Goal: Task Accomplishment & Management: Use online tool/utility

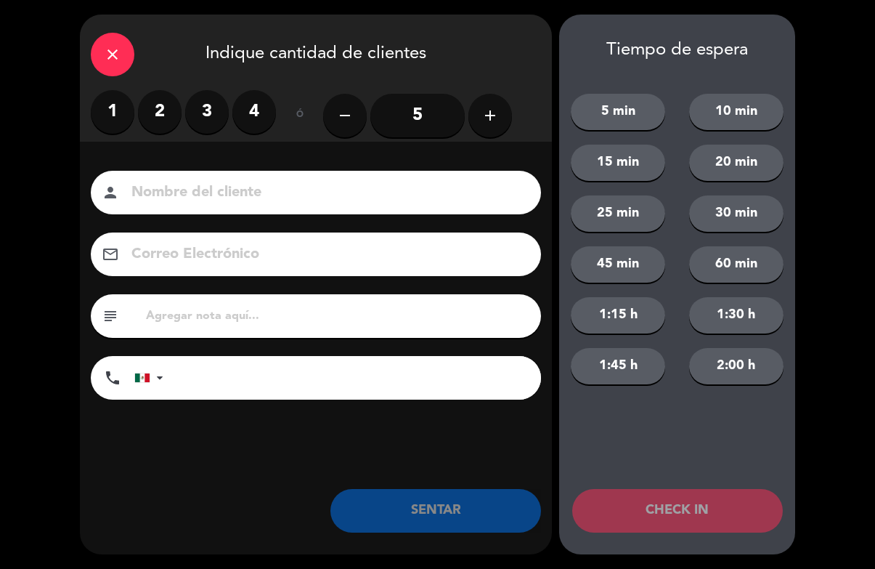
scroll to position [1, 0]
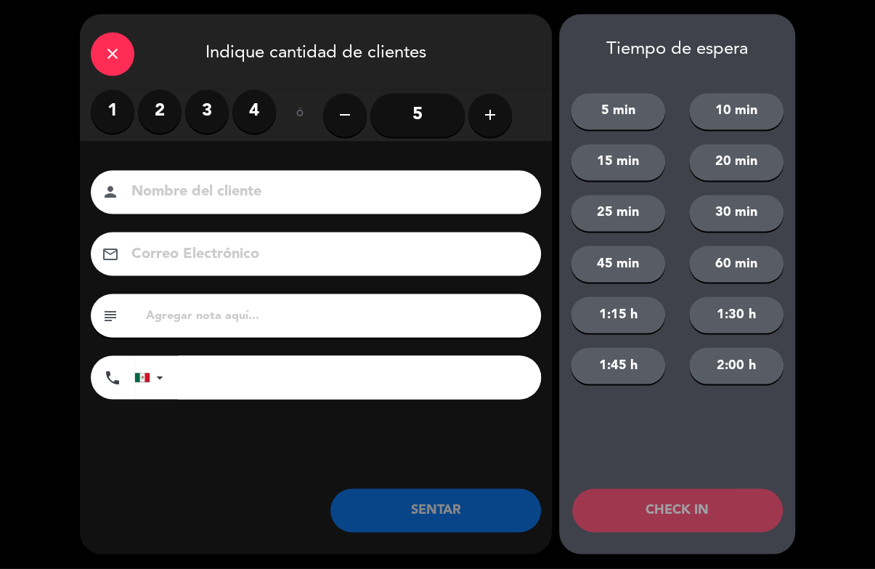
click at [129, 54] on div "close" at bounding box center [113, 55] width 44 height 44
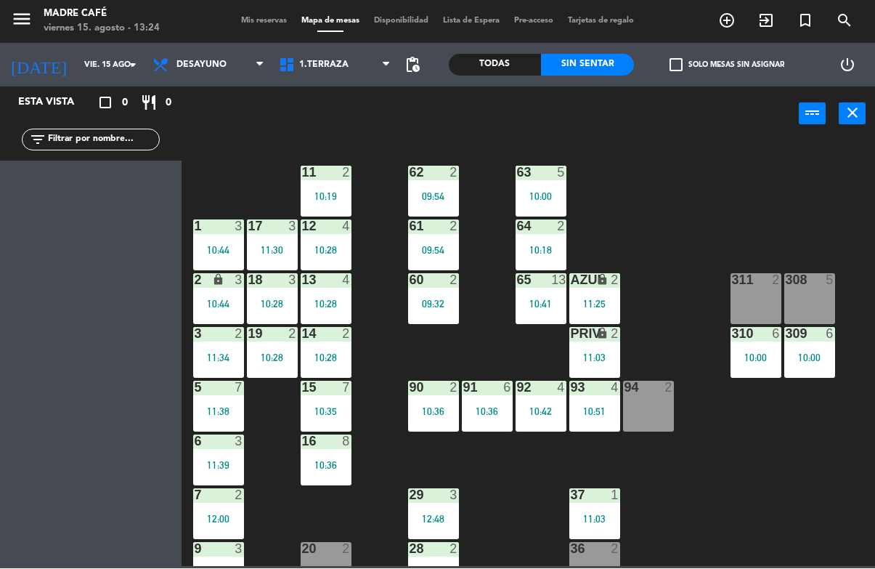
click at [554, 177] on div "5" at bounding box center [565, 172] width 24 height 13
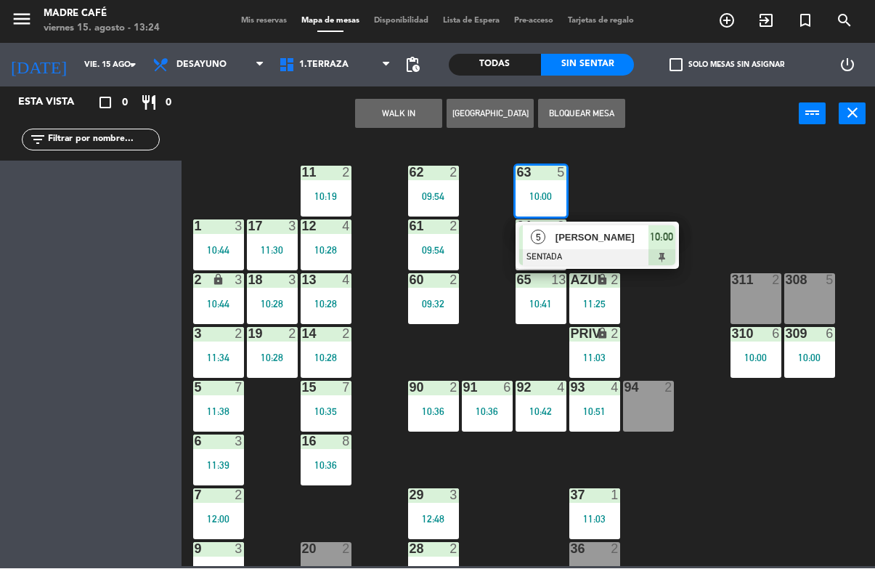
click at [635, 242] on span "[PERSON_NAME]" at bounding box center [602, 237] width 93 height 15
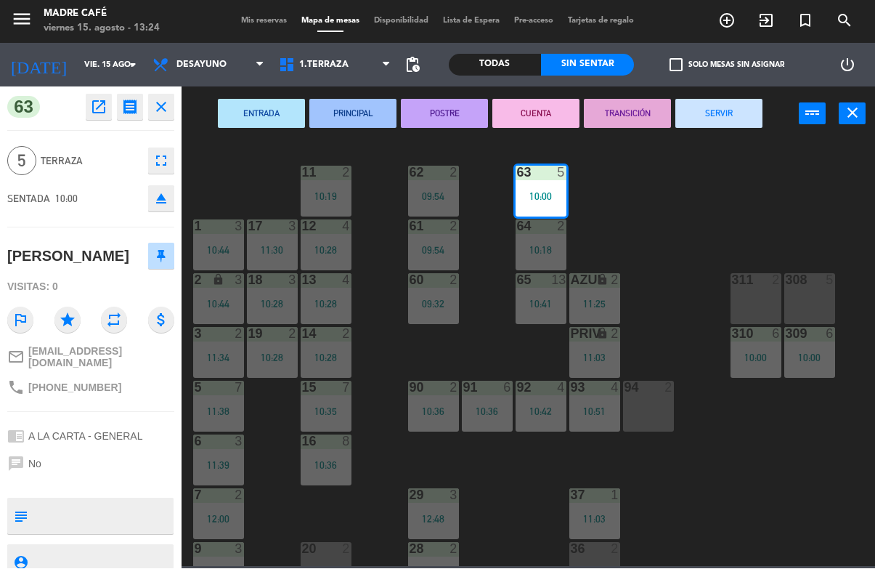
click at [731, 126] on button "SERVIR" at bounding box center [718, 113] width 87 height 29
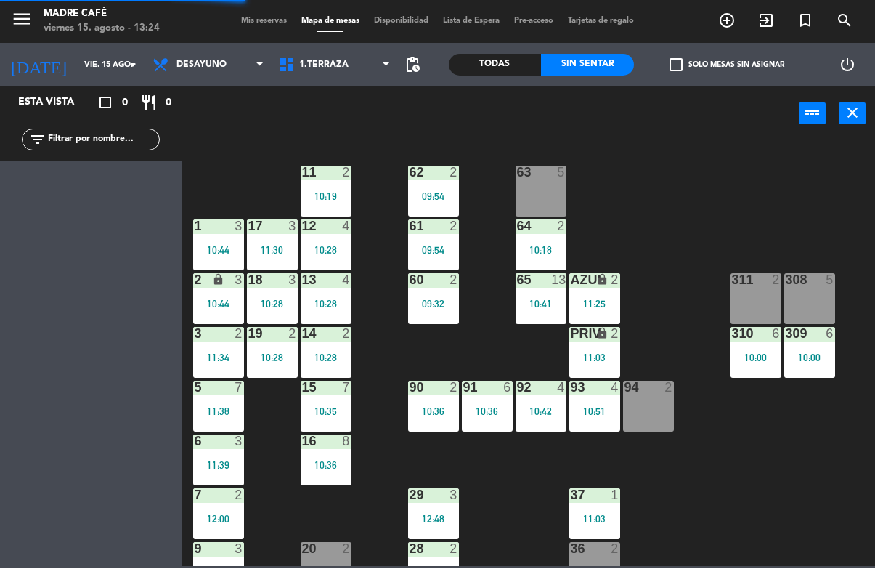
click at [751, 339] on div at bounding box center [756, 333] width 24 height 13
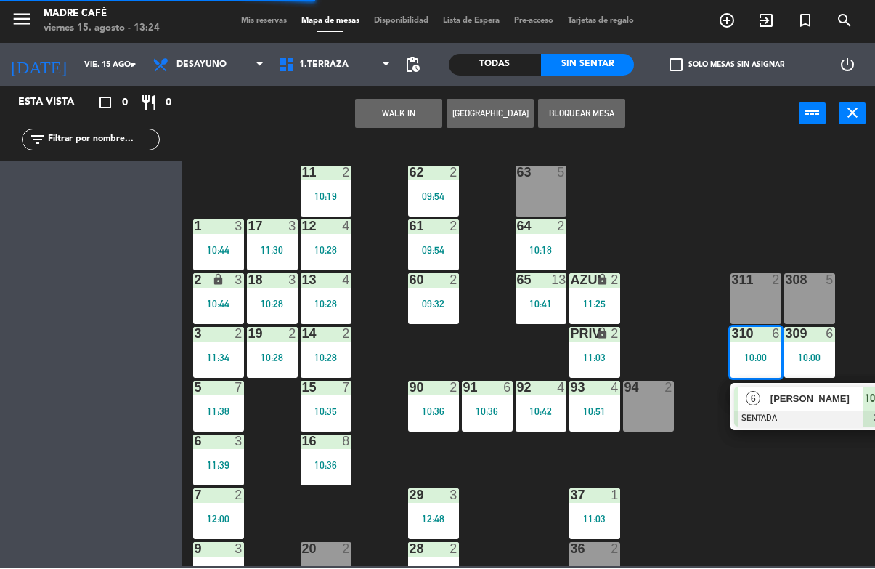
click at [784, 405] on span "[PERSON_NAME]" at bounding box center [816, 398] width 93 height 15
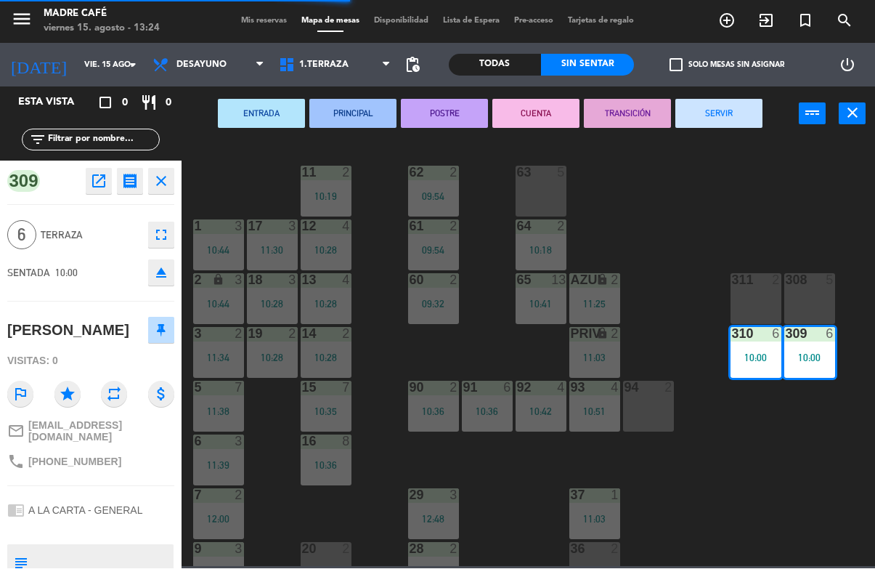
click at [730, 117] on button "SERVIR" at bounding box center [718, 113] width 87 height 29
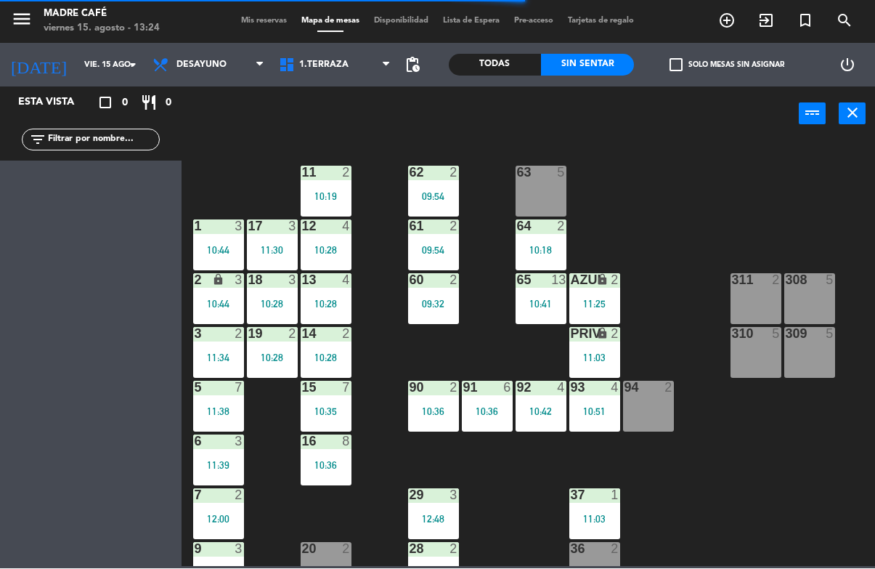
click at [598, 293] on div "AZUL lock 2 11:25" at bounding box center [594, 299] width 51 height 51
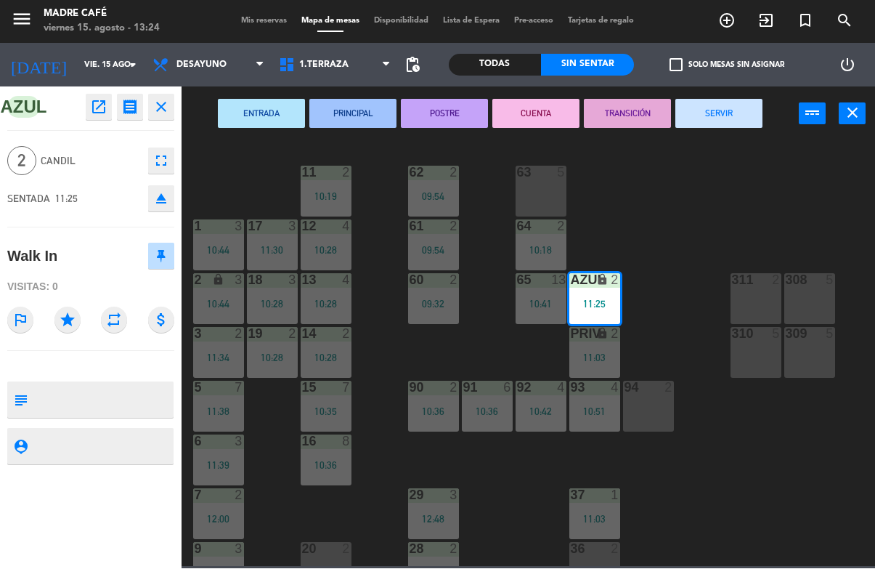
click at [725, 125] on button "SERVIR" at bounding box center [718, 113] width 87 height 29
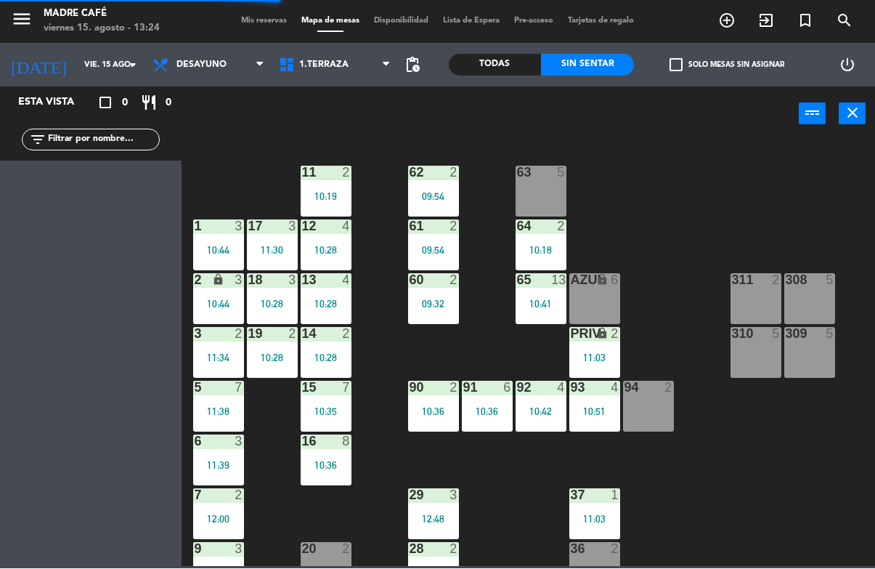
click at [538, 305] on div "10:41" at bounding box center [541, 304] width 51 height 10
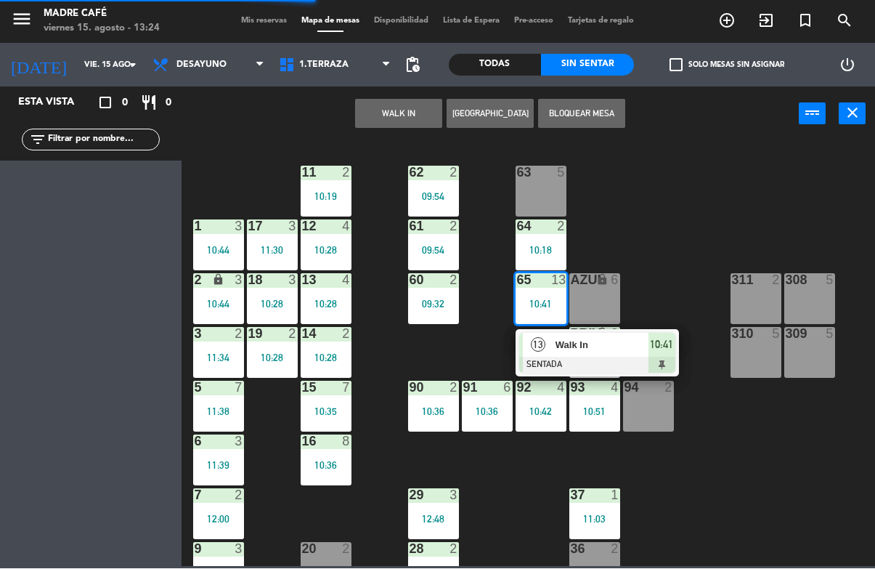
click at [602, 351] on span "Walk In" at bounding box center [602, 345] width 93 height 15
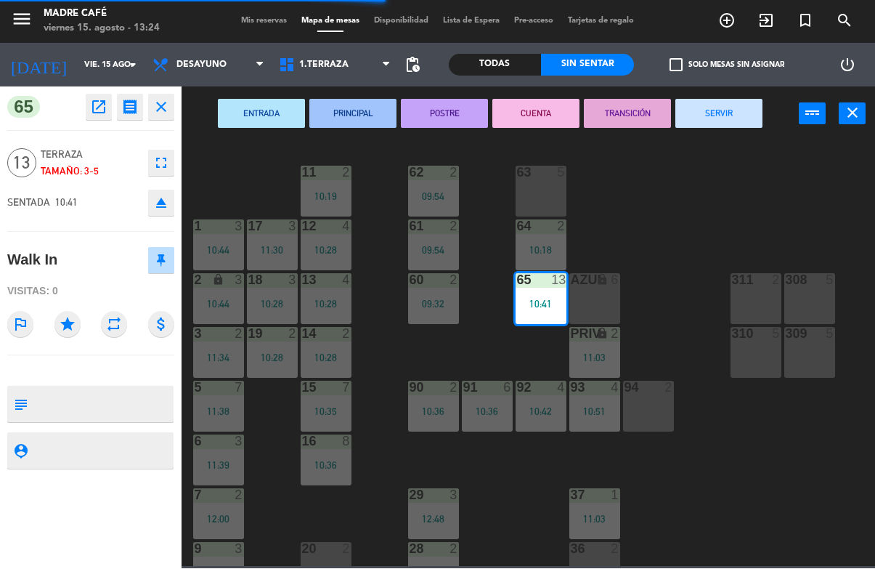
click at [715, 110] on button "SERVIR" at bounding box center [718, 113] width 87 height 29
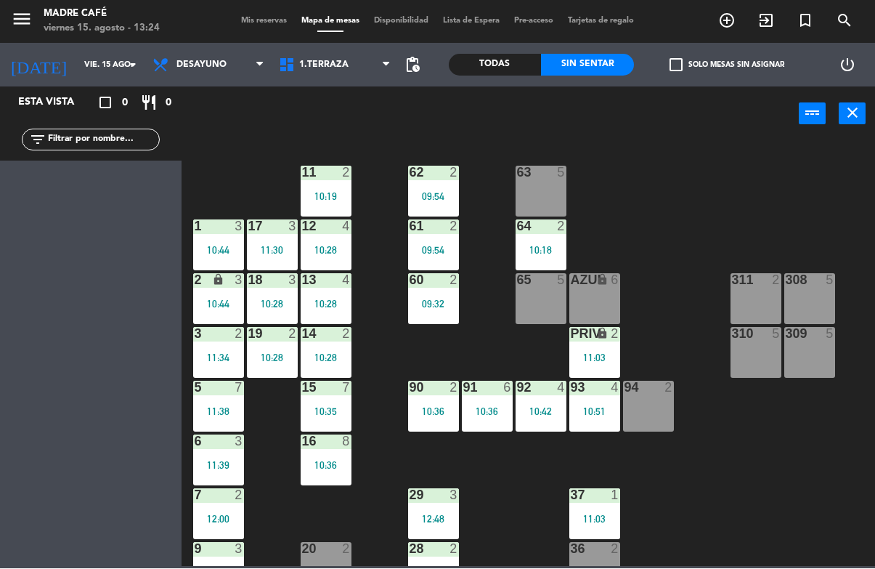
click at [550, 254] on div "10:18" at bounding box center [541, 250] width 51 height 10
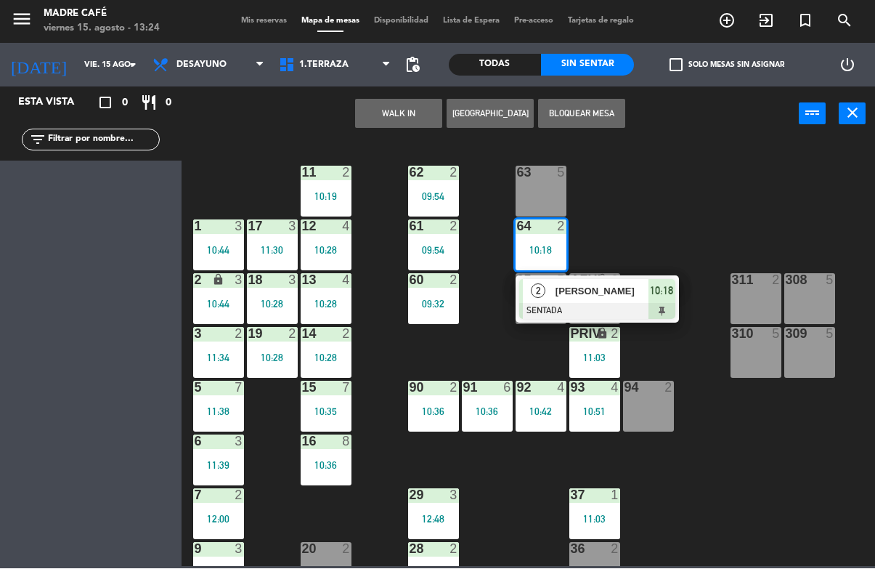
click at [640, 304] on div at bounding box center [597, 312] width 156 height 16
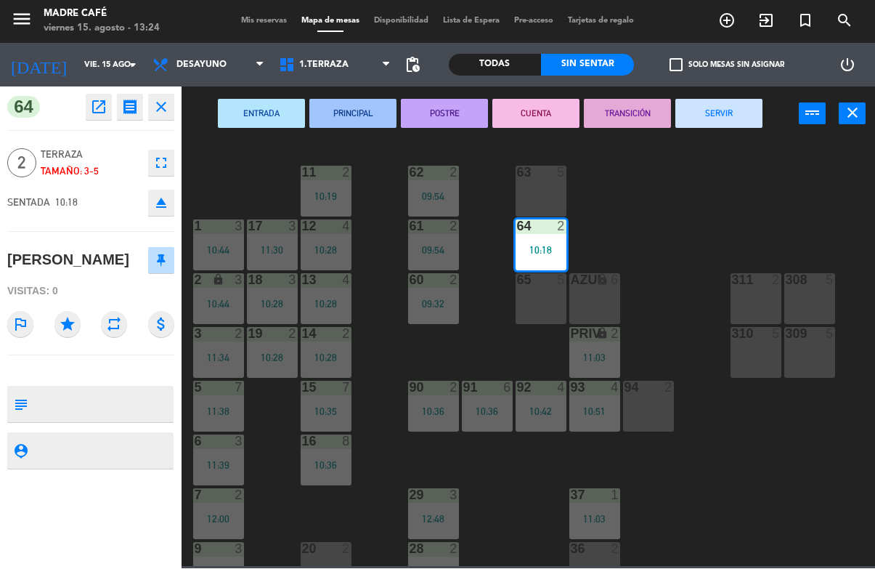
click at [752, 125] on button "SERVIR" at bounding box center [718, 113] width 87 height 29
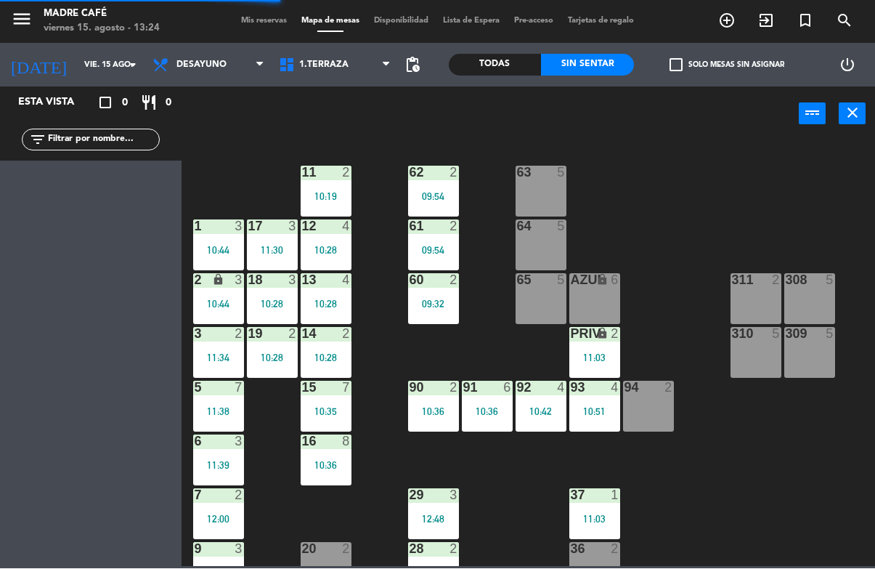
click at [606, 354] on div "11:03" at bounding box center [594, 358] width 51 height 10
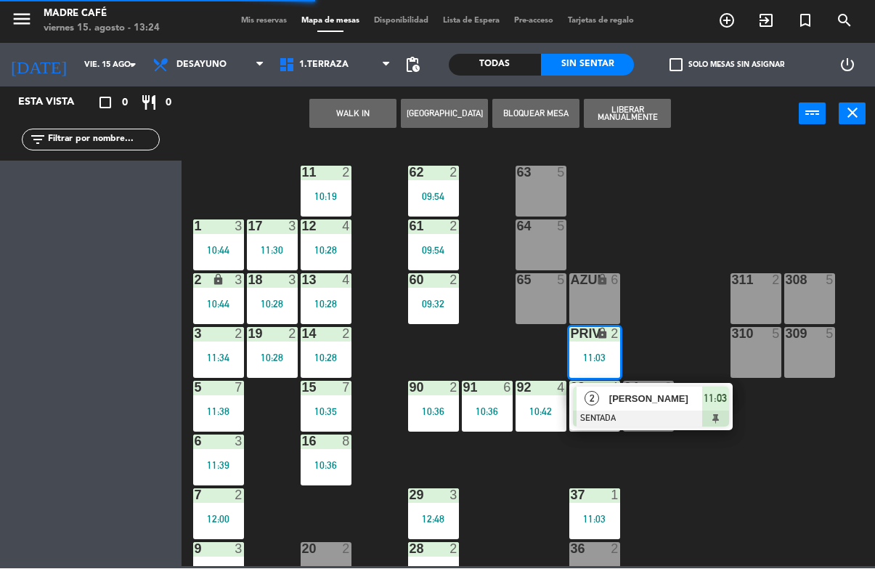
click at [694, 412] on div at bounding box center [651, 419] width 156 height 16
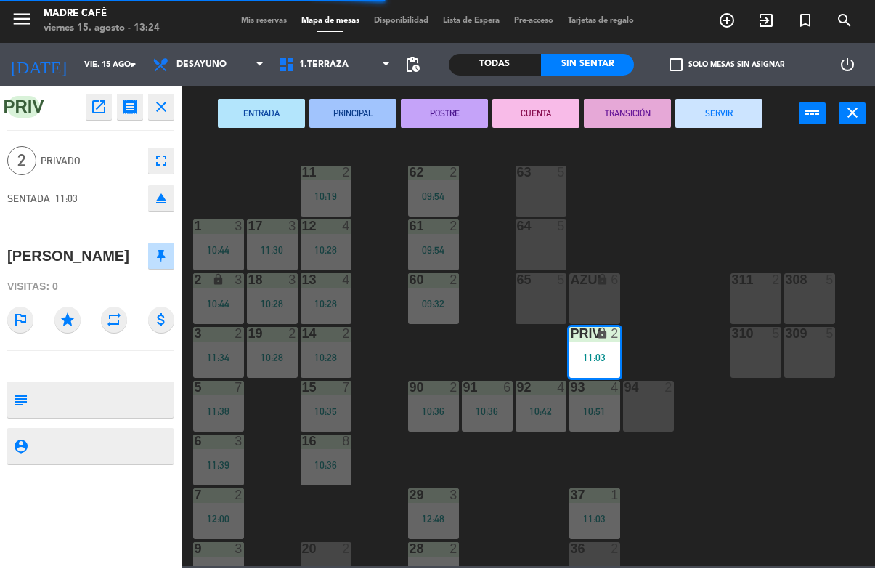
click at [754, 110] on button "SERVIR" at bounding box center [718, 113] width 87 height 29
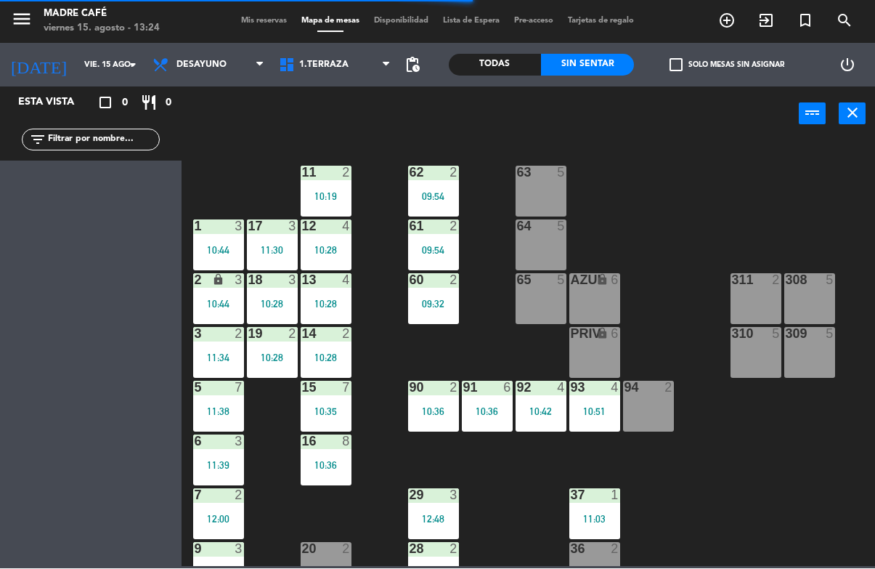
click at [585, 402] on div "93 4 10:51" at bounding box center [594, 406] width 51 height 51
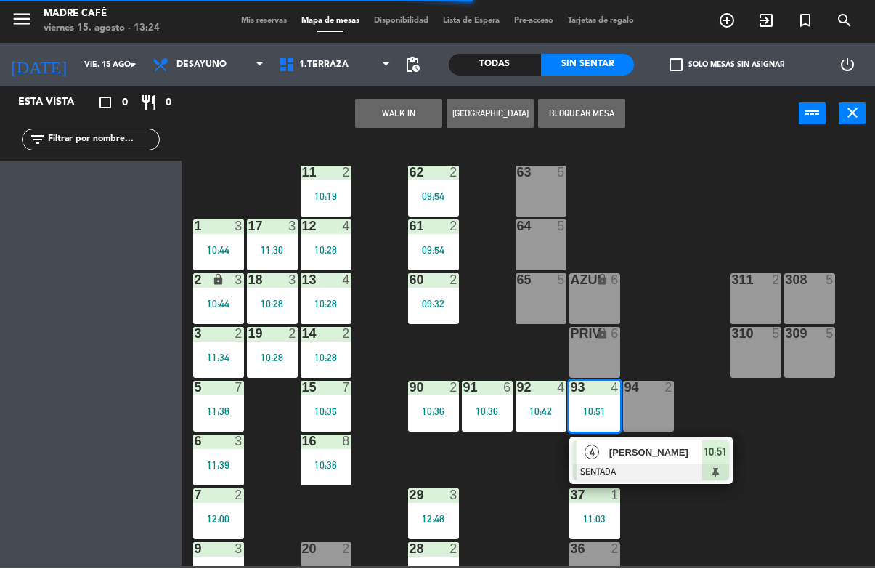
click at [655, 463] on div "[PERSON_NAME]" at bounding box center [655, 453] width 94 height 24
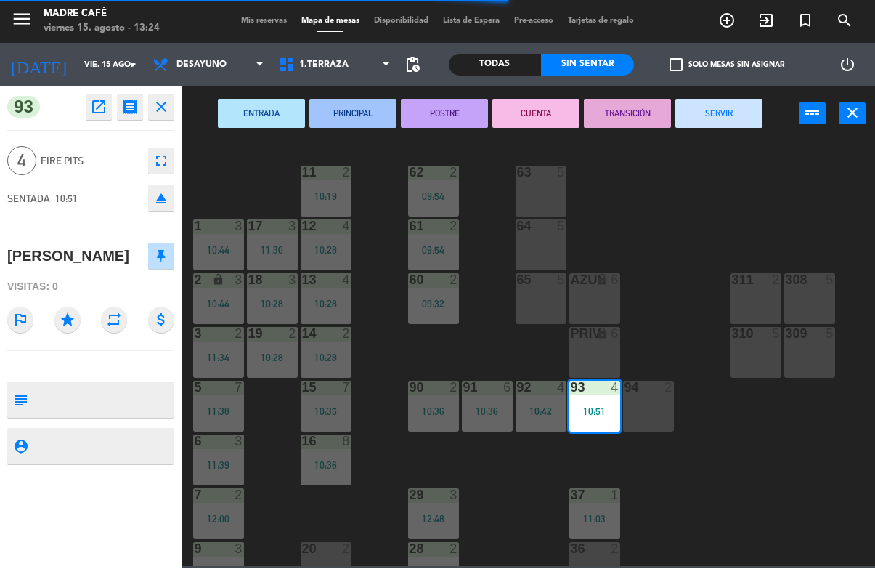
click at [727, 117] on button "SERVIR" at bounding box center [718, 113] width 87 height 29
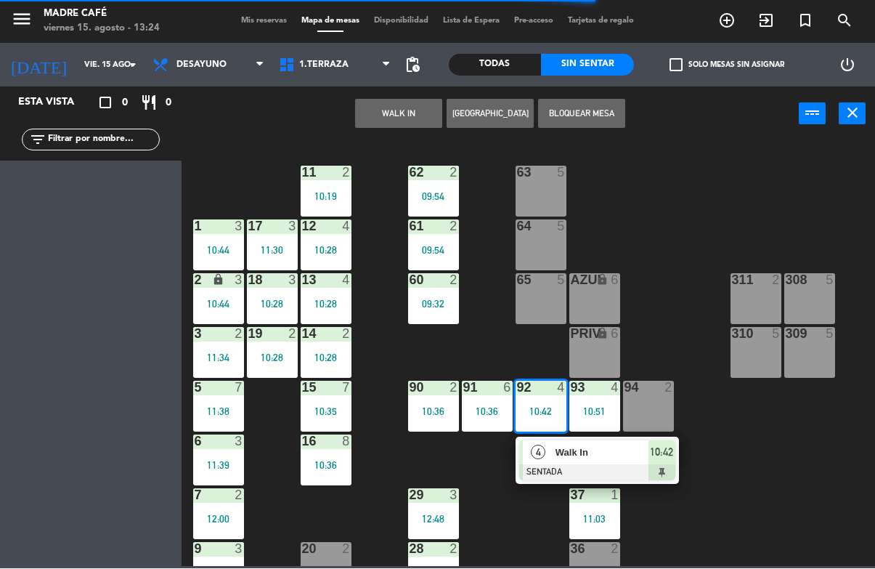
click at [592, 465] on div at bounding box center [597, 473] width 156 height 16
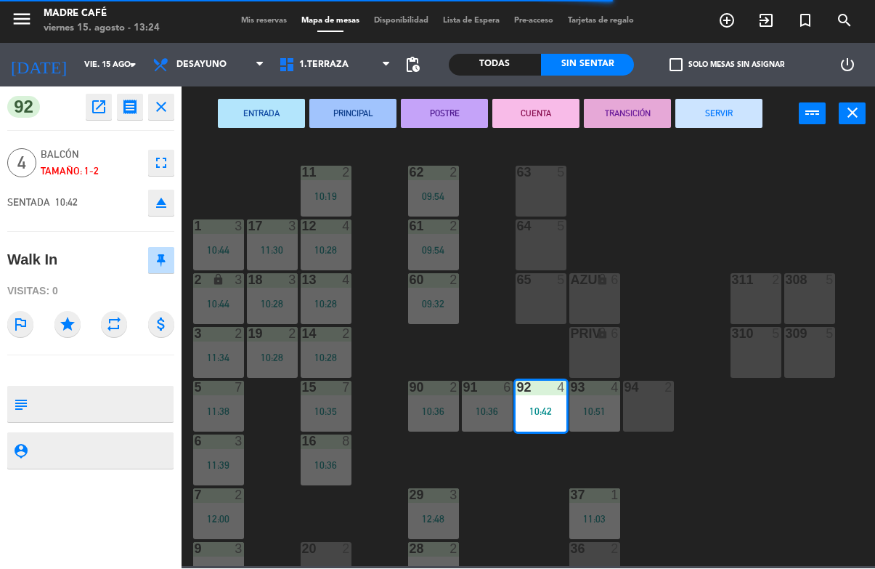
click at [728, 127] on button "SERVIR" at bounding box center [718, 113] width 87 height 29
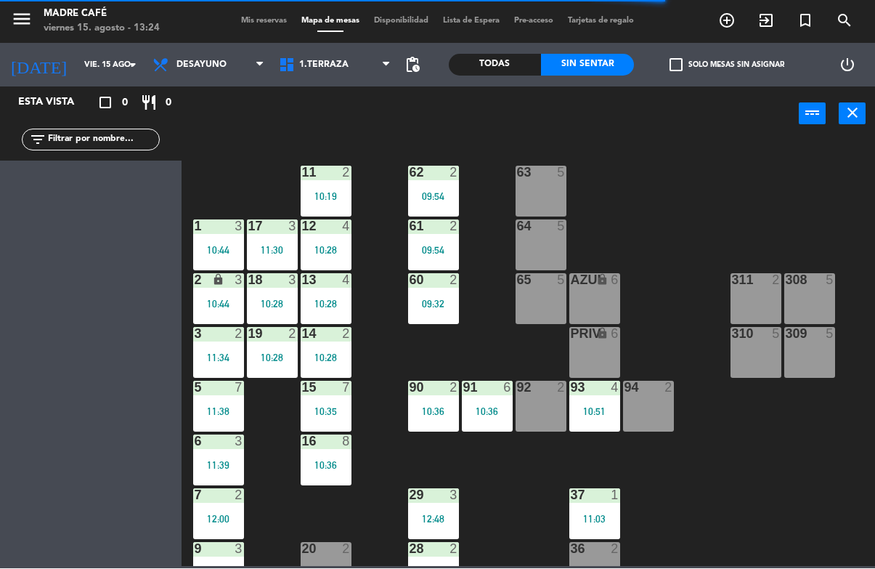
click at [476, 410] on div "10:36" at bounding box center [487, 412] width 51 height 10
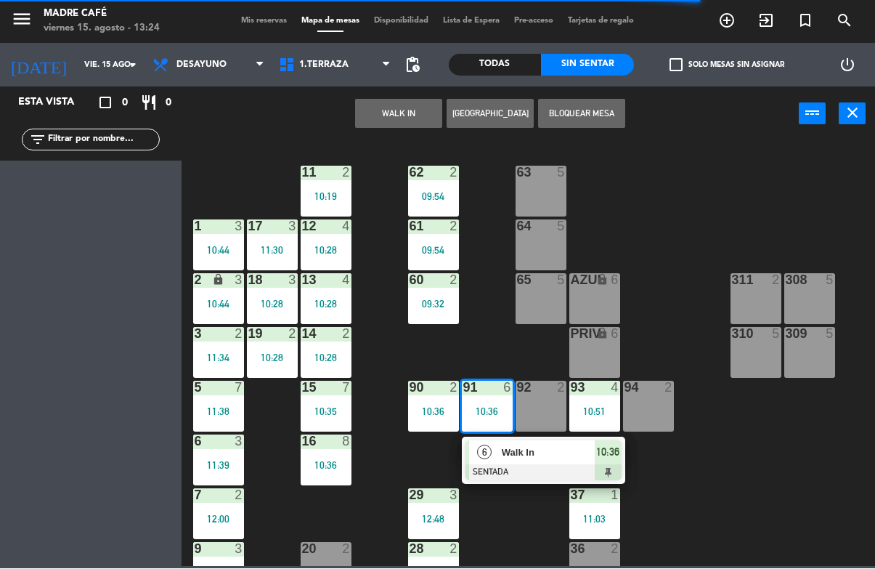
click at [529, 479] on div "6 Walk In SENTADA 10:36" at bounding box center [543, 460] width 163 height 47
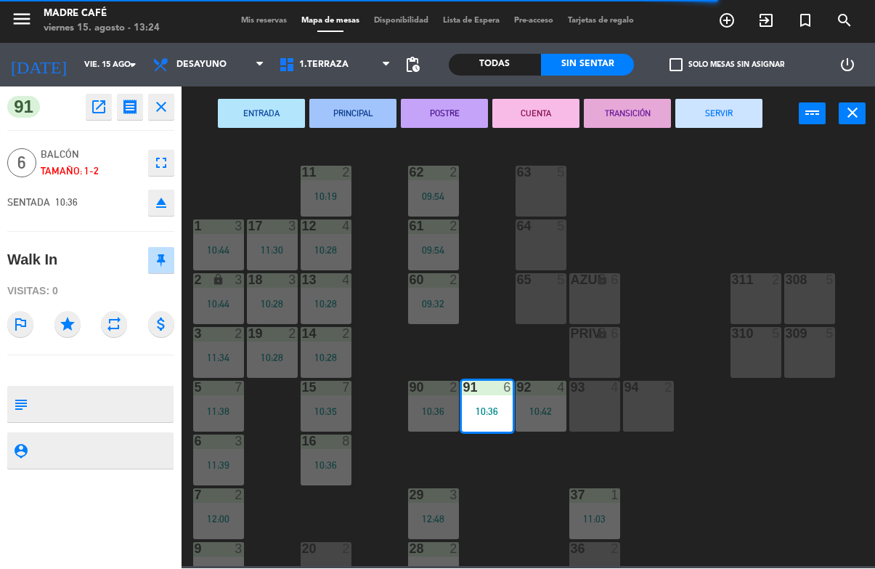
click at [702, 102] on button "SERVIR" at bounding box center [718, 113] width 87 height 29
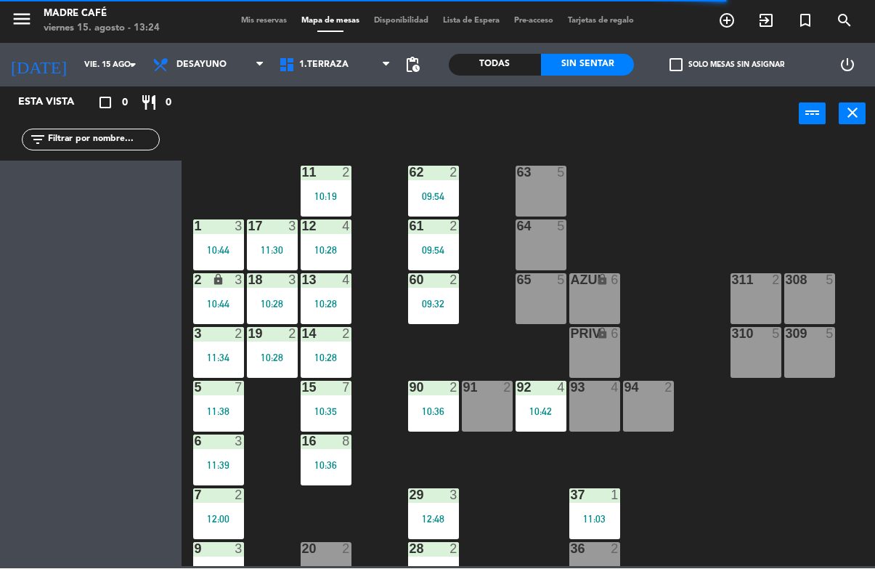
click at [425, 407] on div "10:36" at bounding box center [433, 412] width 51 height 10
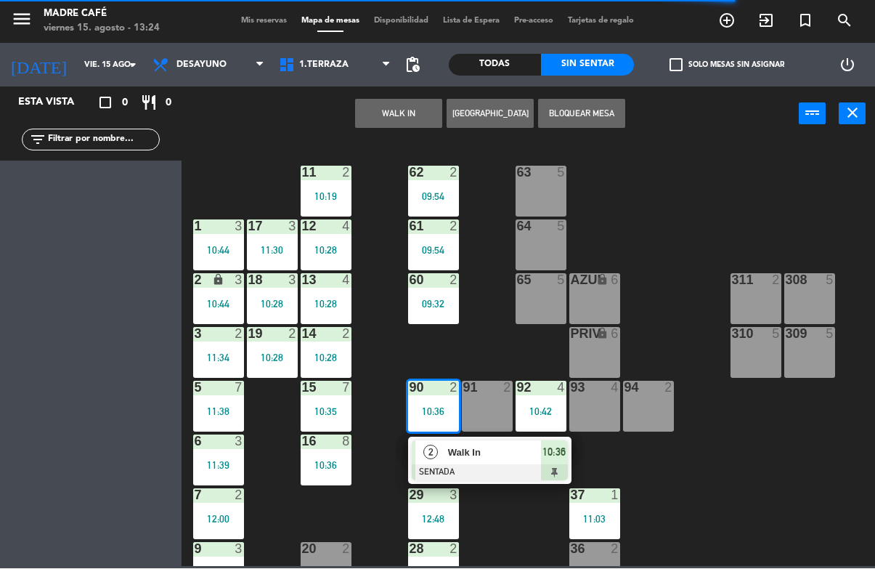
click at [500, 468] on div at bounding box center [490, 473] width 156 height 16
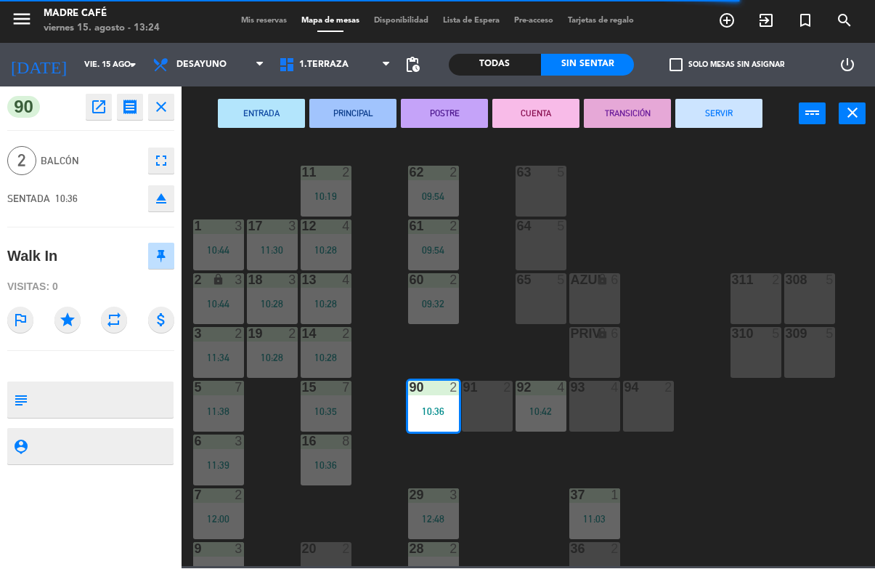
click at [725, 118] on button "SERVIR" at bounding box center [718, 113] width 87 height 29
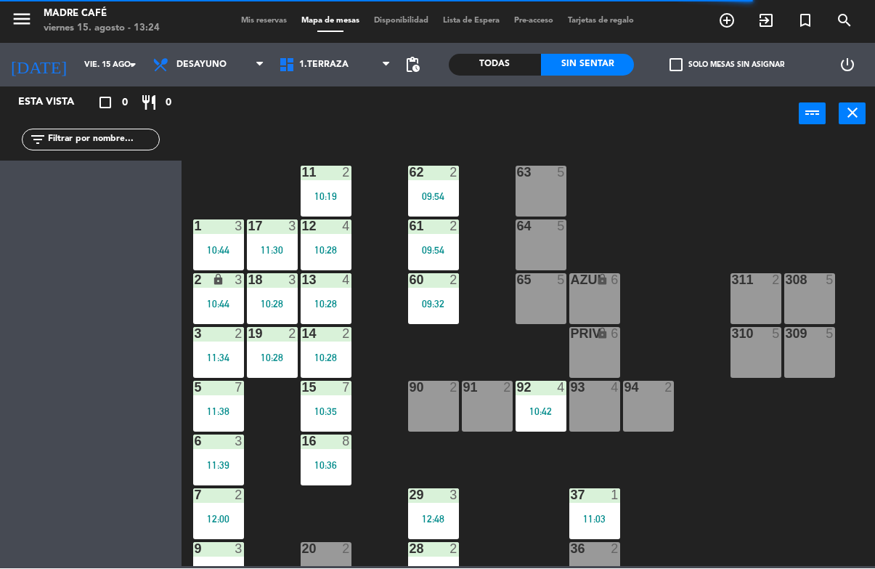
click at [442, 182] on div "62 2 09:54" at bounding box center [433, 191] width 51 height 51
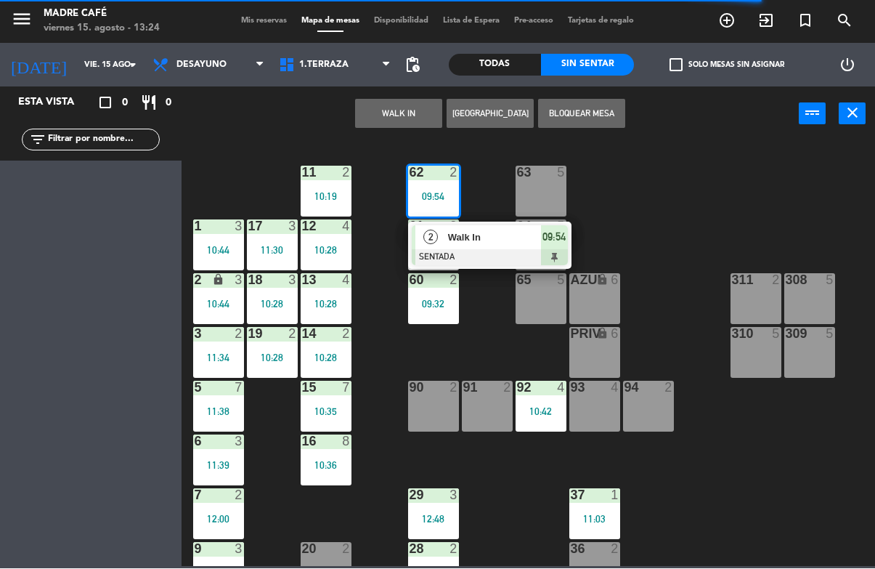
click at [502, 240] on span "Walk In" at bounding box center [494, 237] width 93 height 15
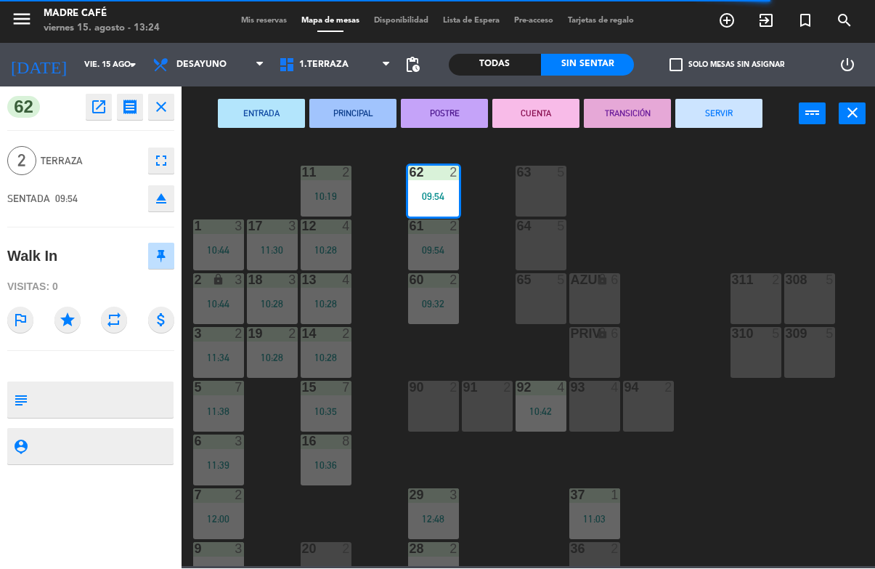
click at [718, 117] on button "SERVIR" at bounding box center [718, 113] width 87 height 29
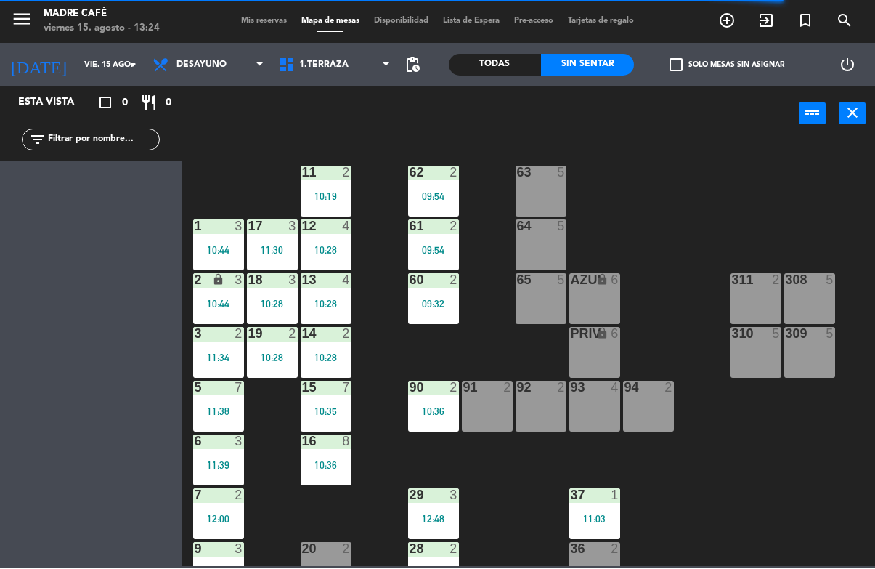
click at [449, 253] on div "09:54" at bounding box center [433, 250] width 51 height 10
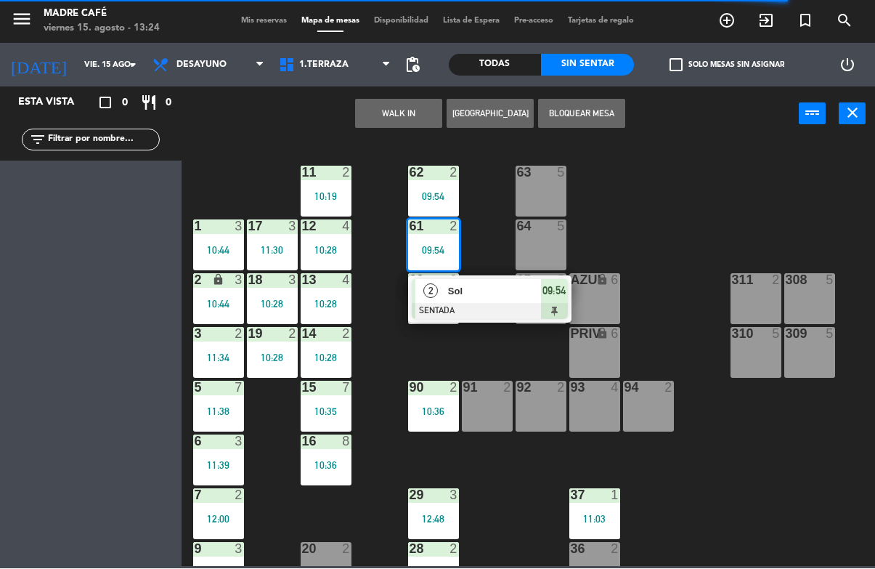
click at [508, 301] on div "Sol" at bounding box center [494, 292] width 94 height 24
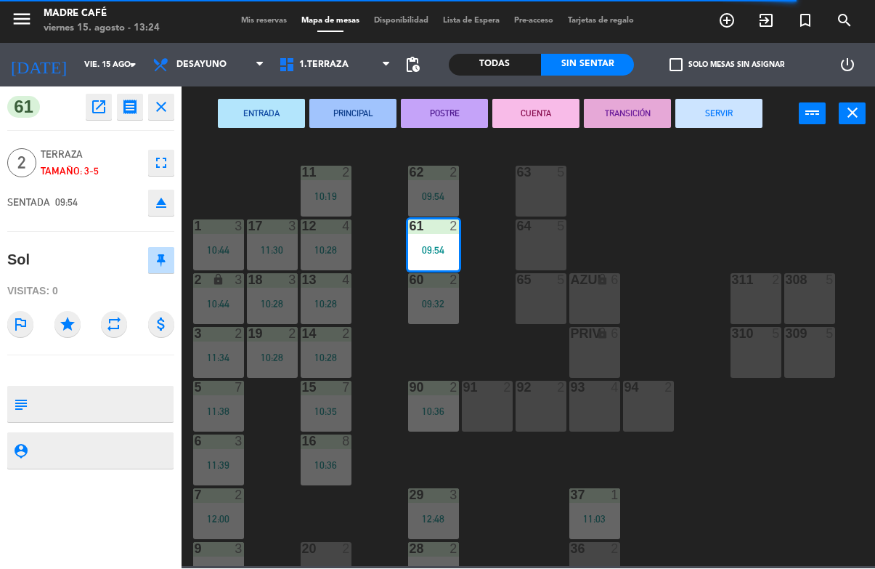
click at [736, 127] on button "SERVIR" at bounding box center [718, 113] width 87 height 29
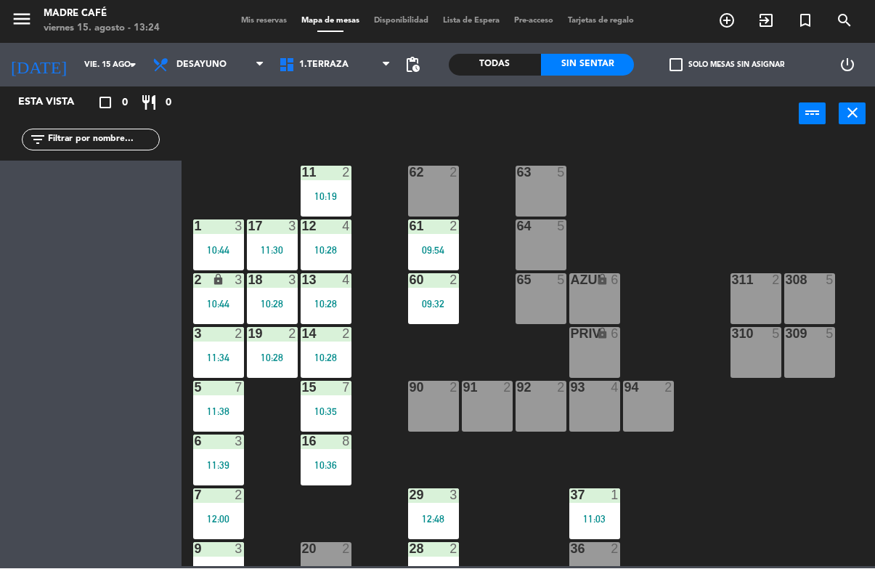
click at [452, 256] on div "61 2 09:54" at bounding box center [433, 245] width 51 height 51
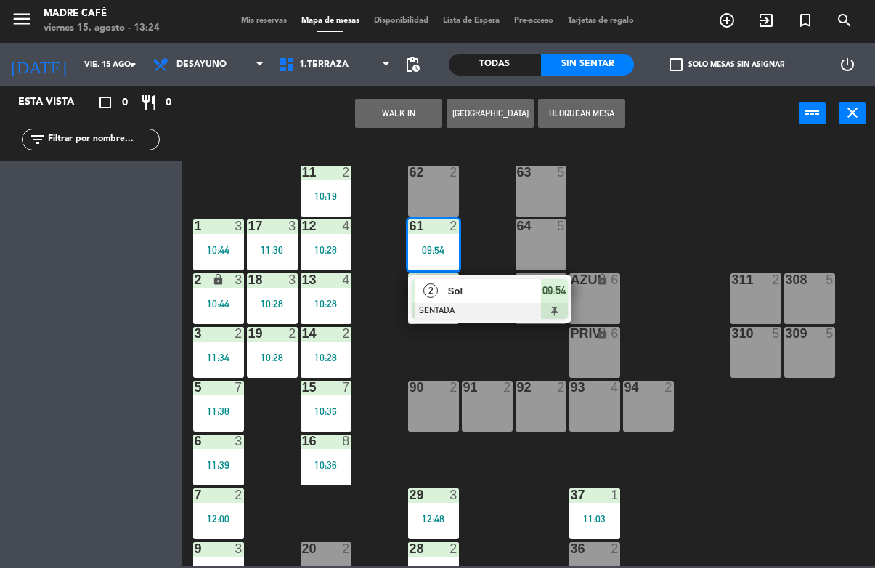
click at [505, 306] on div at bounding box center [490, 312] width 156 height 16
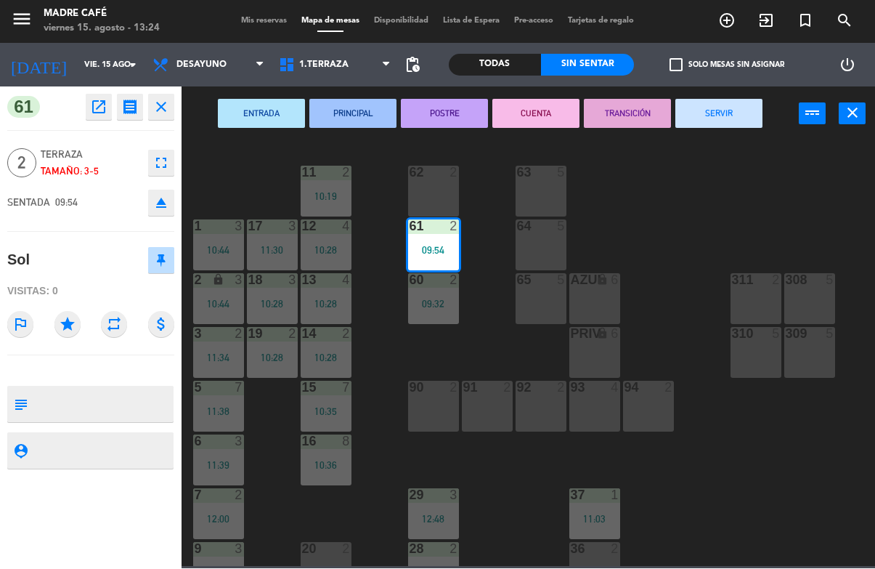
click at [737, 127] on button "SERVIR" at bounding box center [718, 113] width 87 height 29
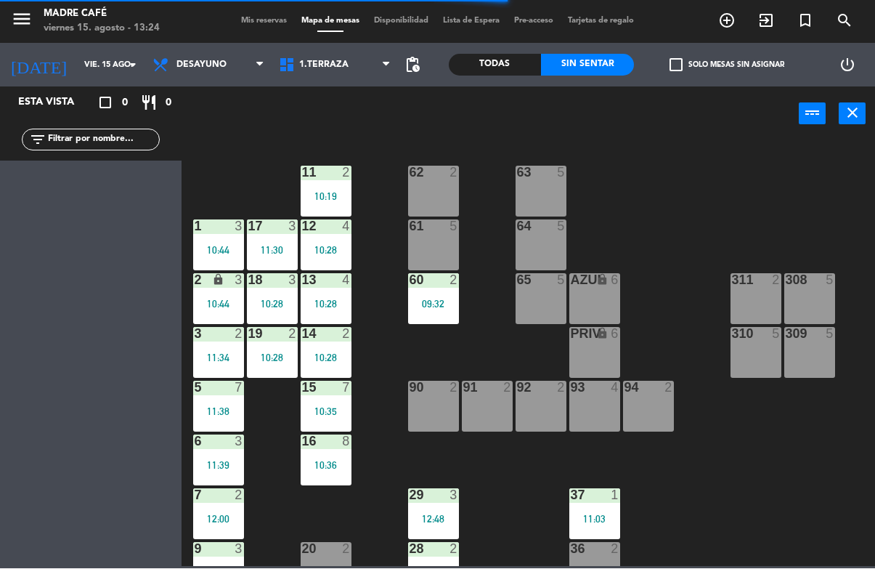
click at [418, 321] on div "60 2 09:32" at bounding box center [433, 299] width 51 height 51
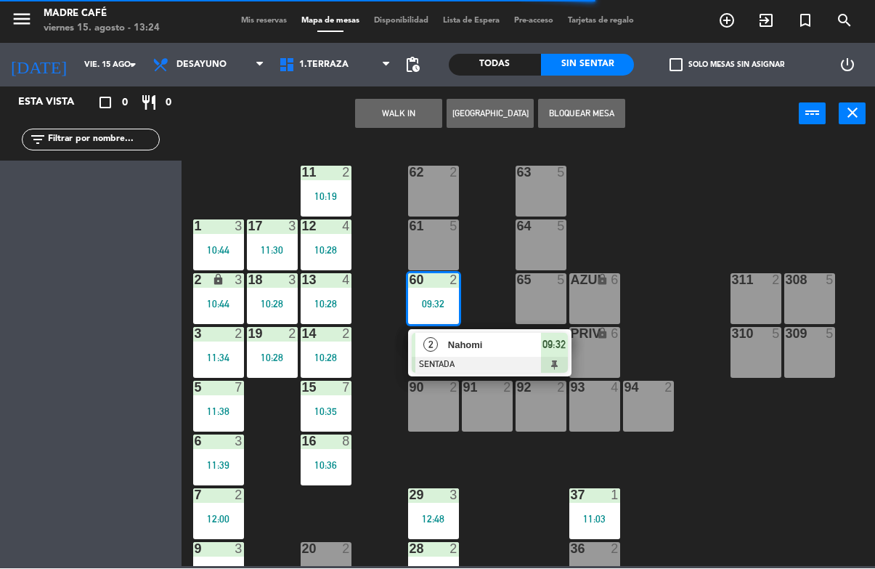
click at [484, 357] on div at bounding box center [490, 365] width 156 height 16
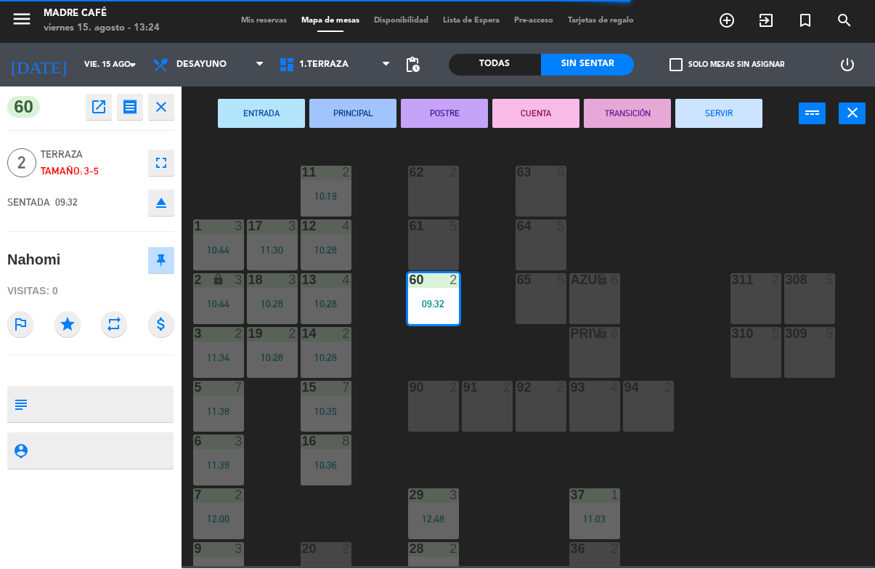
click at [741, 123] on button "SERVIR" at bounding box center [718, 113] width 87 height 29
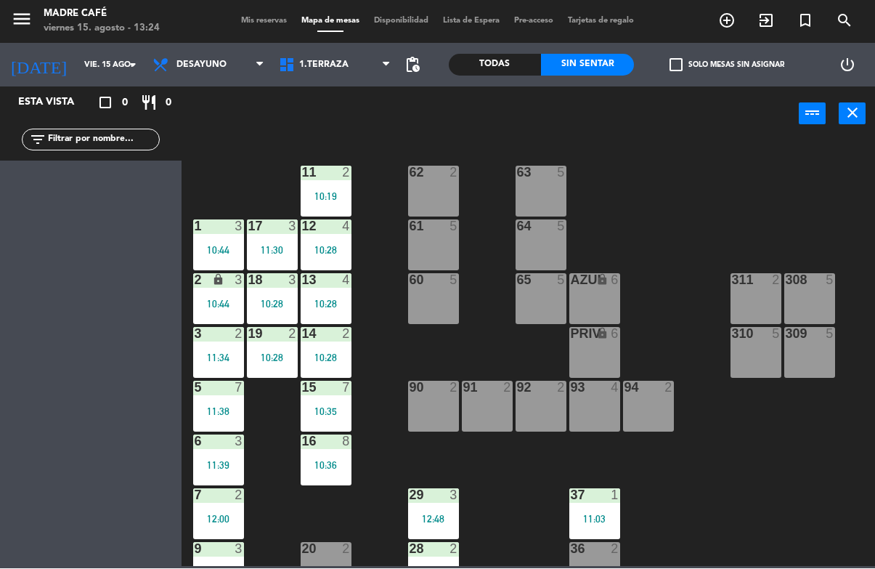
click at [327, 194] on div "10:19" at bounding box center [326, 197] width 51 height 10
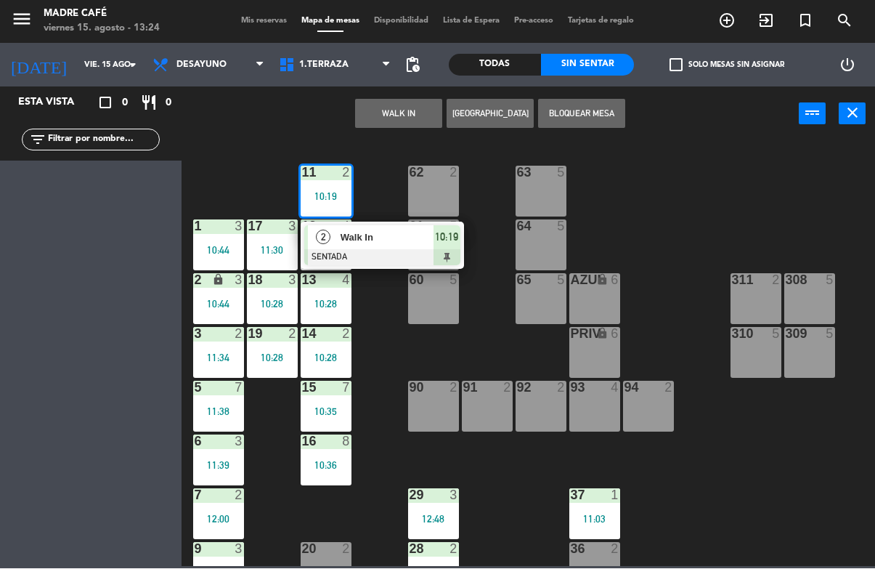
click at [404, 261] on div at bounding box center [382, 258] width 156 height 16
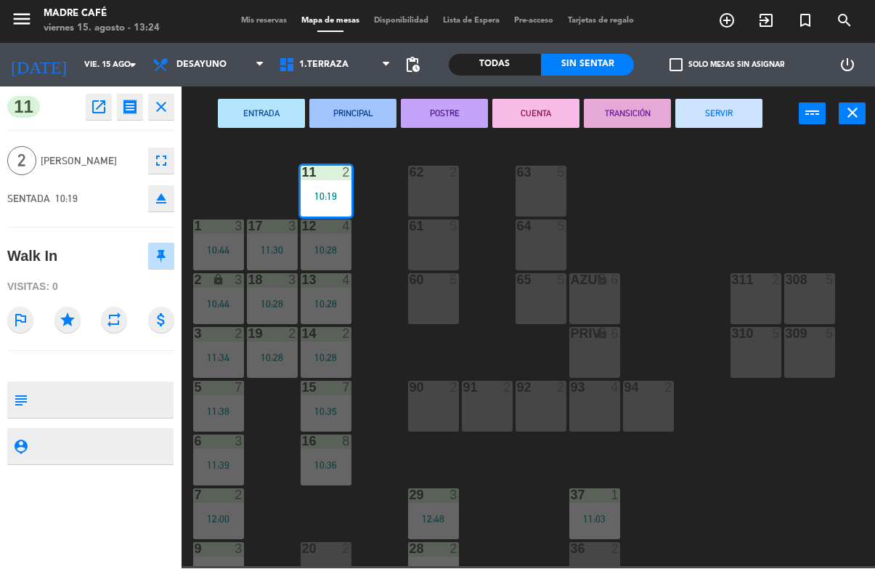
click at [728, 112] on button "SERVIR" at bounding box center [718, 113] width 87 height 29
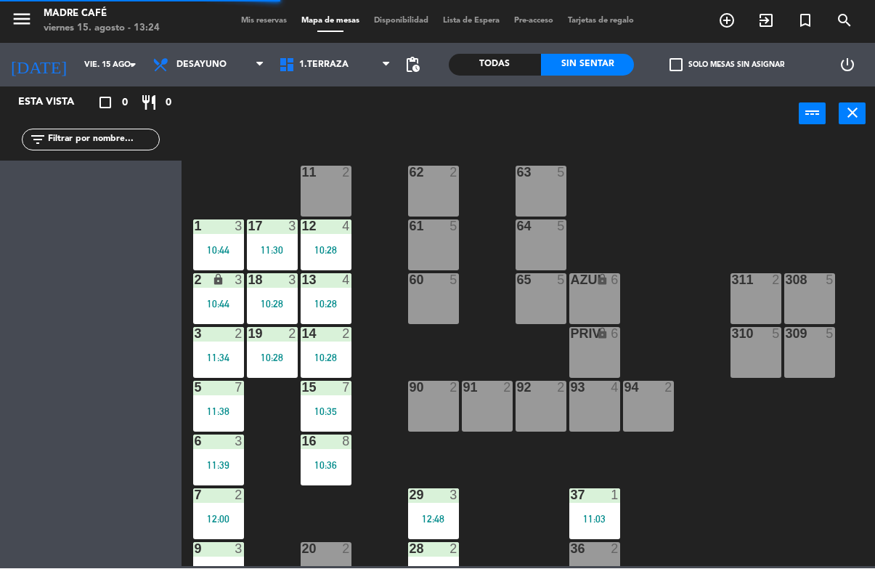
click at [342, 256] on div "12 4 10:28" at bounding box center [326, 245] width 51 height 51
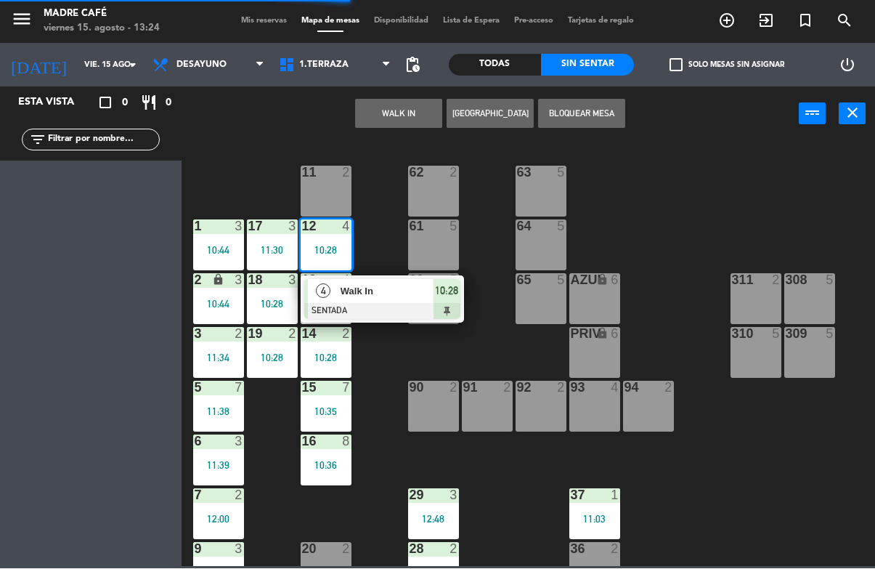
click at [399, 307] on div at bounding box center [382, 312] width 156 height 16
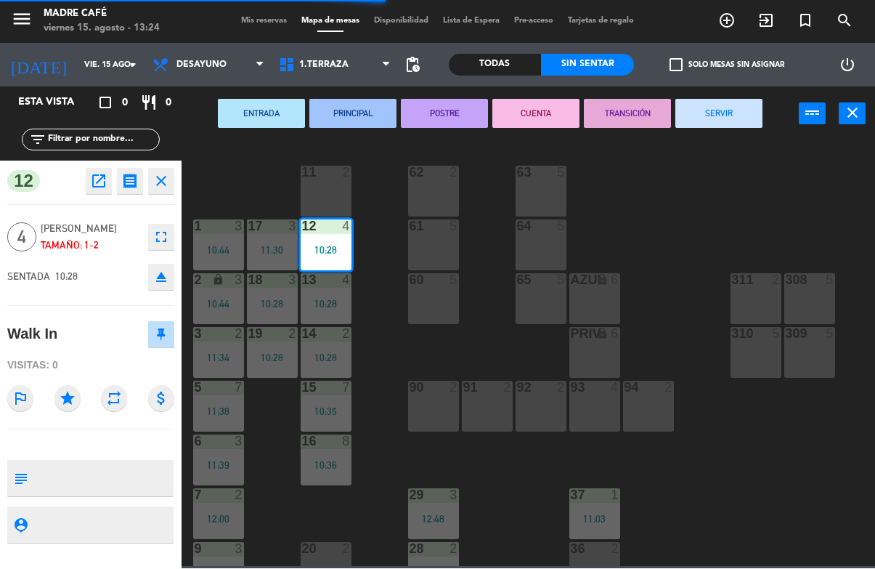
click at [743, 115] on button "SERVIR" at bounding box center [718, 113] width 87 height 29
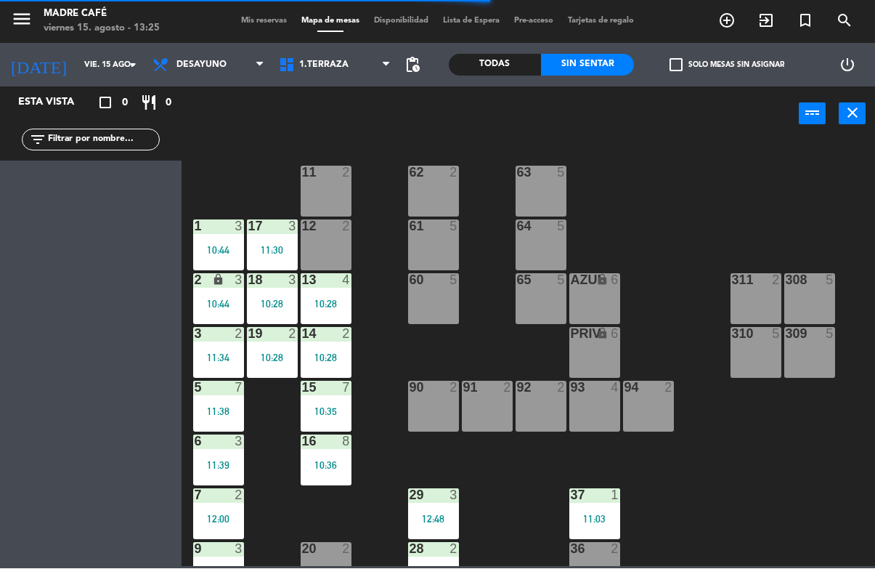
click at [320, 301] on div "10:28" at bounding box center [326, 304] width 51 height 10
click at [396, 375] on div "11 2 63 5 62 2 12 2 1 3 10:44 61 5 64 5 17 3 11:30 13 4 10:28 2 lock 3 10:44 60…" at bounding box center [532, 353] width 685 height 426
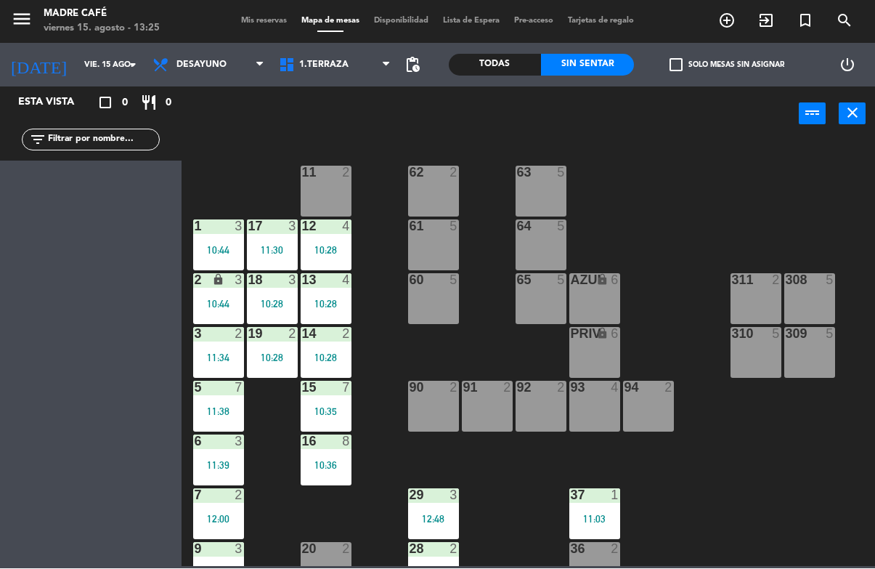
click at [325, 252] on div "10:28" at bounding box center [326, 250] width 51 height 10
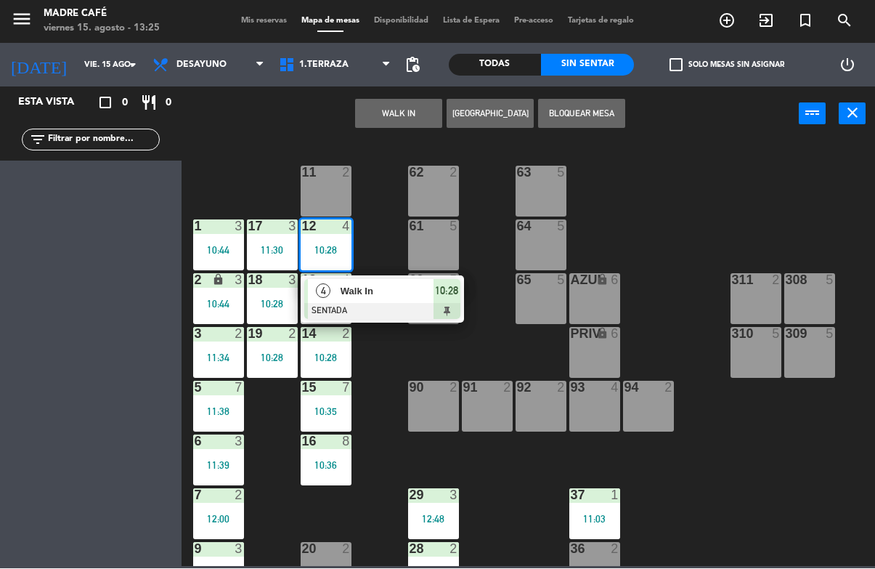
click at [380, 304] on div at bounding box center [382, 312] width 156 height 16
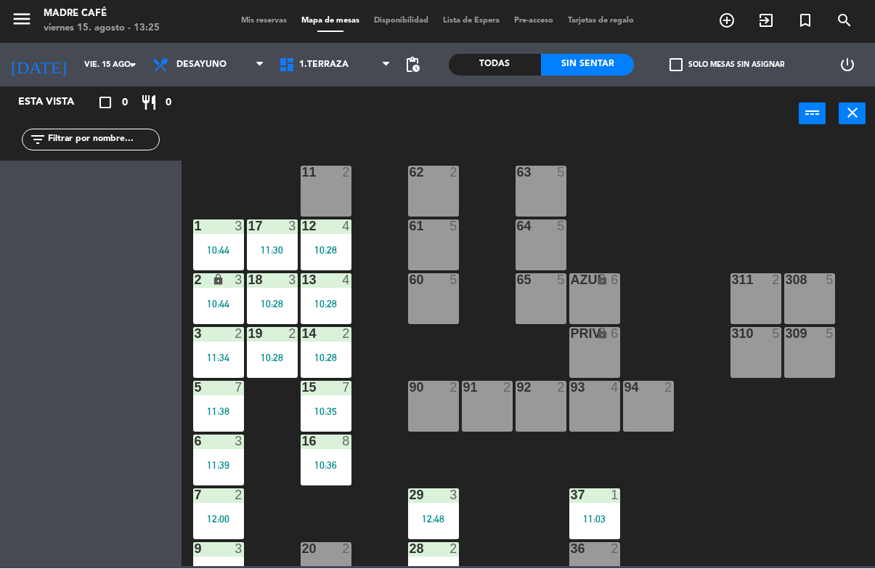
click at [689, 212] on div "11 2 63 5 62 2 12 4 10:28 1 3 10:44 61 5 64 5 17 3 11:30 13 4 10:28 2 lock 3 10…" at bounding box center [532, 353] width 685 height 426
click at [337, 322] on div "13 4 10:28" at bounding box center [326, 299] width 51 height 51
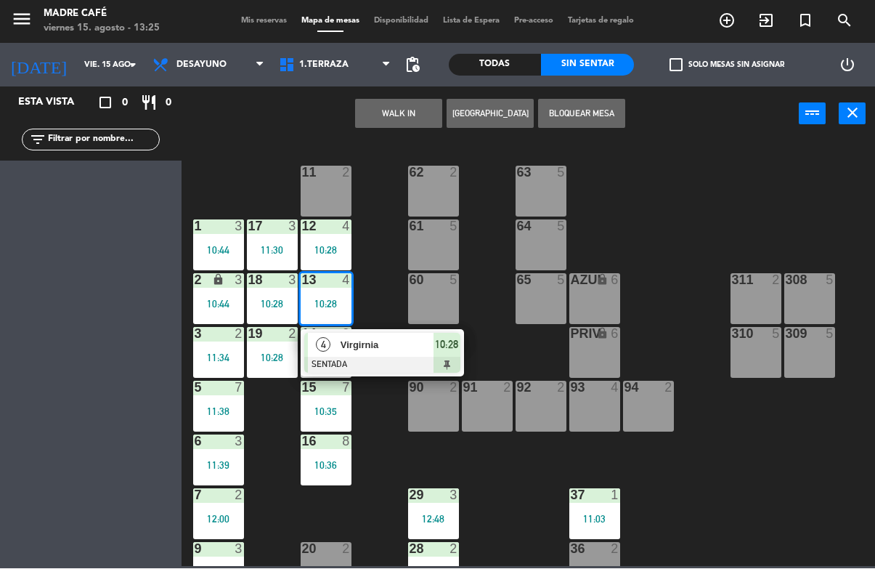
click at [397, 369] on div at bounding box center [382, 365] width 156 height 16
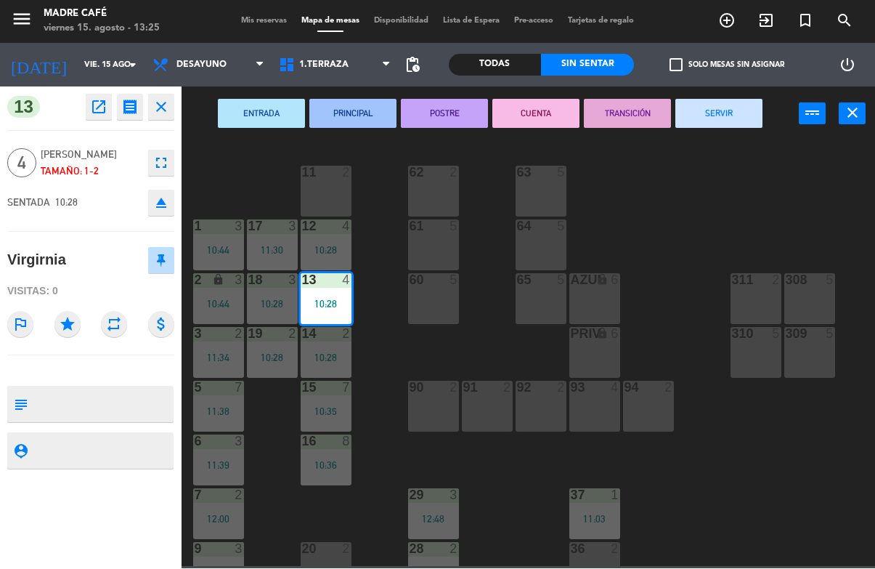
click at [733, 124] on button "SERVIR" at bounding box center [718, 113] width 87 height 29
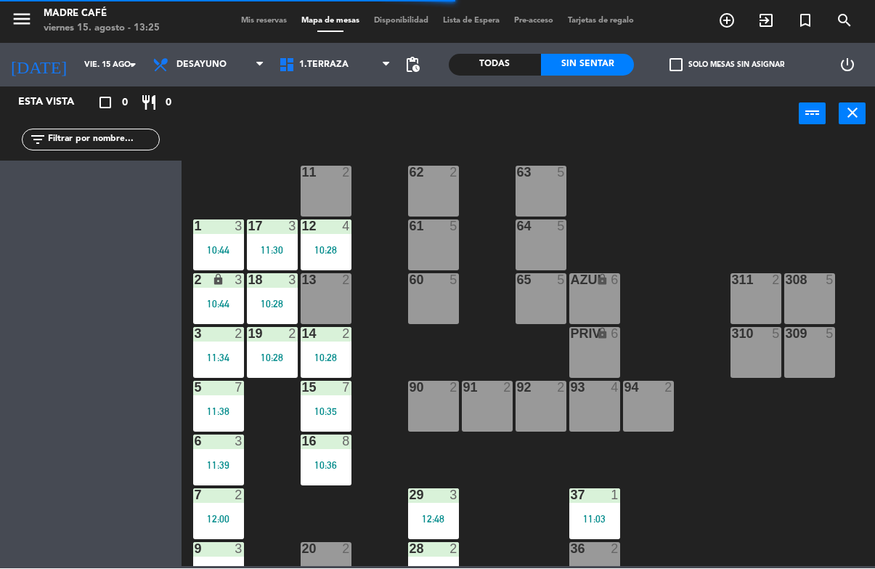
click at [333, 356] on div "10:28" at bounding box center [326, 358] width 51 height 10
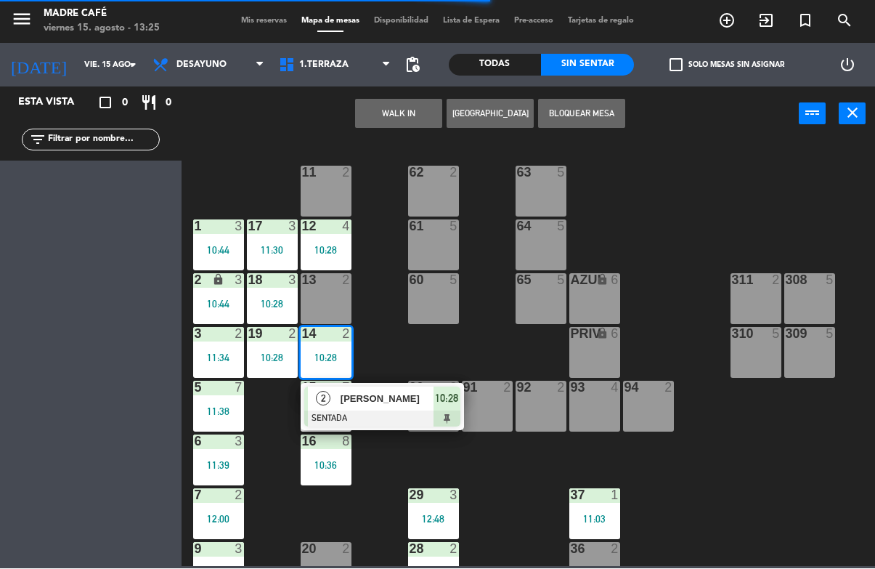
click at [392, 404] on span "[PERSON_NAME]" at bounding box center [387, 398] width 93 height 15
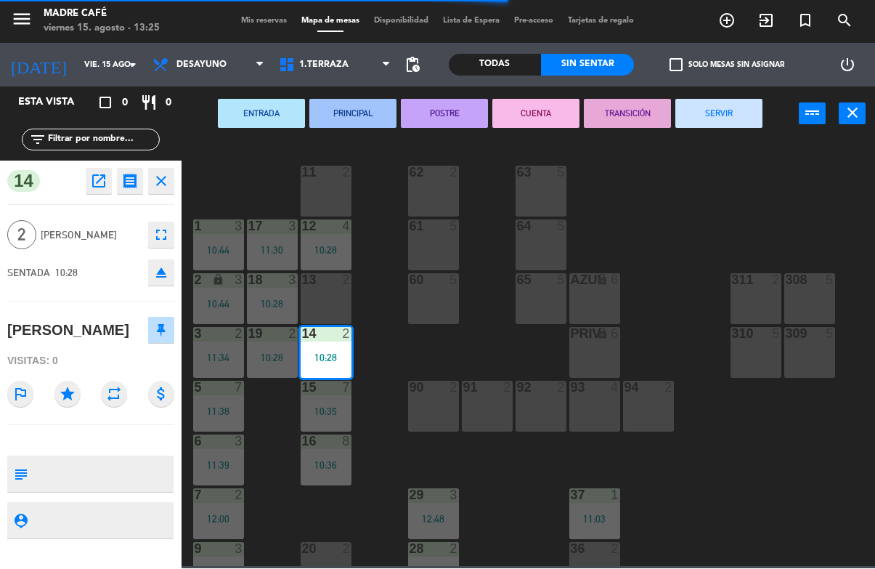
click at [737, 111] on button "SERVIR" at bounding box center [718, 113] width 87 height 29
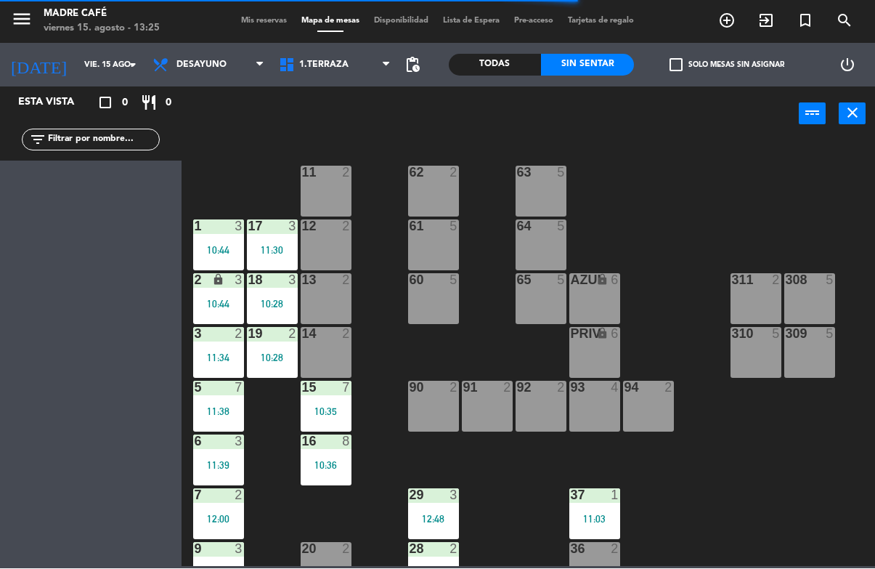
click at [338, 403] on div "15 7 10:35" at bounding box center [326, 406] width 51 height 51
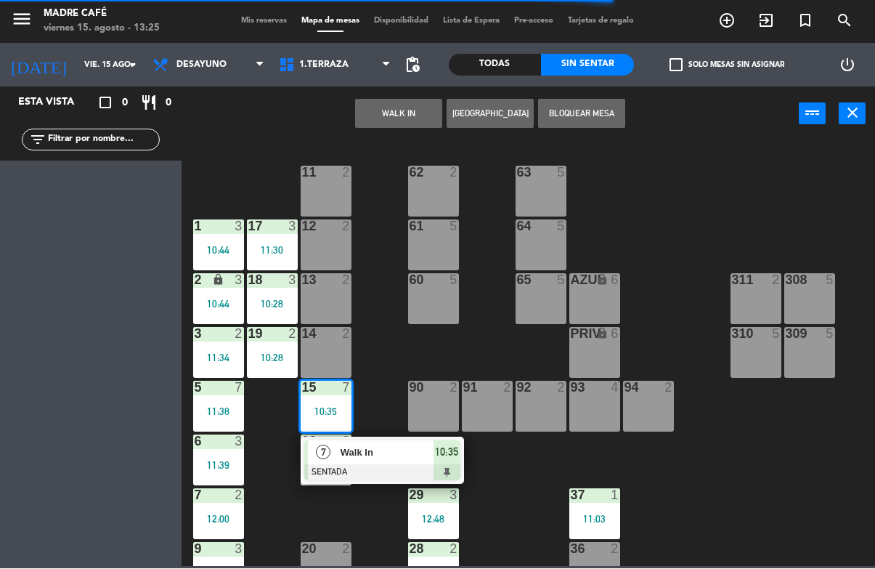
click at [378, 451] on span "Walk In" at bounding box center [387, 452] width 93 height 15
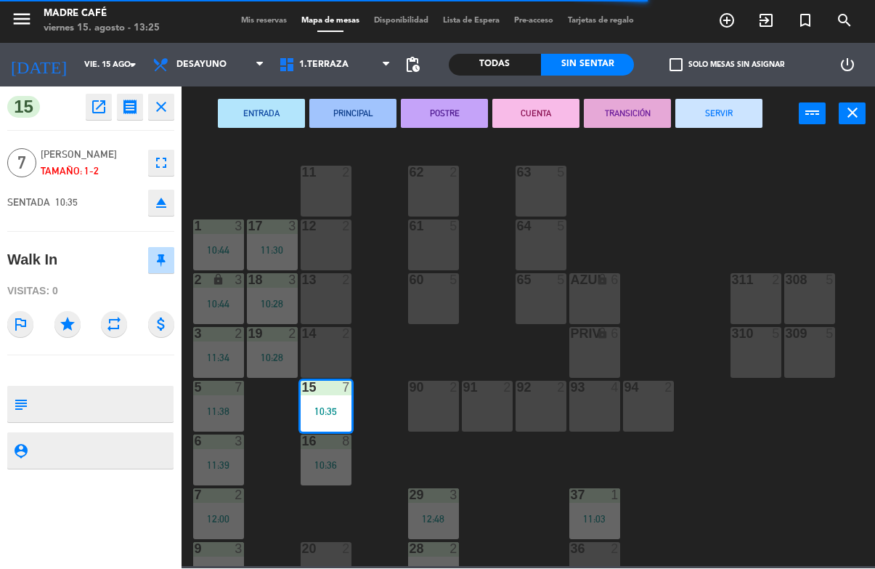
click at [731, 123] on button "SERVIR" at bounding box center [718, 113] width 87 height 29
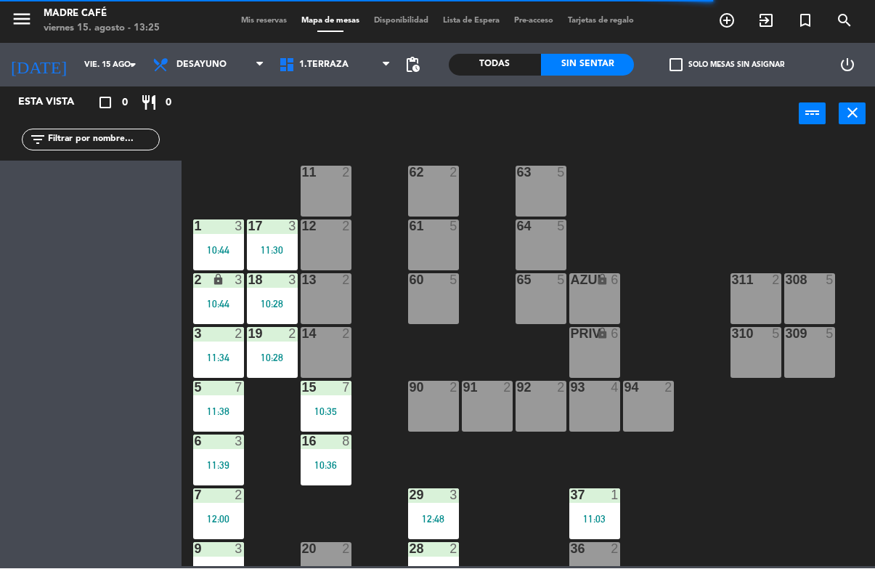
click at [311, 470] on div "10:36" at bounding box center [326, 465] width 51 height 10
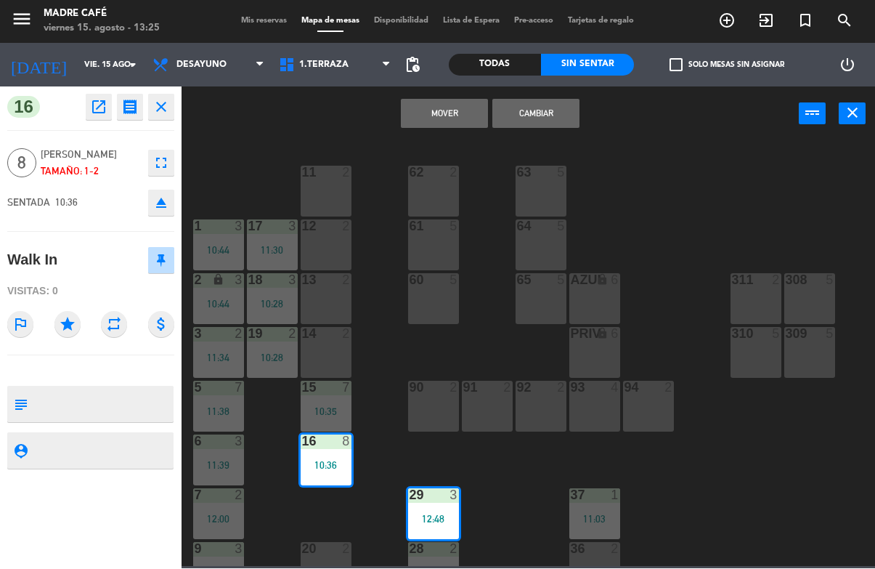
click at [734, 86] on div "check_box_outline_blank Solo mesas sin asignar" at bounding box center [726, 66] width 185 height 44
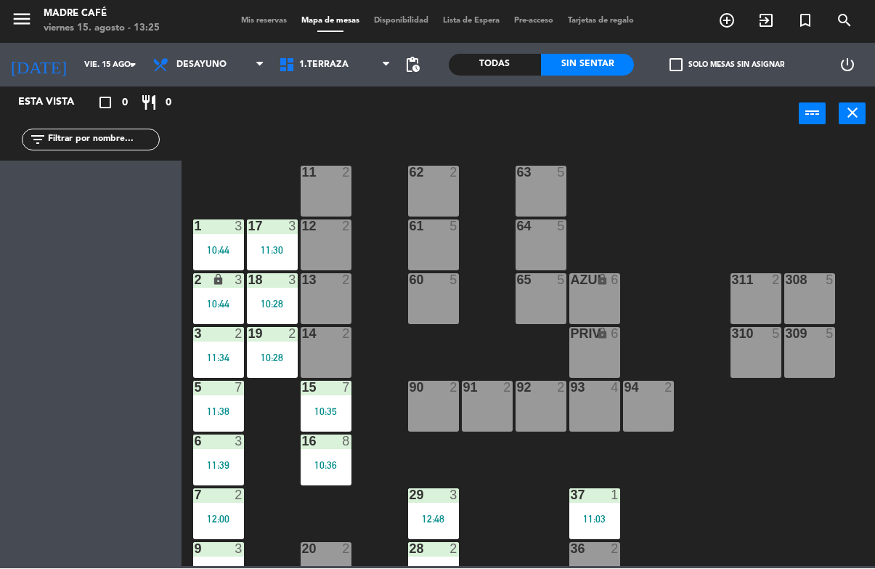
scroll to position [68, 0]
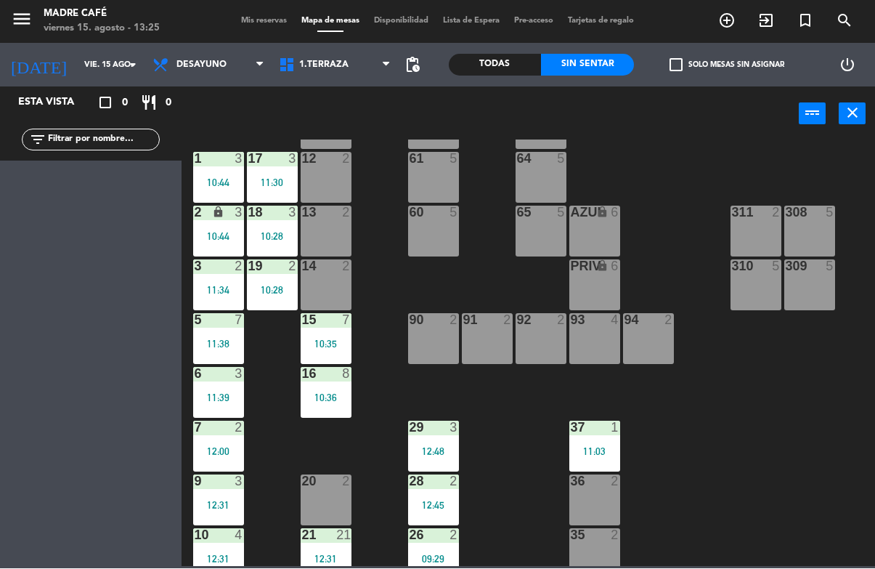
click at [335, 394] on div "10:36" at bounding box center [326, 398] width 51 height 10
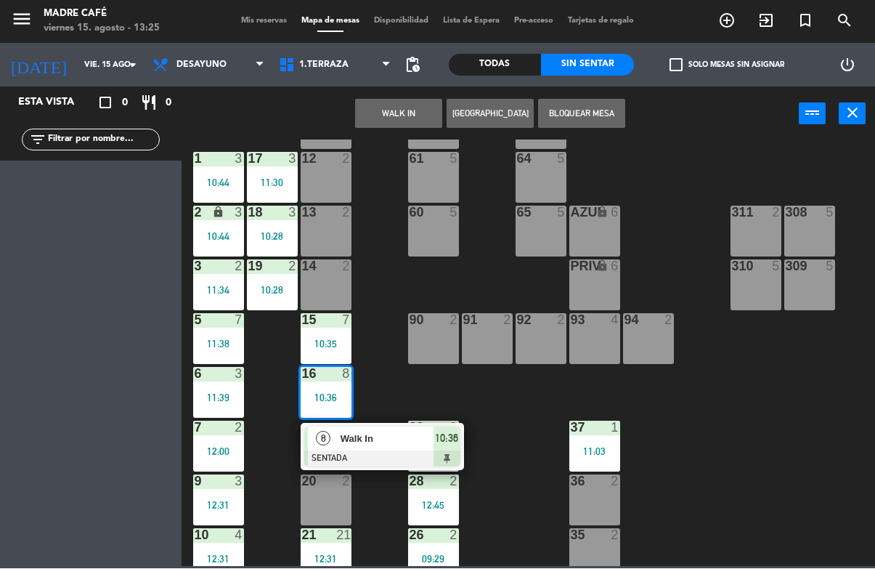
click at [417, 439] on span "Walk In" at bounding box center [387, 438] width 93 height 15
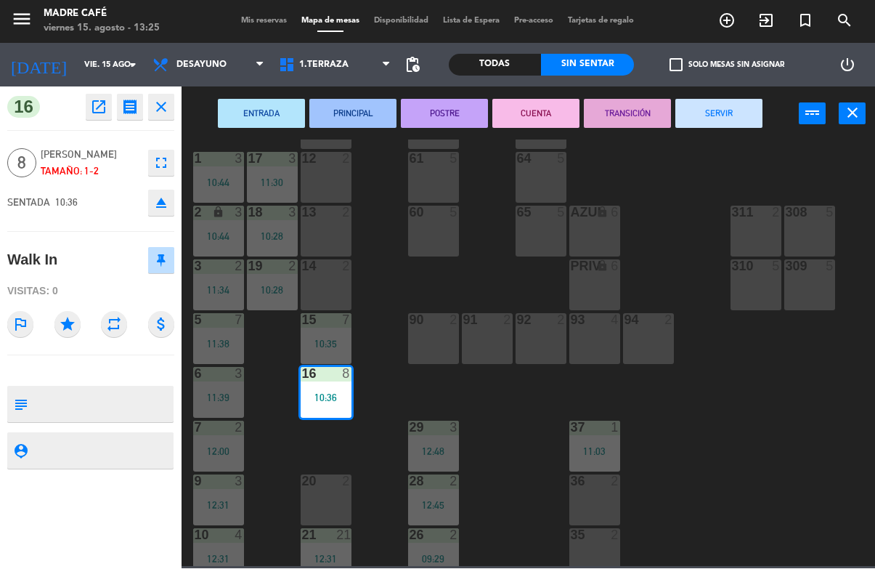
click at [723, 118] on button "SERVIR" at bounding box center [718, 113] width 87 height 29
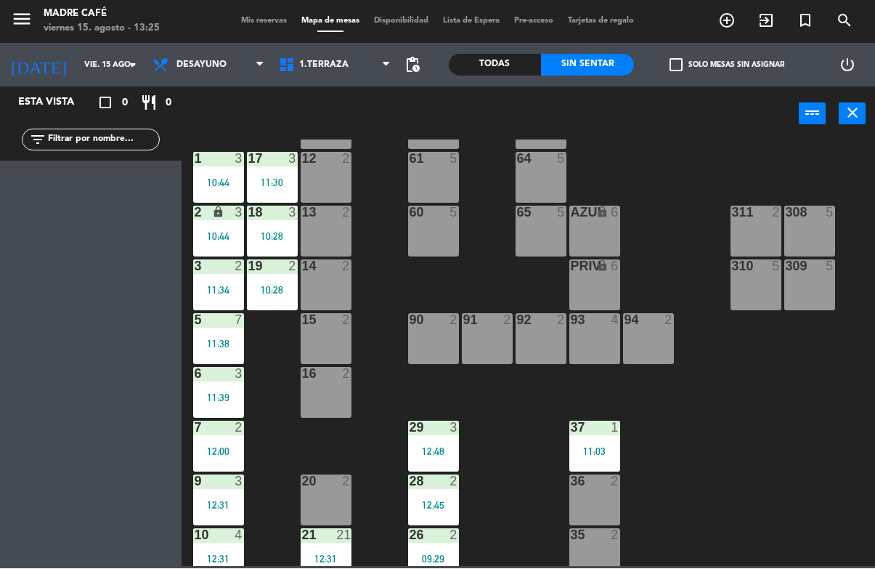
click at [263, 187] on div "11:30" at bounding box center [272, 183] width 51 height 10
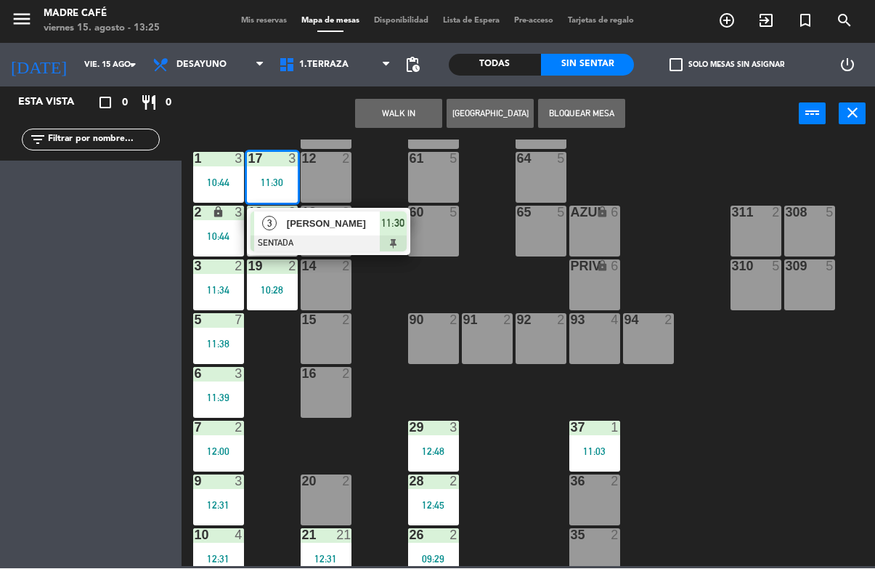
click at [340, 238] on div at bounding box center [329, 244] width 156 height 16
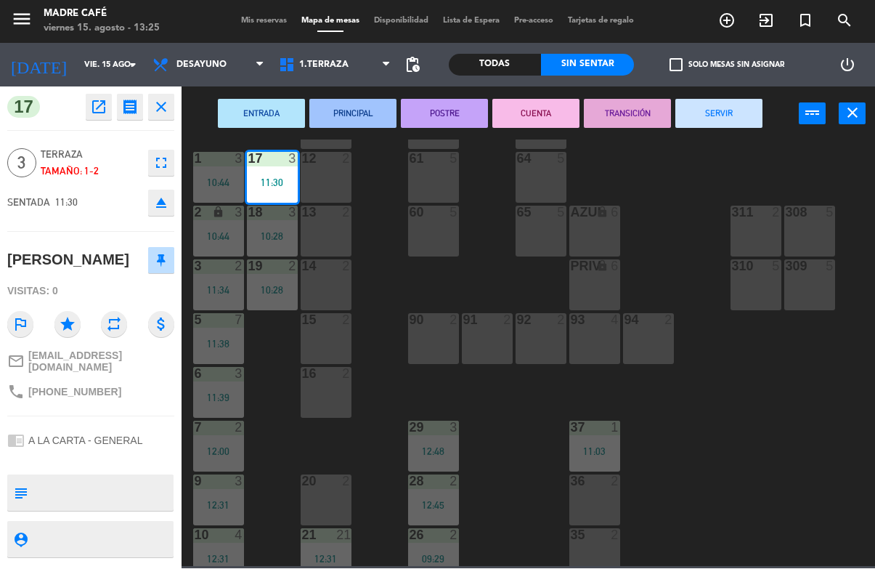
click at [711, 113] on button "SERVIR" at bounding box center [718, 113] width 87 height 29
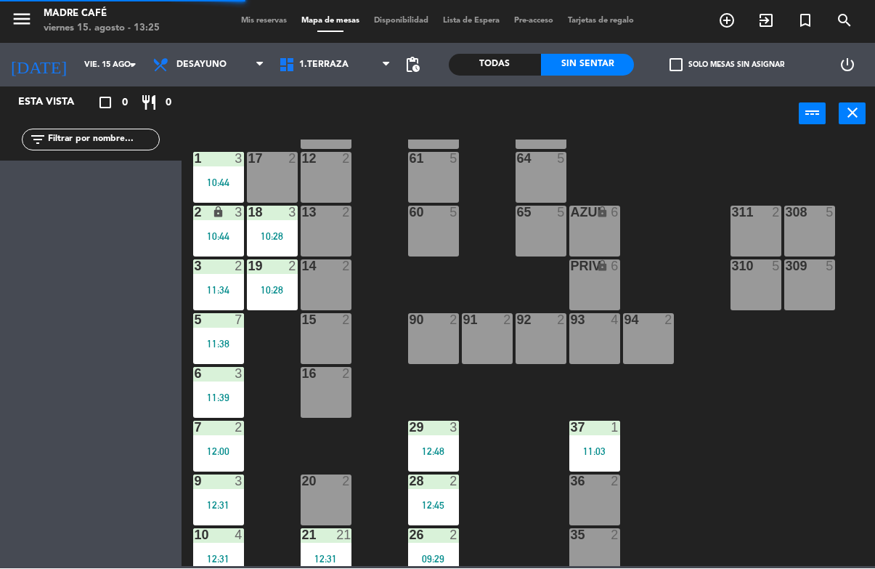
click at [273, 235] on div "10:28" at bounding box center [272, 237] width 51 height 10
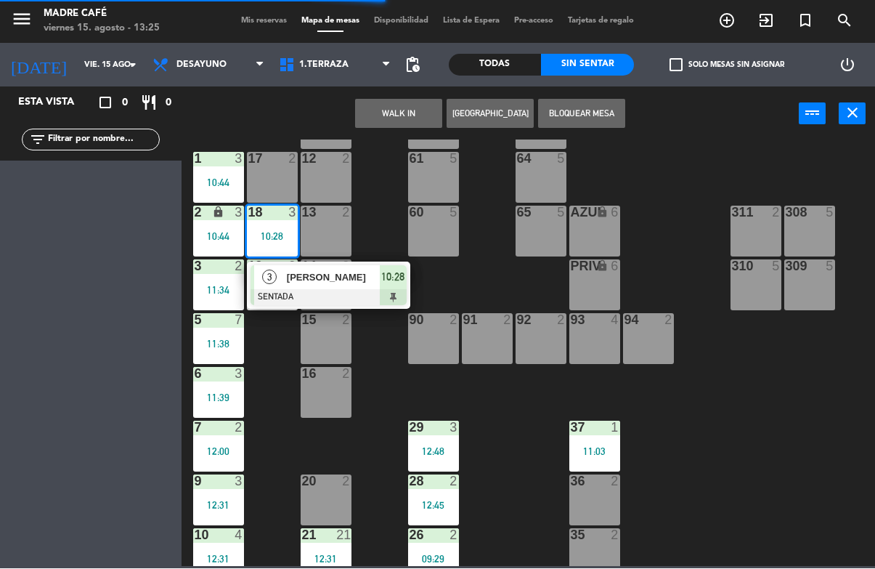
click at [360, 288] on div "[PERSON_NAME]" at bounding box center [332, 278] width 94 height 24
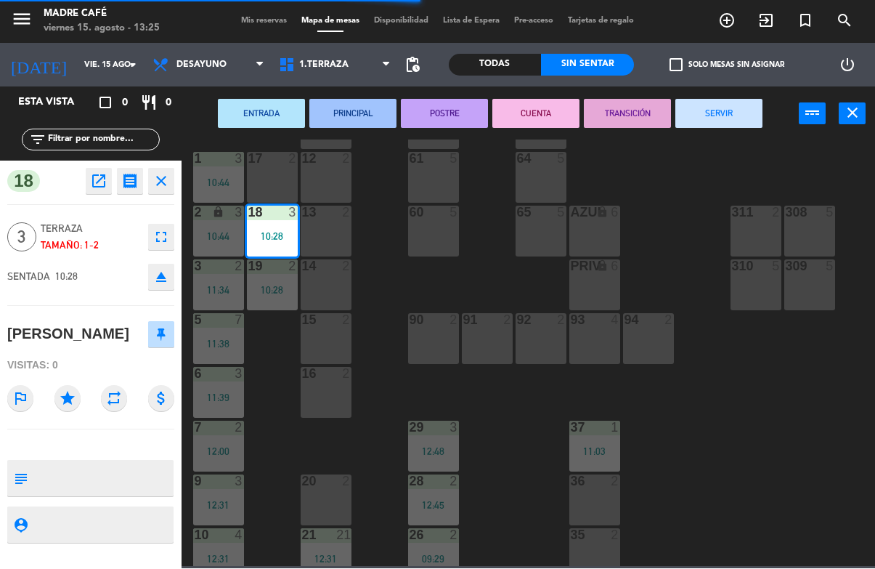
click at [709, 125] on button "SERVIR" at bounding box center [718, 113] width 87 height 29
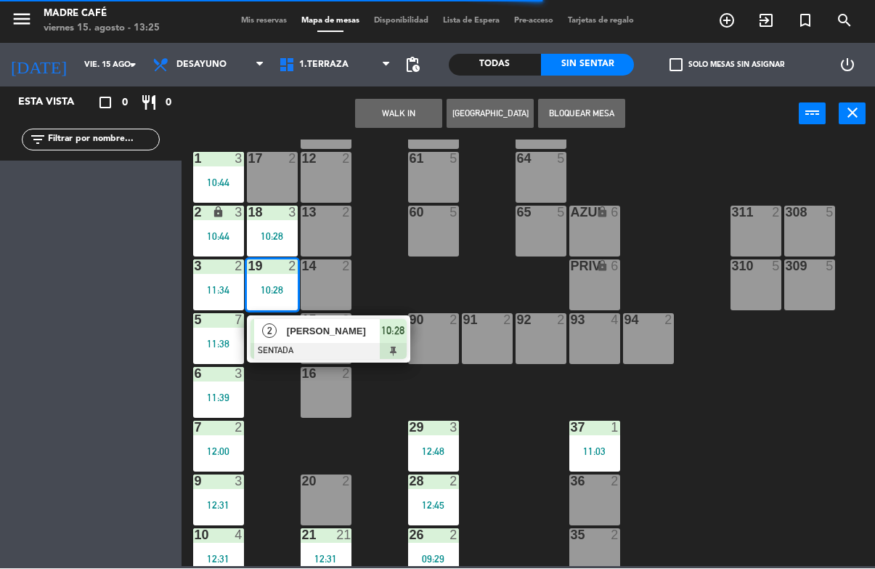
click at [327, 341] on div "[PERSON_NAME]" at bounding box center [332, 332] width 94 height 24
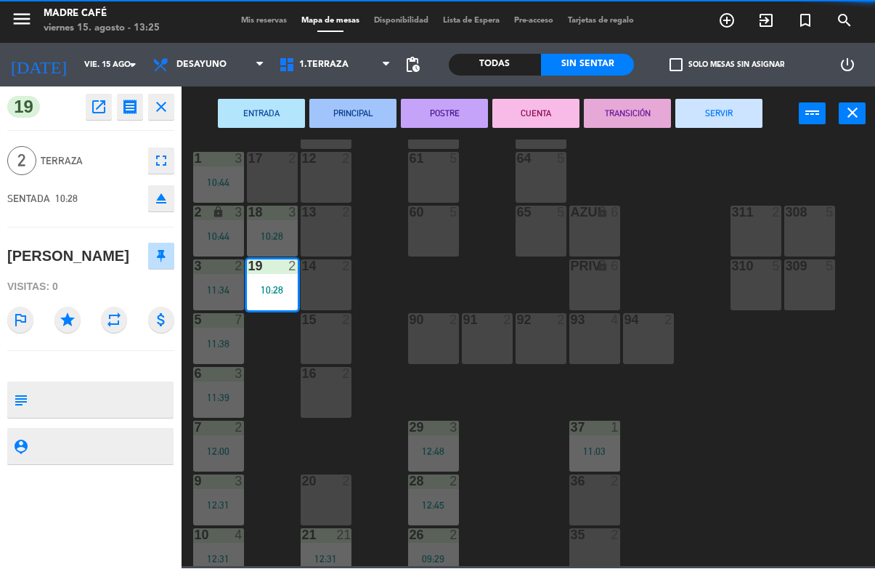
click at [728, 119] on button "SERVIR" at bounding box center [718, 113] width 87 height 29
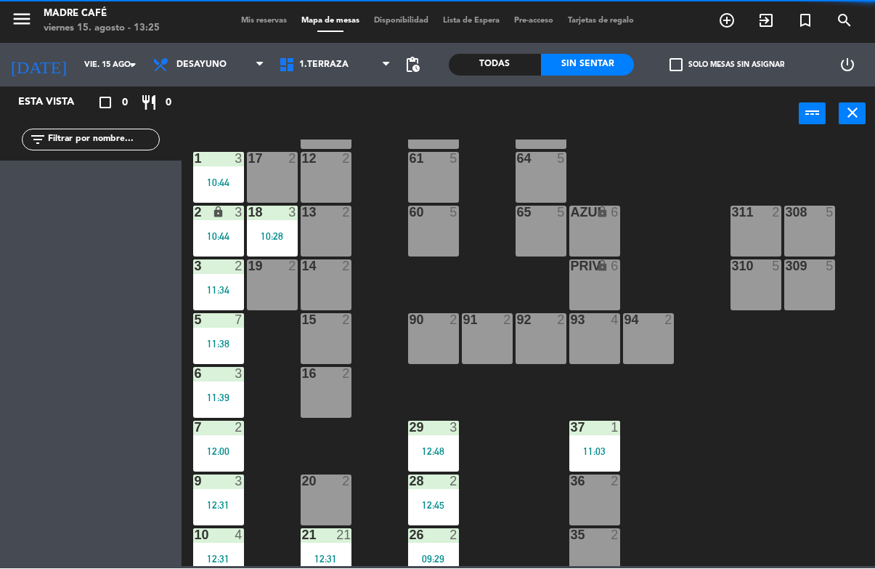
click at [217, 175] on div "1 3 10:44" at bounding box center [218, 177] width 51 height 51
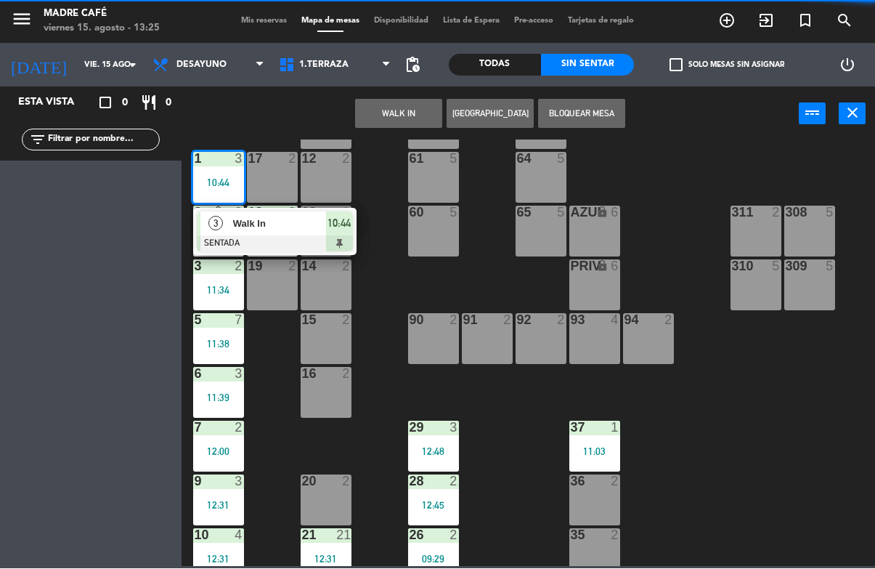
click at [269, 242] on div at bounding box center [275, 244] width 156 height 16
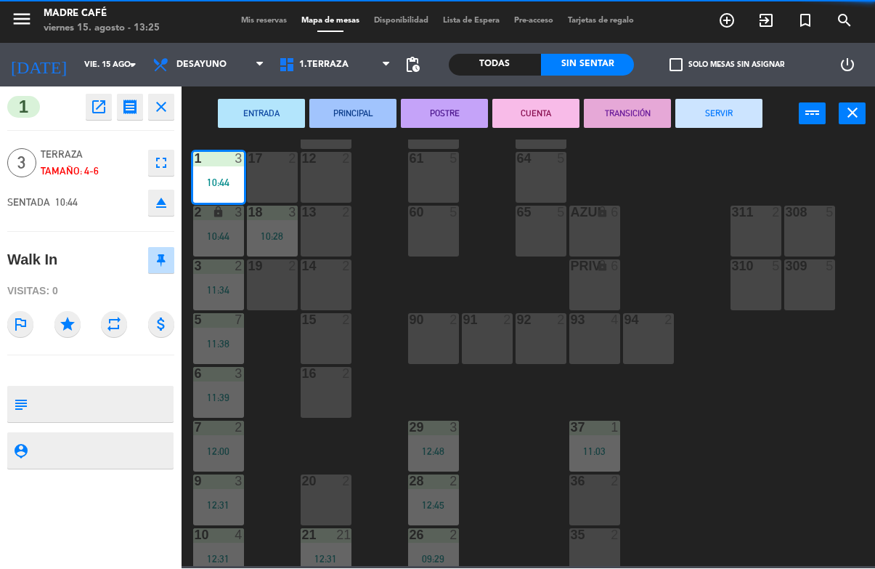
click at [736, 114] on button "SERVIR" at bounding box center [718, 113] width 87 height 29
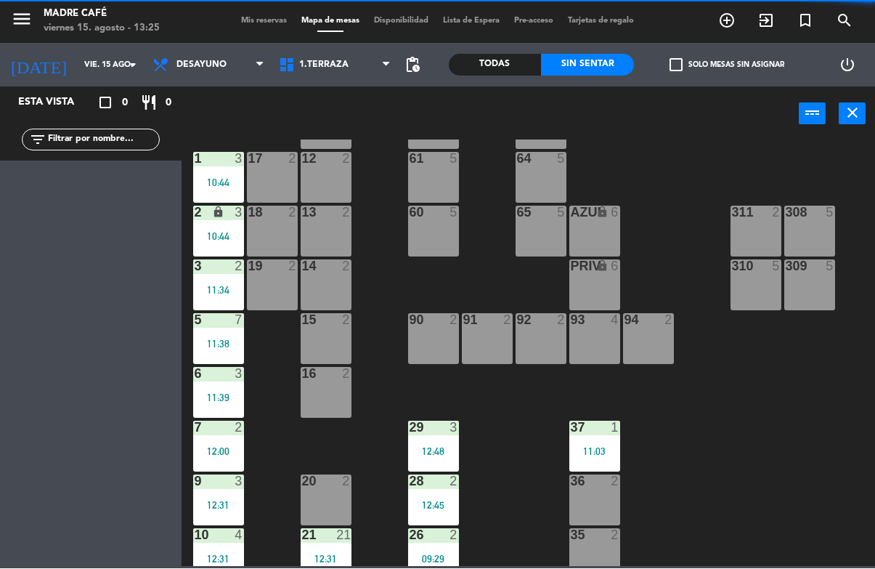
click at [232, 237] on div "10:44" at bounding box center [218, 237] width 51 height 10
click at [648, 395] on div "11 2 63 5 62 2 12 2 1 3 10:44 61 5 64 5 17 2 13 2 2 lock 3 10:44 60 5 65 5 308 …" at bounding box center [532, 353] width 685 height 426
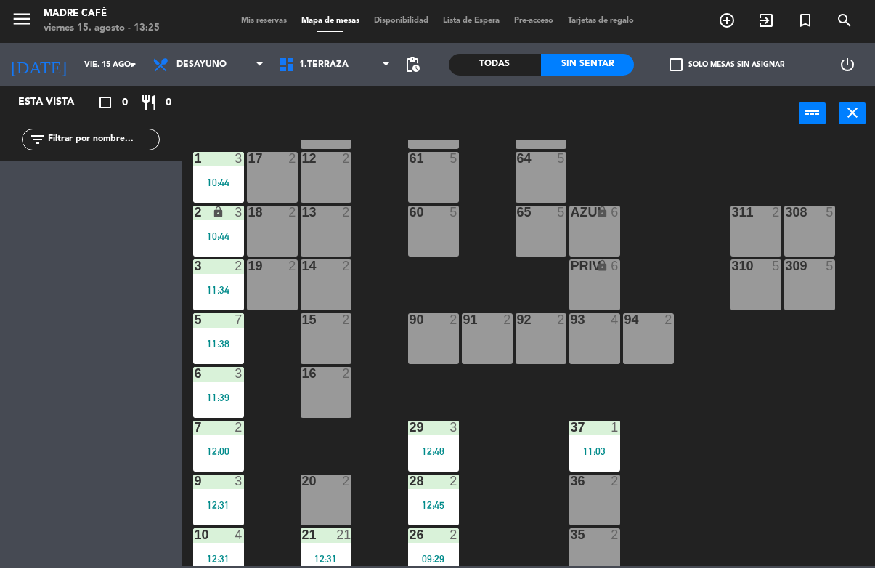
click at [241, 247] on div "2 lock 3 10:44" at bounding box center [218, 231] width 51 height 51
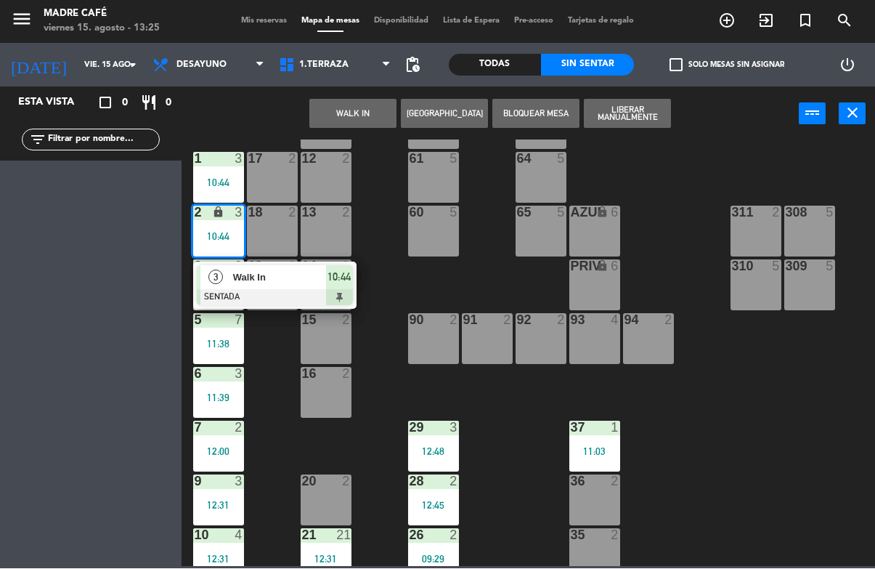
click at [282, 296] on div at bounding box center [275, 298] width 156 height 16
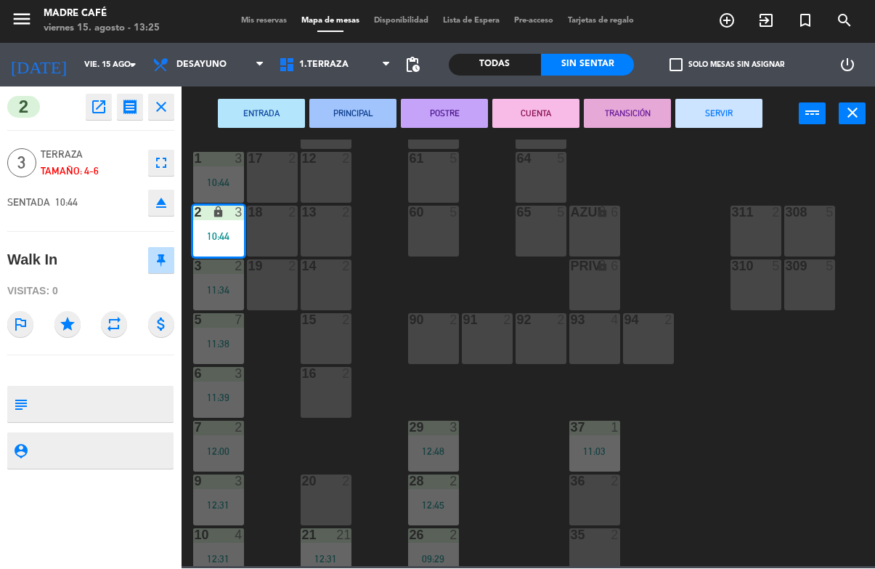
click at [713, 113] on button "SERVIR" at bounding box center [718, 113] width 87 height 29
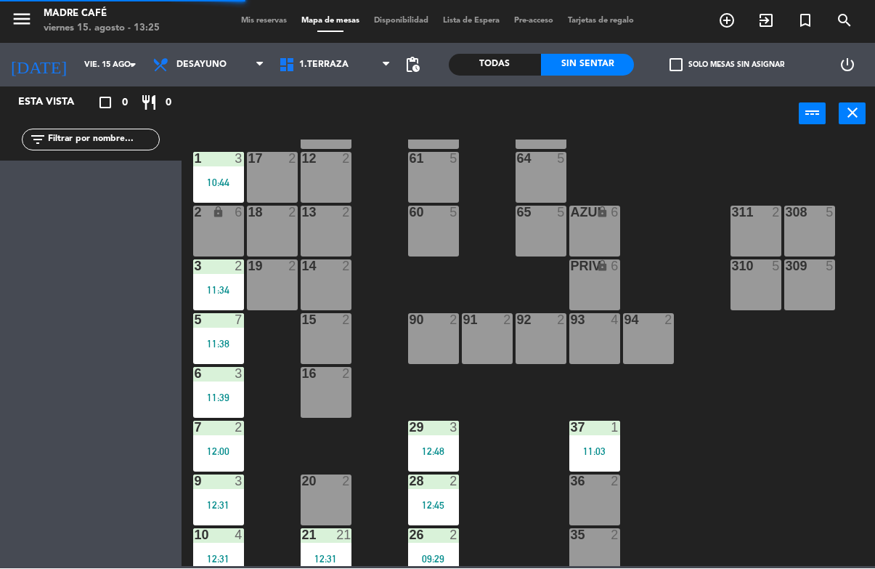
click at [236, 298] on div "3 2 11:34" at bounding box center [218, 285] width 51 height 51
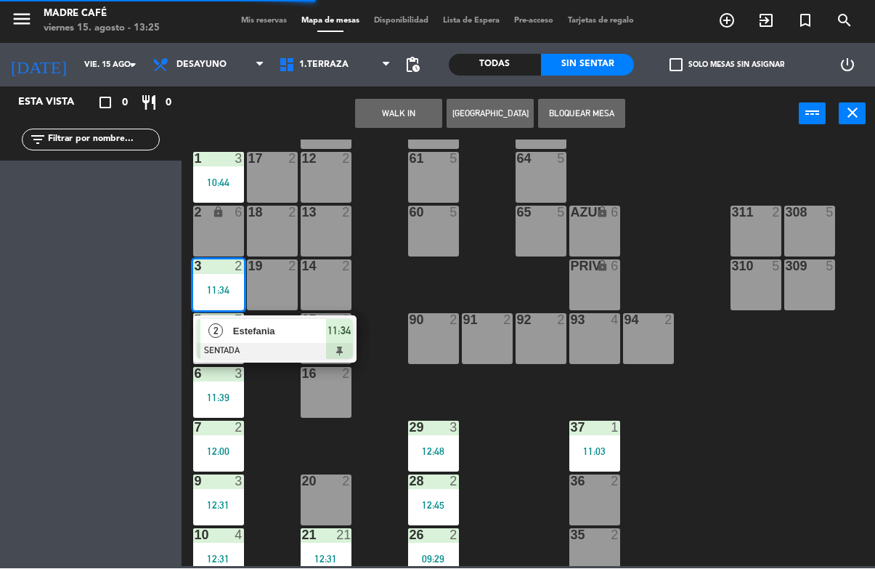
click at [294, 333] on span "Estefania" at bounding box center [279, 331] width 93 height 15
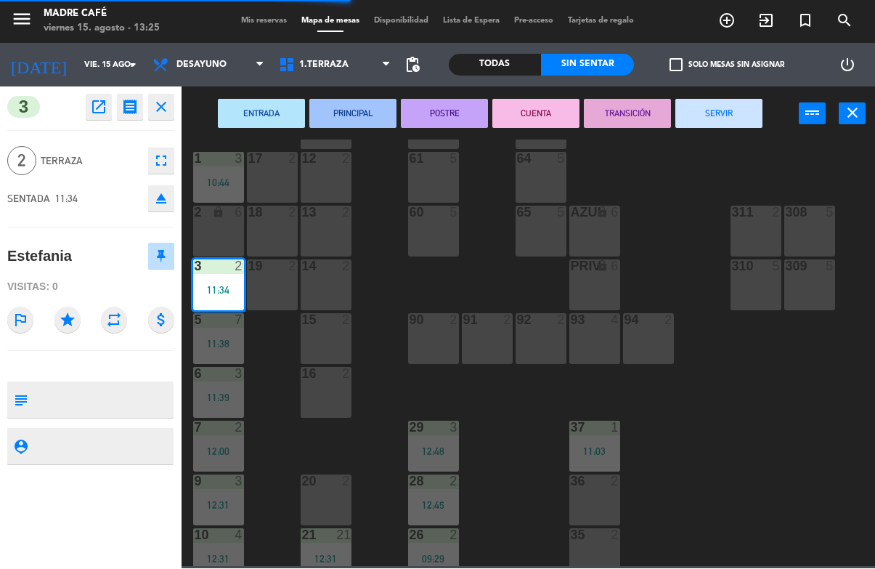
click at [693, 126] on button "SERVIR" at bounding box center [718, 113] width 87 height 29
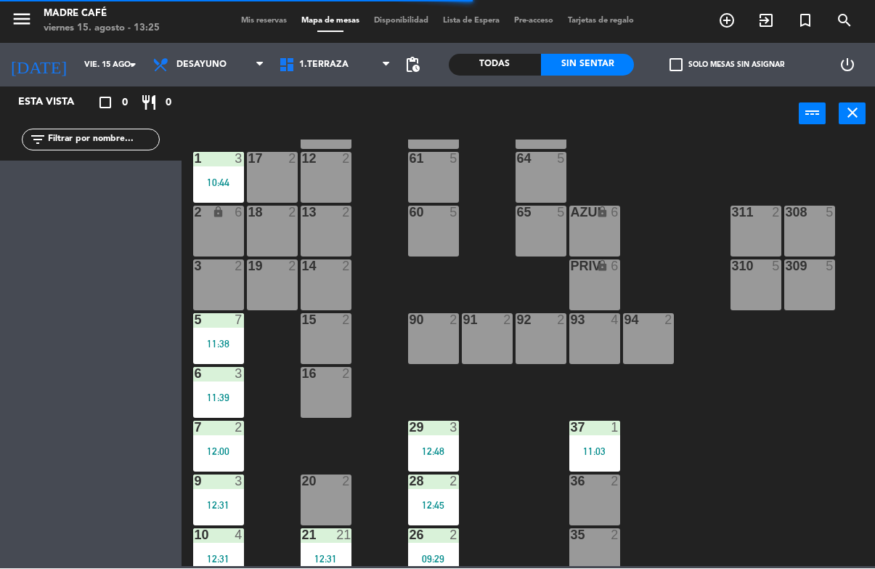
click at [213, 340] on div "11:38" at bounding box center [218, 344] width 51 height 10
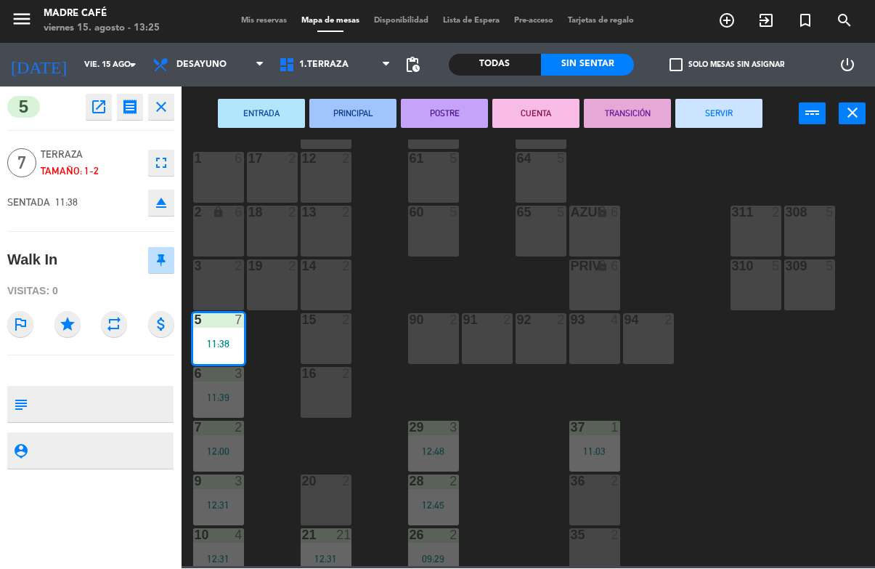
click at [728, 124] on button "SERVIR" at bounding box center [718, 113] width 87 height 29
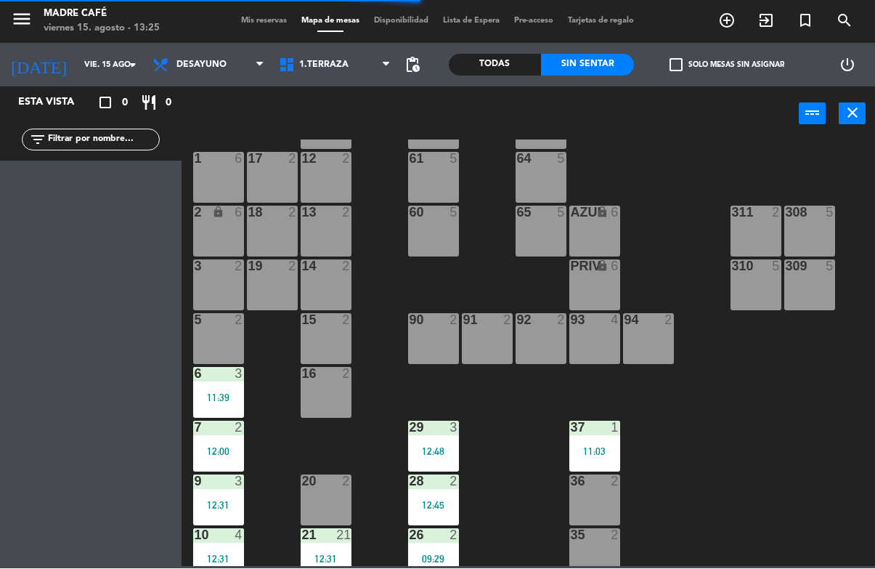
click at [244, 379] on div "3" at bounding box center [242, 373] width 24 height 13
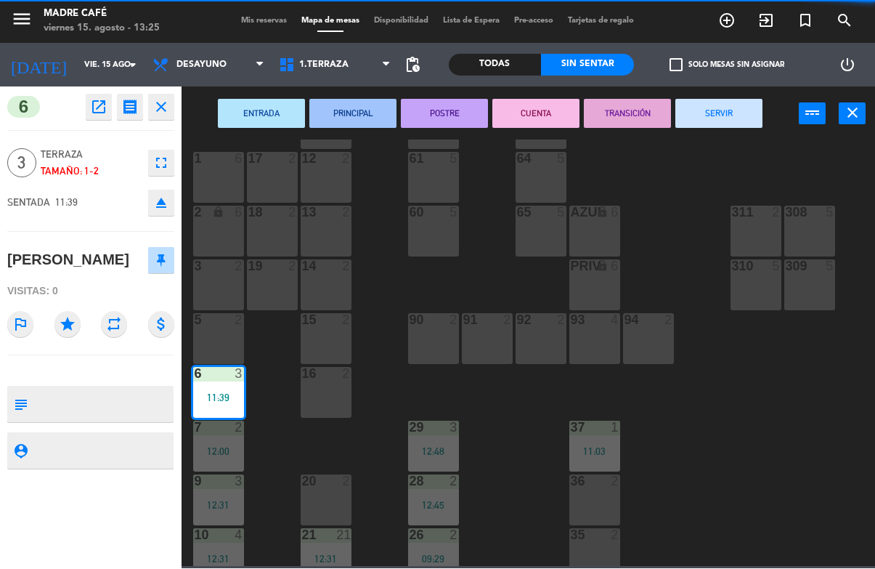
click at [720, 126] on button "SERVIR" at bounding box center [718, 113] width 87 height 29
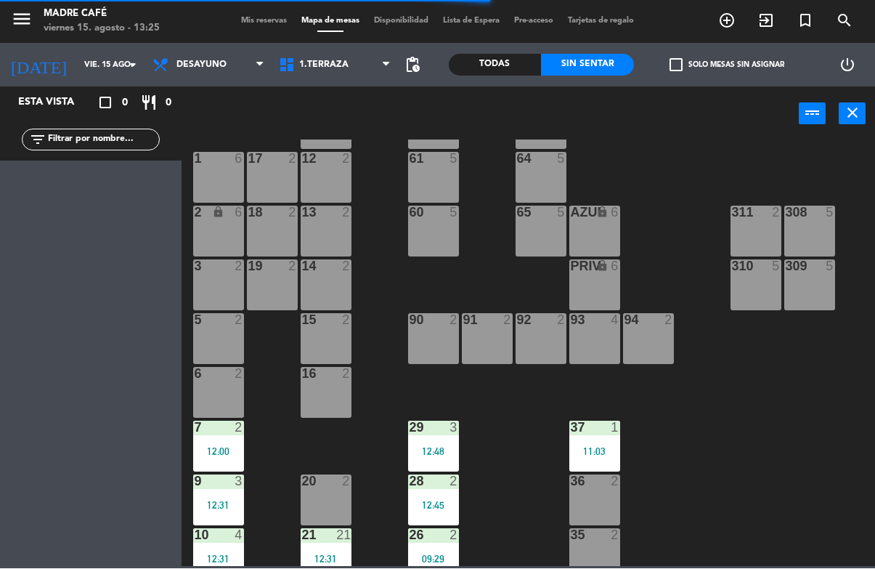
click at [221, 497] on div "9 3 12:31" at bounding box center [218, 500] width 51 height 51
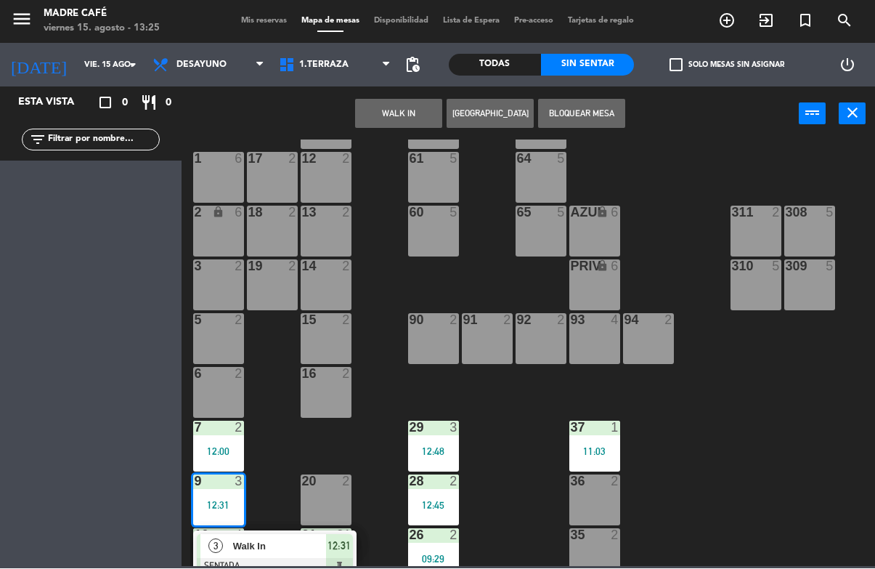
click at [280, 555] on div "Walk In" at bounding box center [279, 546] width 94 height 24
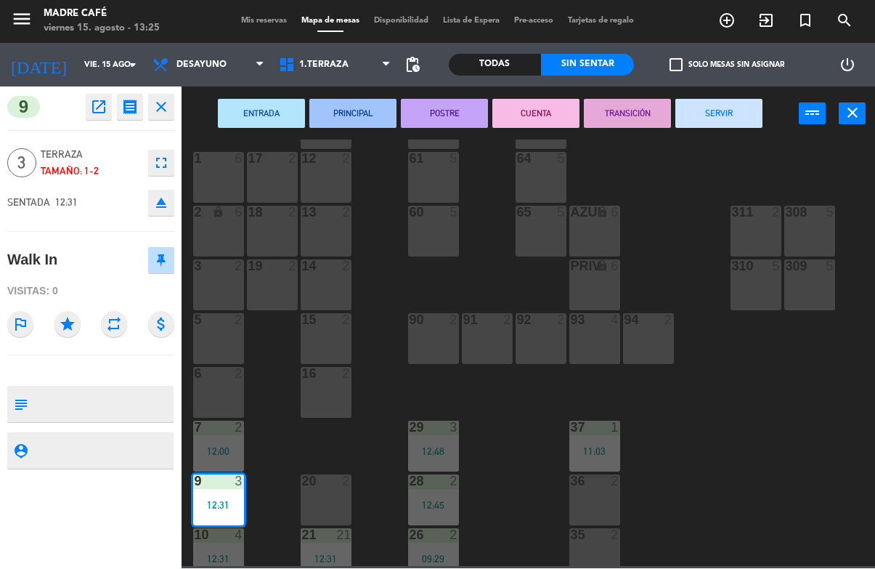
click at [711, 126] on button "SERVIR" at bounding box center [718, 113] width 87 height 29
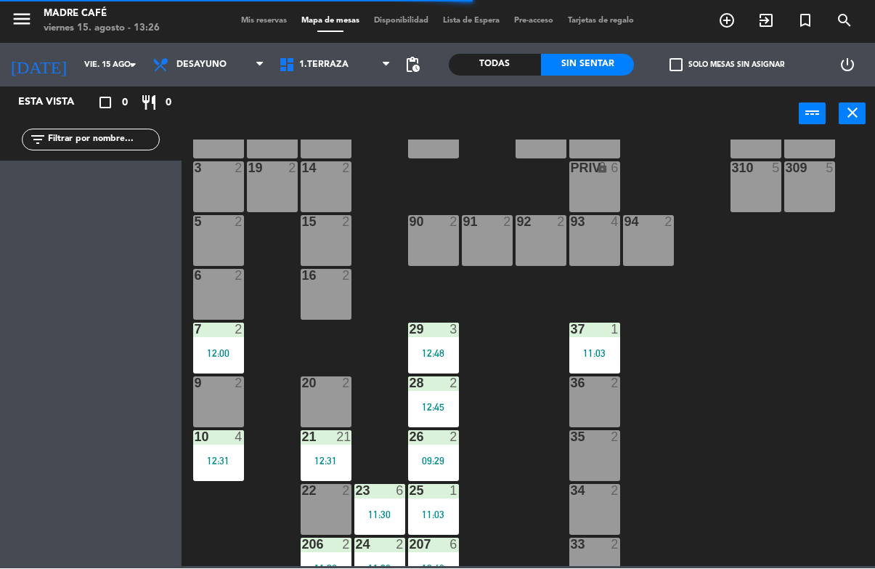
scroll to position [166, 0]
click at [209, 360] on div "7 2 12:00" at bounding box center [218, 348] width 51 height 51
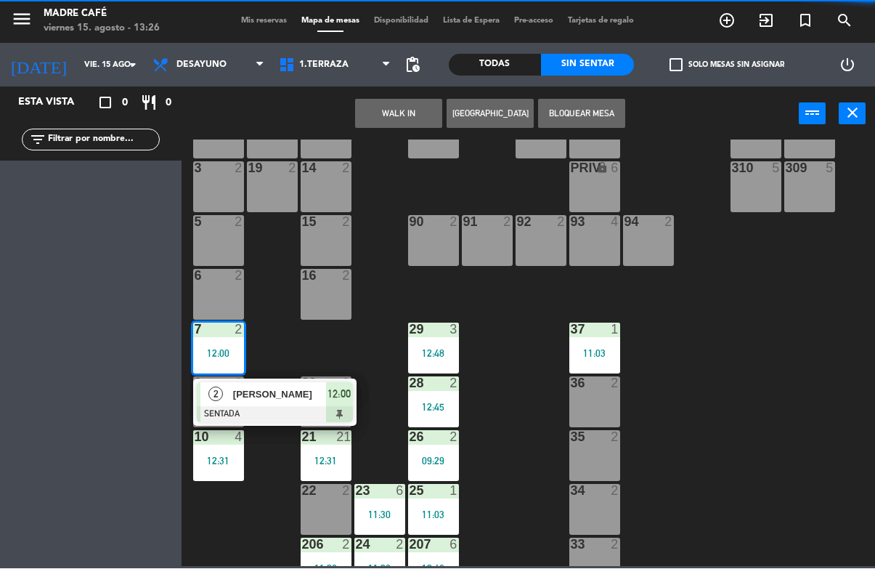
click at [297, 417] on div at bounding box center [275, 415] width 156 height 16
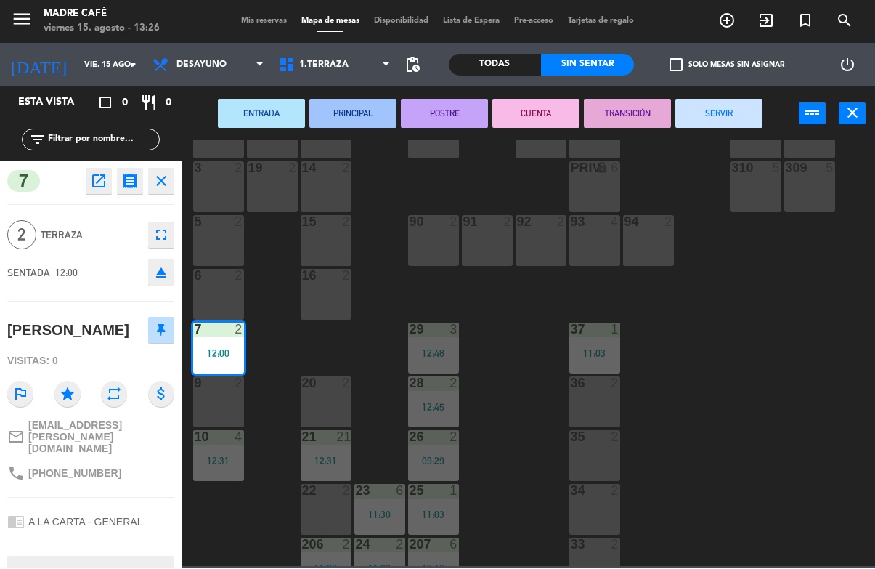
click at [715, 117] on button "SERVIR" at bounding box center [718, 113] width 87 height 29
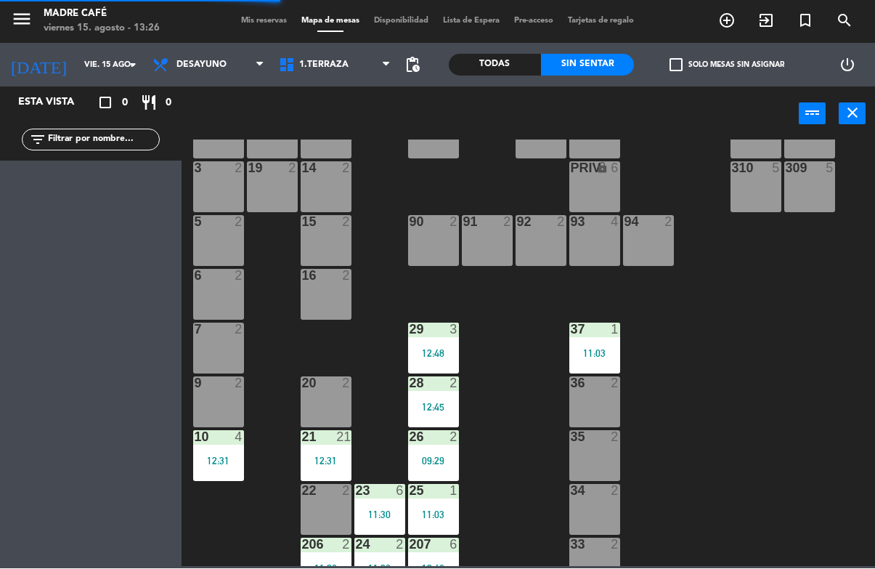
click at [234, 465] on div "12:31" at bounding box center [218, 461] width 51 height 10
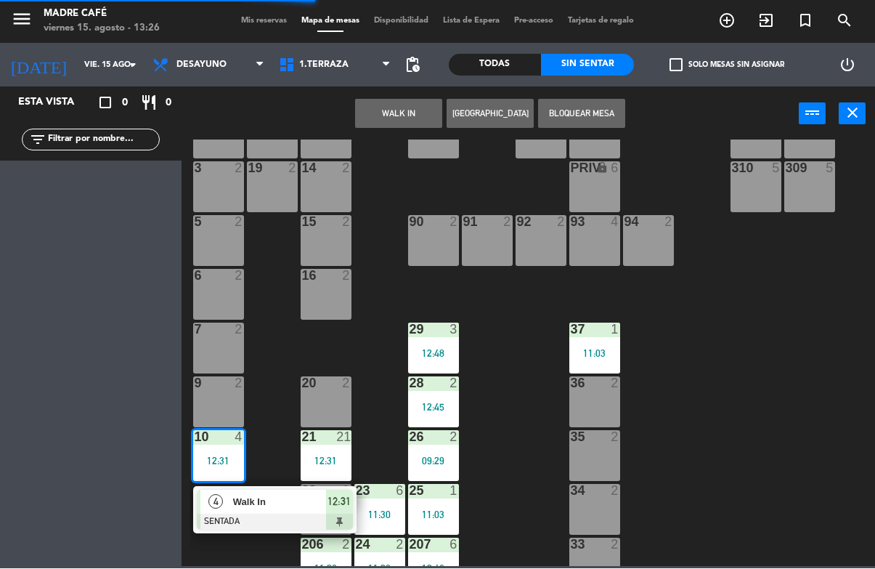
click at [280, 521] on div at bounding box center [275, 522] width 156 height 16
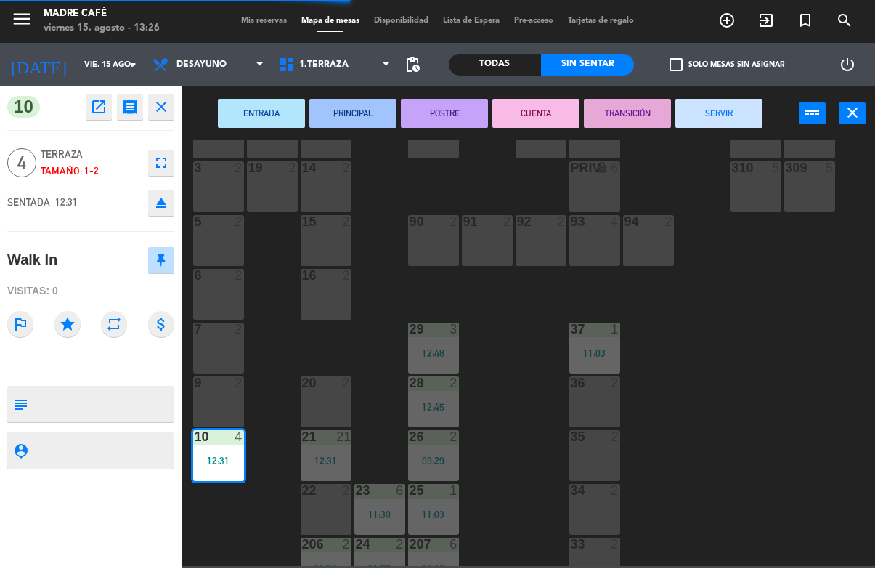
click at [725, 119] on button "SERVIR" at bounding box center [718, 113] width 87 height 29
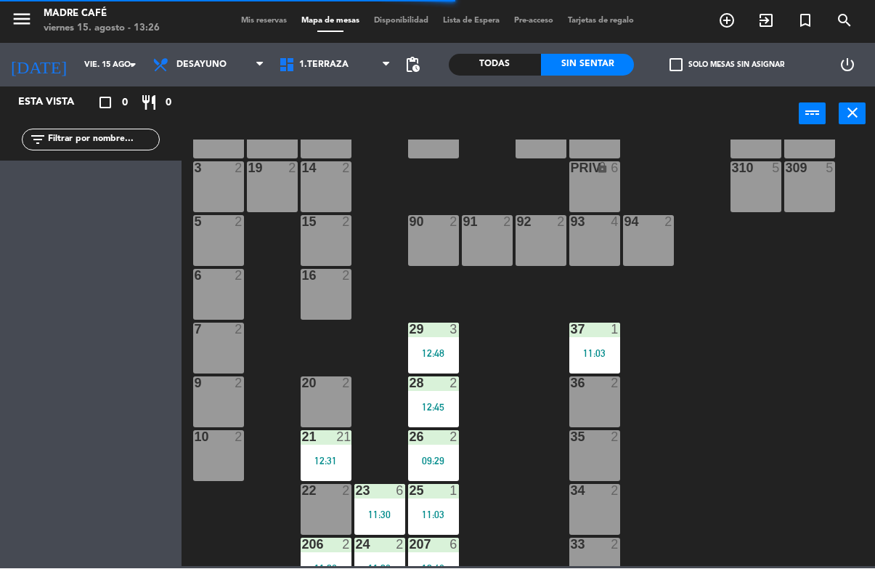
click at [318, 470] on div "21 21 12:31" at bounding box center [326, 456] width 51 height 51
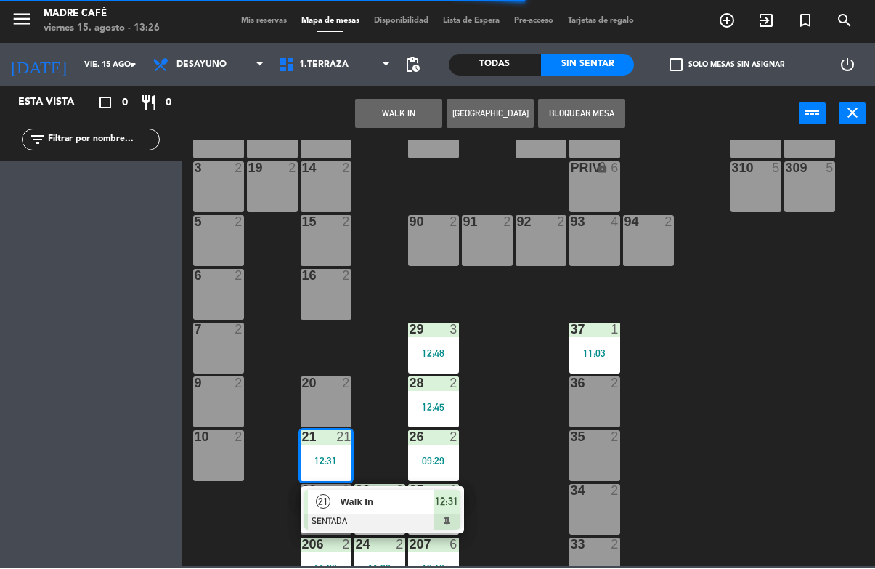
click at [422, 514] on div at bounding box center [382, 522] width 156 height 16
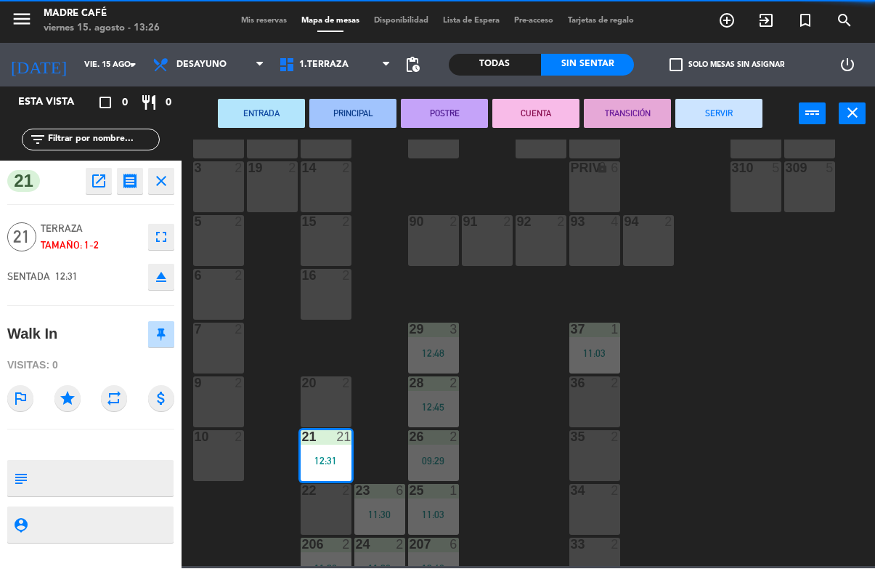
click at [707, 126] on button "SERVIR" at bounding box center [718, 113] width 87 height 29
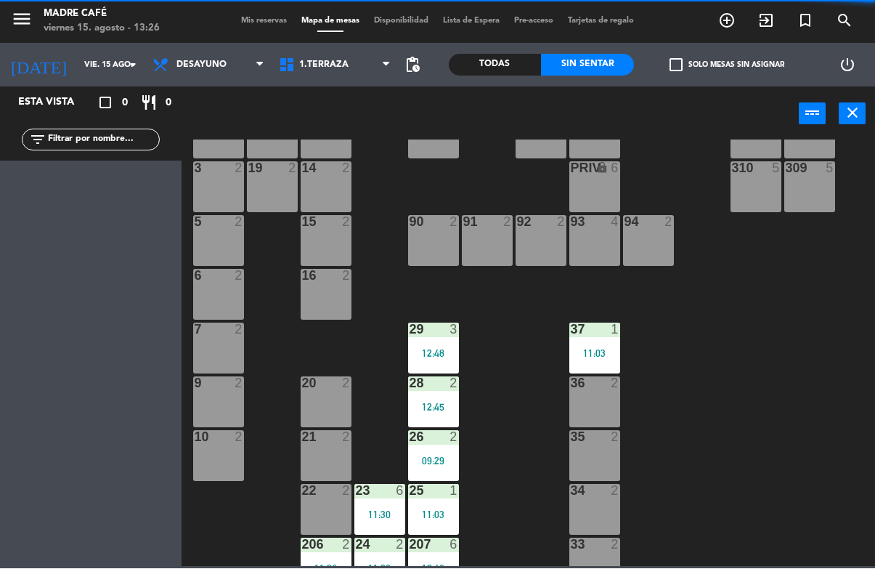
click at [435, 352] on div "12:48" at bounding box center [433, 354] width 51 height 10
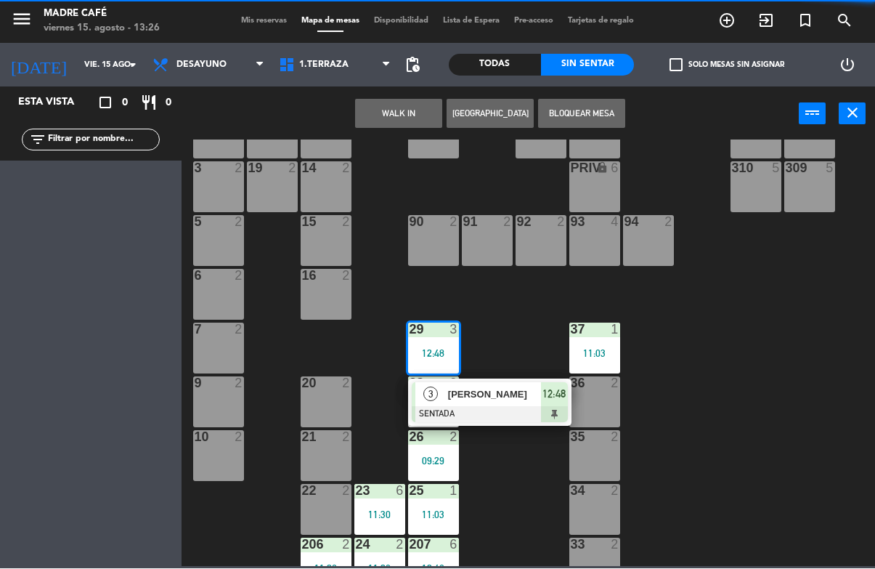
click at [492, 407] on div at bounding box center [490, 415] width 156 height 16
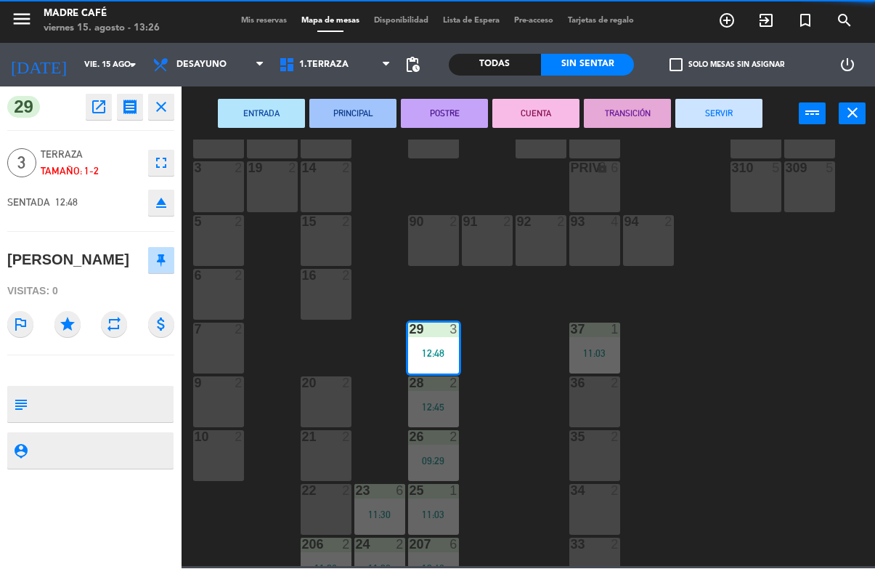
click at [724, 115] on button "SERVIR" at bounding box center [718, 113] width 87 height 29
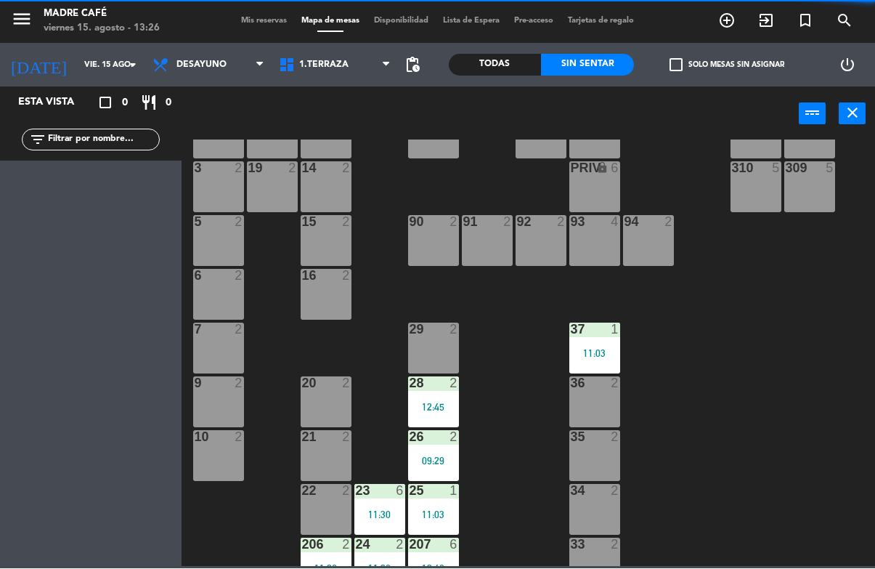
click at [450, 402] on div "12:45" at bounding box center [433, 407] width 51 height 10
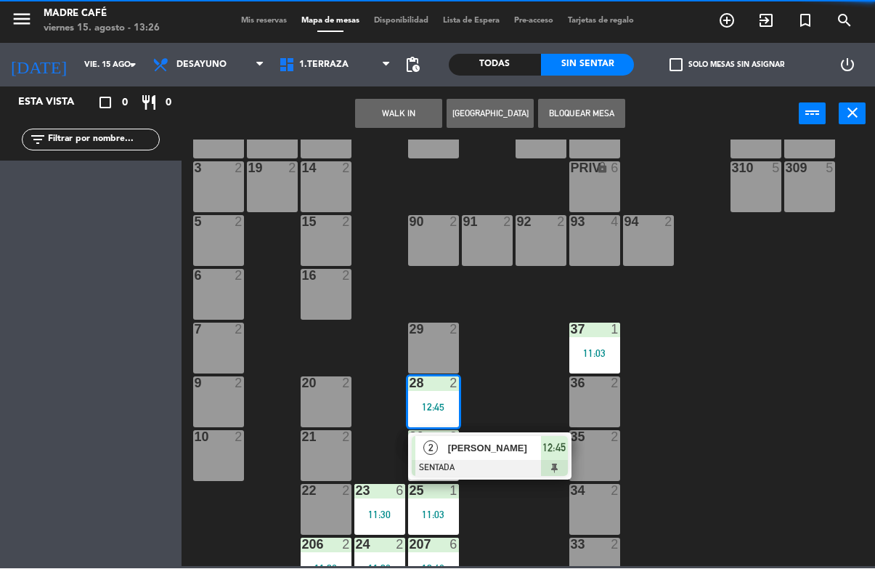
click at [512, 464] on div at bounding box center [490, 468] width 156 height 16
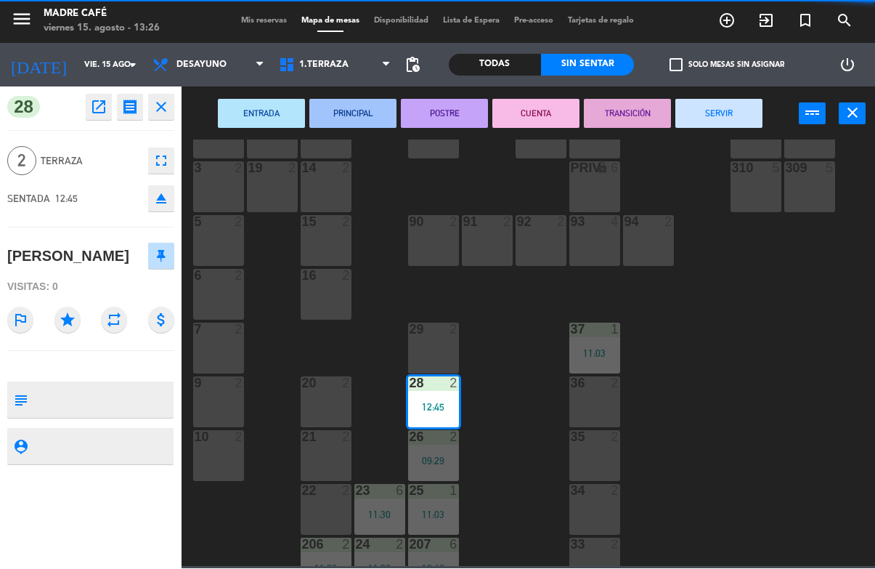
click at [725, 123] on button "SERVIR" at bounding box center [718, 113] width 87 height 29
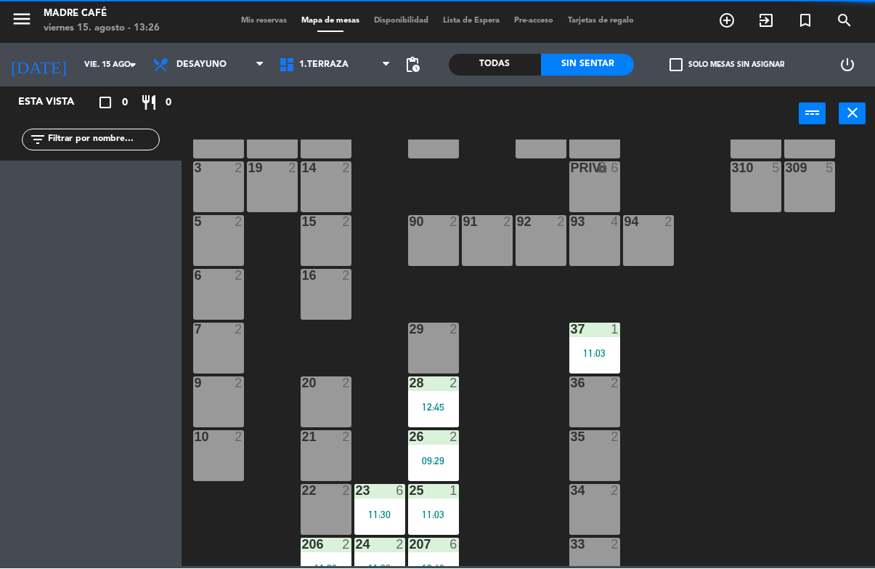
click at [444, 446] on div "26 2 09:29" at bounding box center [433, 456] width 51 height 51
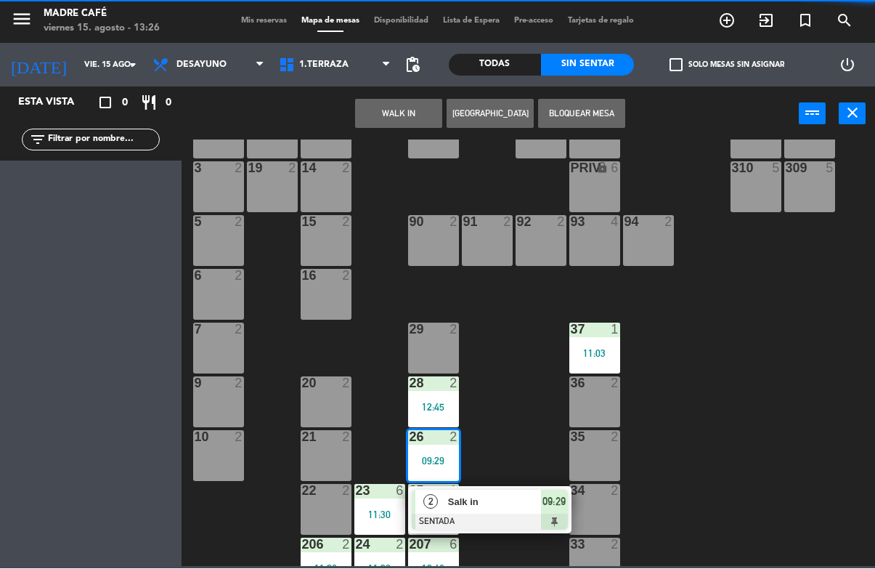
click at [513, 515] on div at bounding box center [490, 522] width 156 height 16
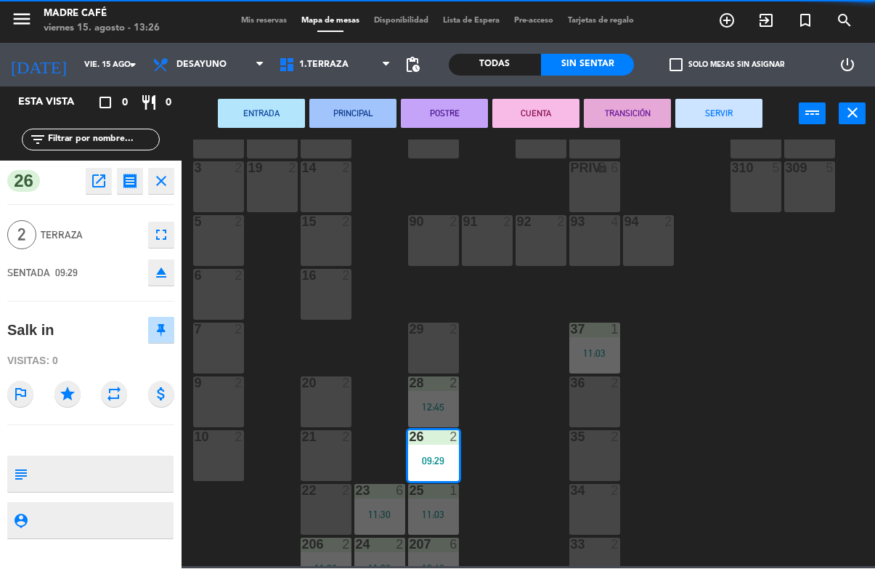
click at [712, 127] on button "SERVIR" at bounding box center [718, 113] width 87 height 29
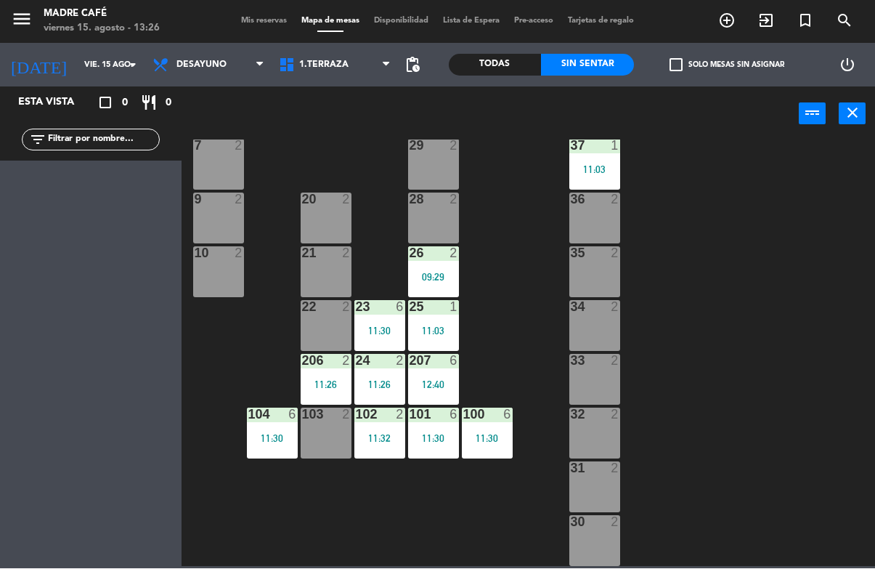
scroll to position [349, 0]
click at [281, 445] on div "104 6 11:30" at bounding box center [272, 433] width 51 height 51
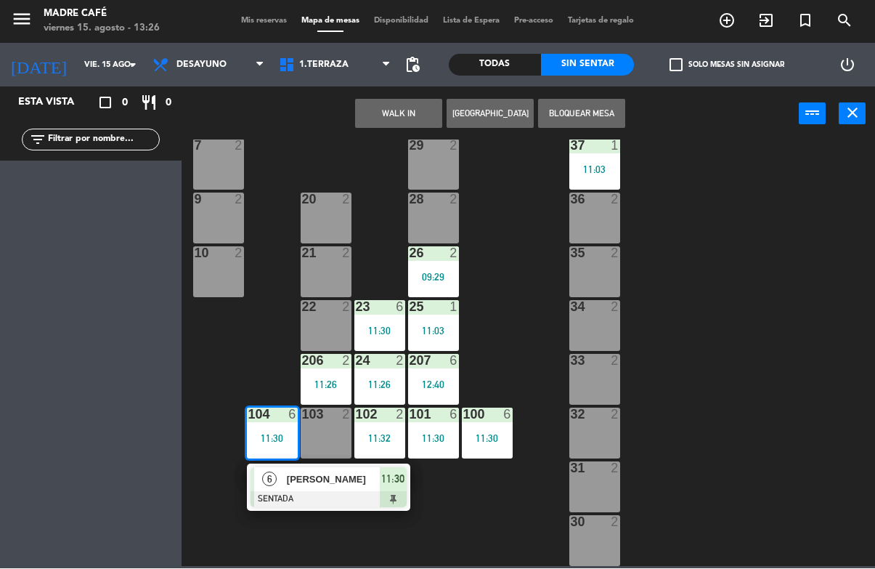
click at [320, 492] on div at bounding box center [329, 500] width 156 height 16
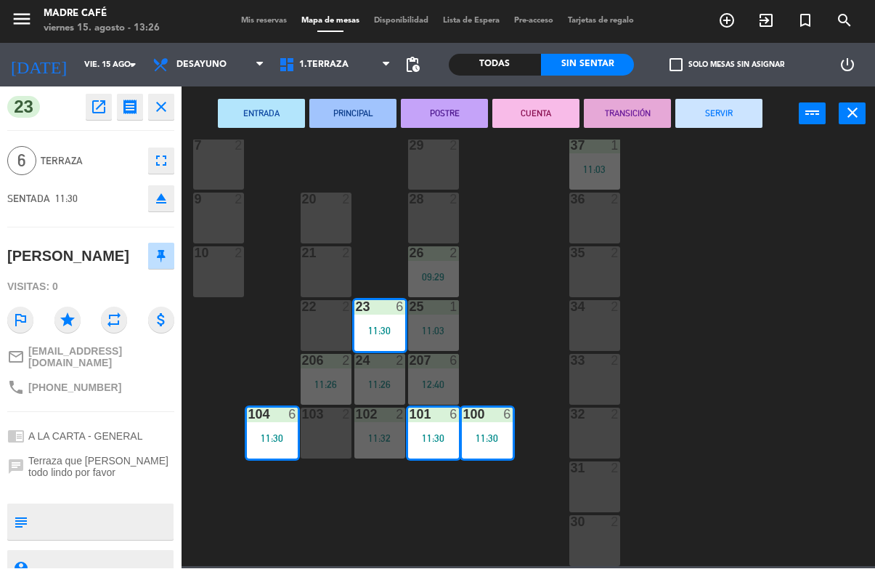
click at [728, 113] on button "SERVIR" at bounding box center [718, 113] width 87 height 29
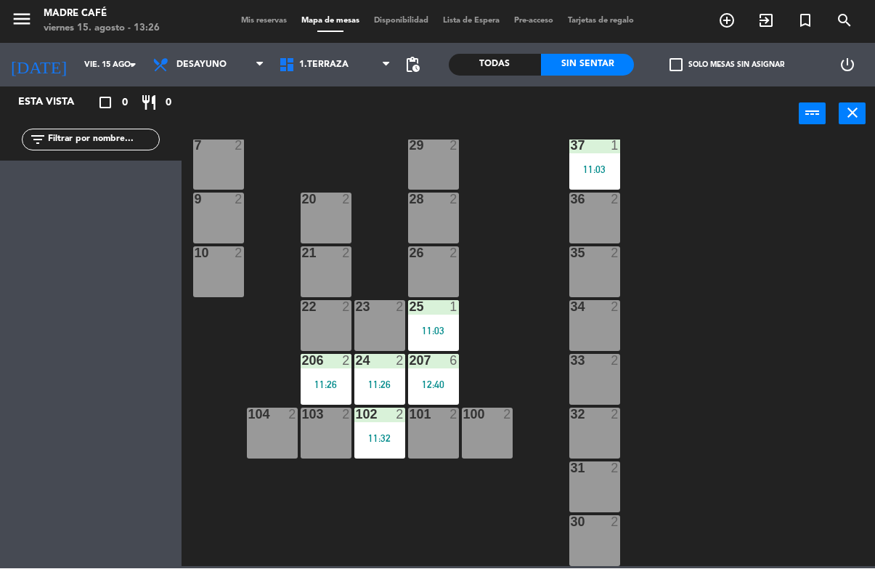
click at [563, 176] on div "11 2 63 5 62 2 12 2 1 6 61 5 64 5 17 2 13 2 2 lock 6 60 5 65 5 308 5 18 2 311 2…" at bounding box center [532, 353] width 685 height 426
click at [606, 177] on div "37 1 11:03" at bounding box center [594, 164] width 51 height 51
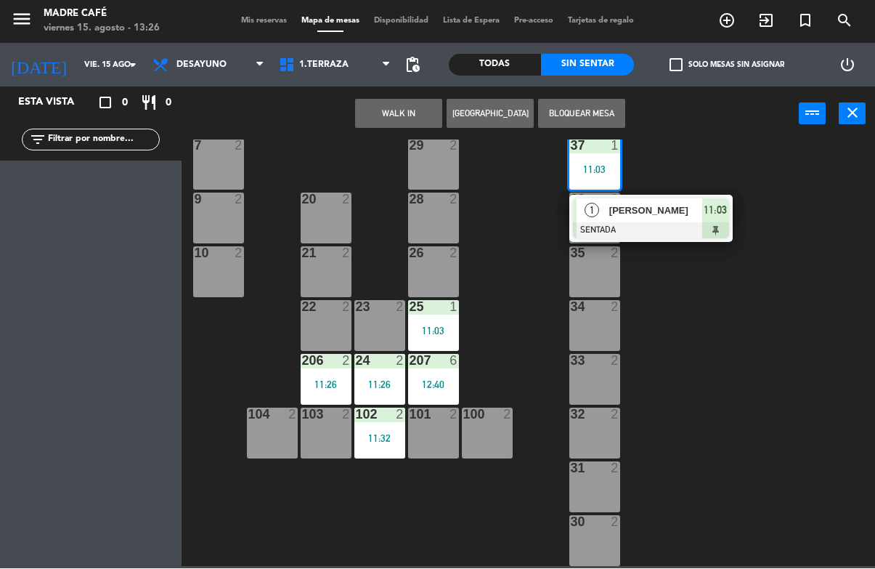
click at [680, 223] on div at bounding box center [651, 231] width 156 height 16
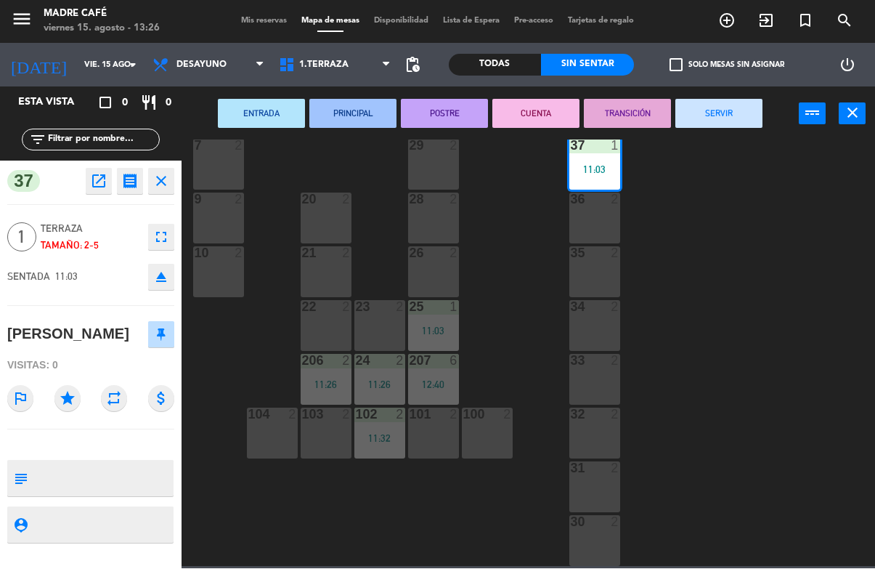
click at [742, 115] on button "SERVIR" at bounding box center [718, 113] width 87 height 29
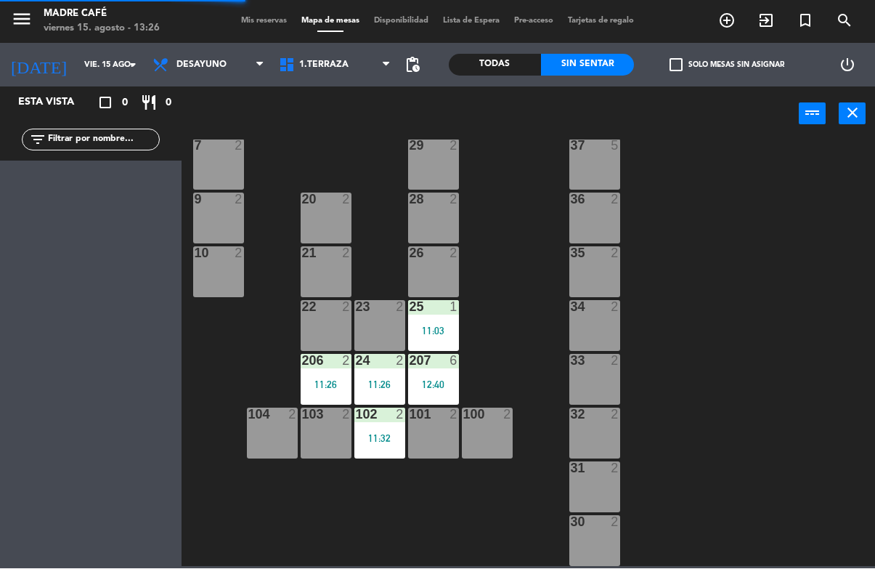
click at [435, 326] on div "11:03" at bounding box center [433, 331] width 51 height 10
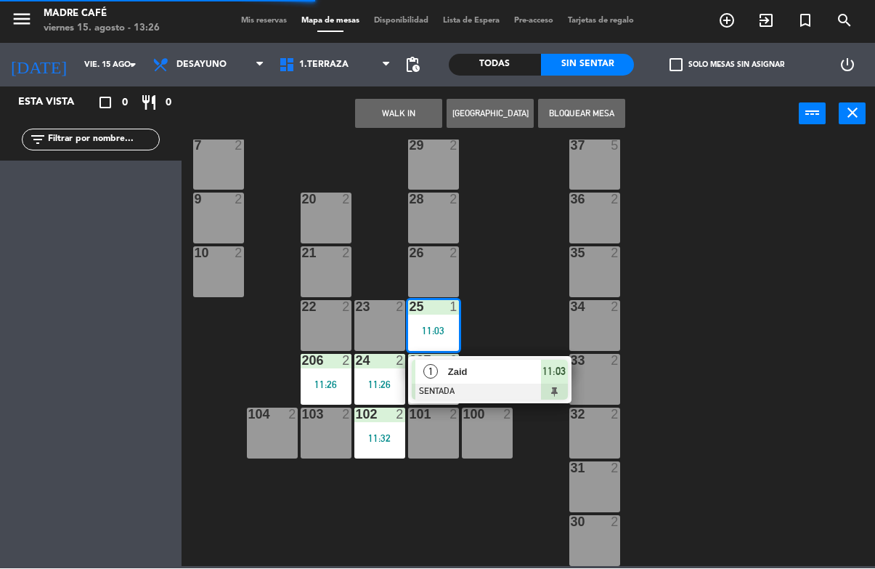
click at [502, 384] on div at bounding box center [490, 392] width 156 height 16
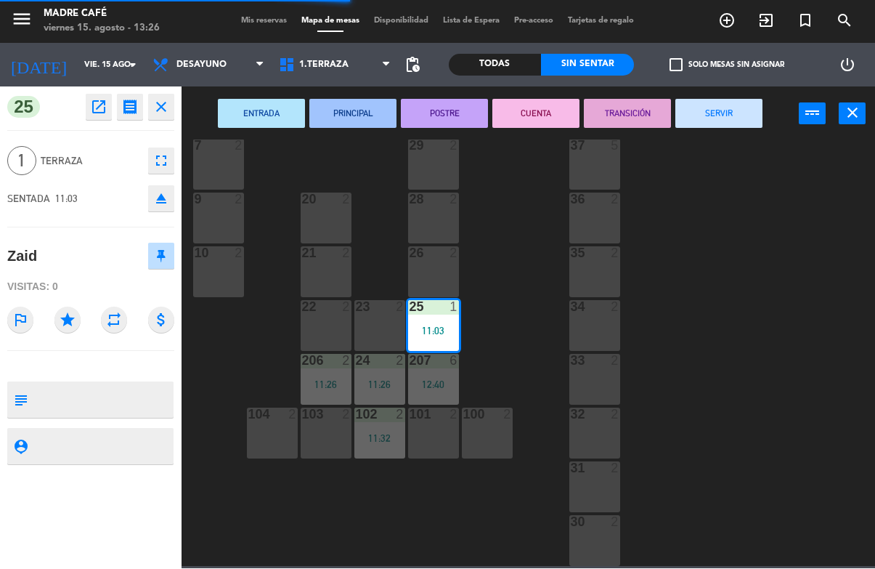
click at [713, 126] on button "SERVIR" at bounding box center [718, 113] width 87 height 29
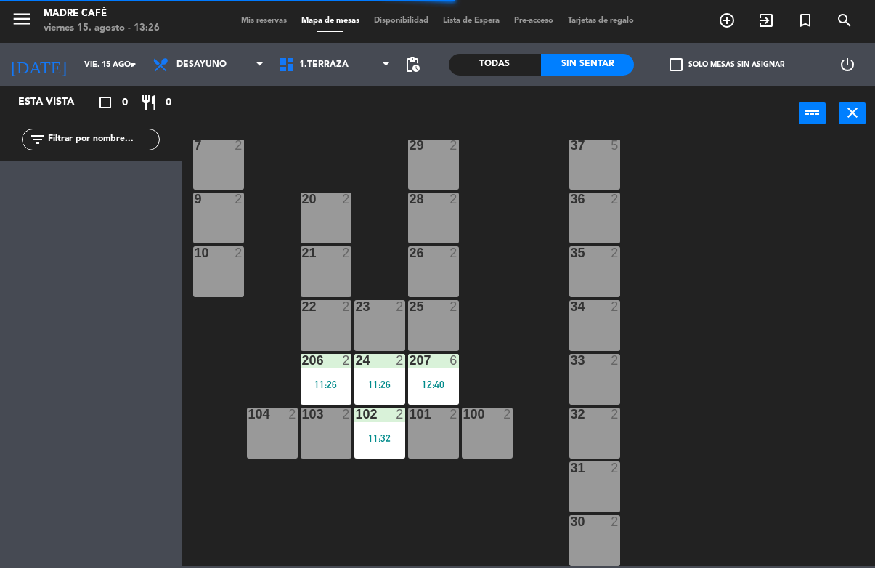
click at [449, 388] on div "12:40" at bounding box center [433, 385] width 51 height 10
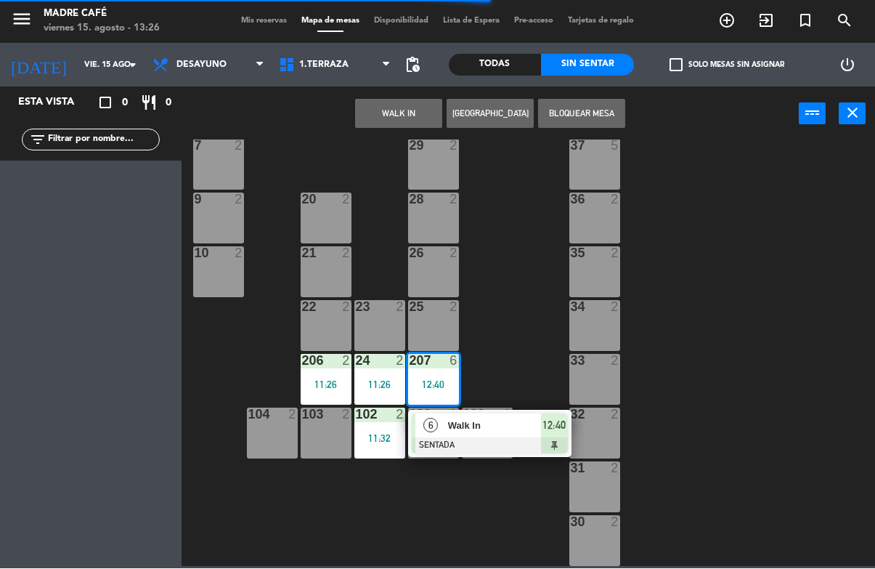
click at [474, 457] on div "100 2" at bounding box center [487, 433] width 51 height 51
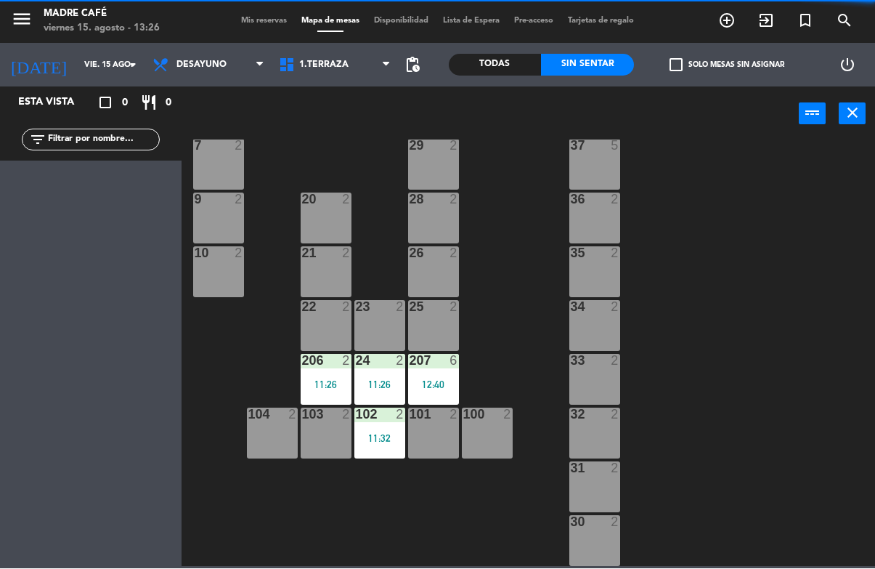
click at [699, 248] on div "11 2 63 5 62 2 12 2 1 6 61 5 64 5 17 2 13 2 2 lock 6 60 5 65 5 308 5 18 2 311 2…" at bounding box center [532, 353] width 685 height 426
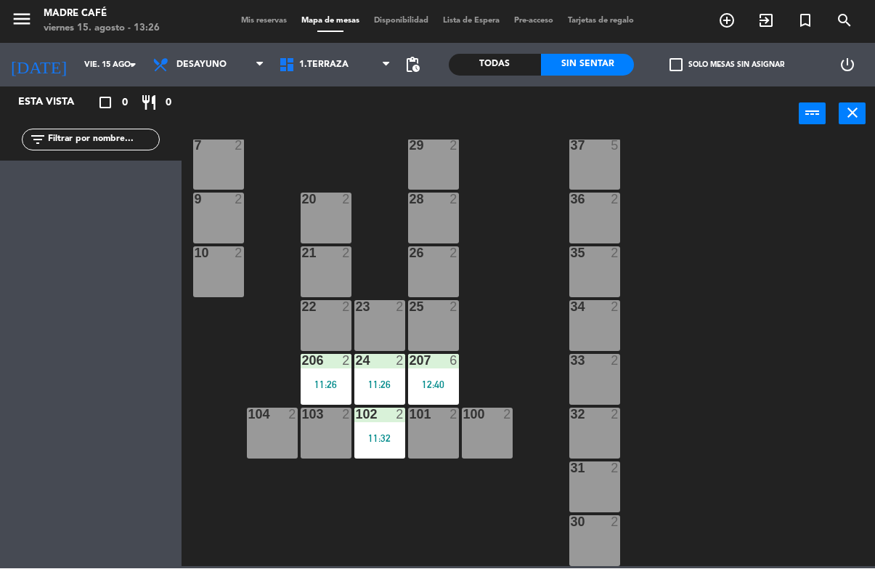
click at [447, 373] on div "207 6 12:40" at bounding box center [433, 379] width 51 height 51
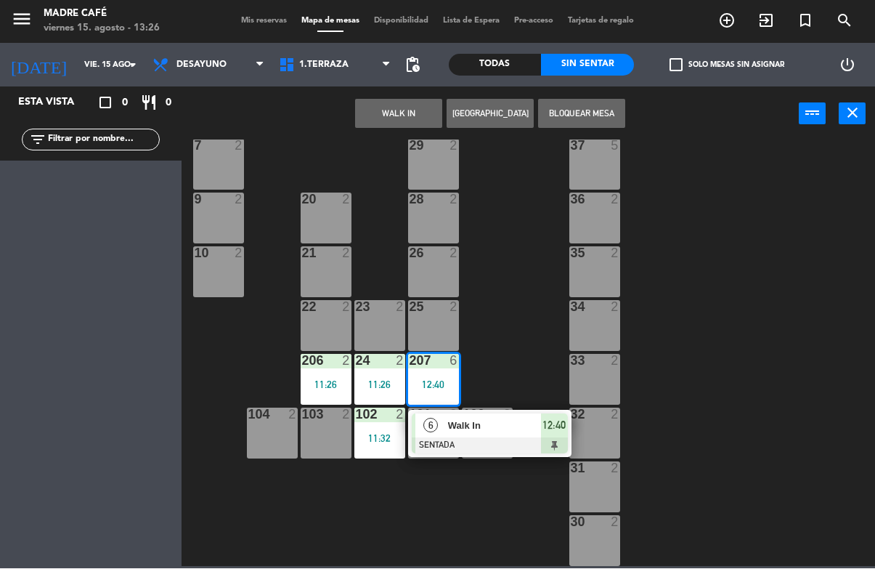
click at [504, 431] on span "Walk In" at bounding box center [494, 425] width 93 height 15
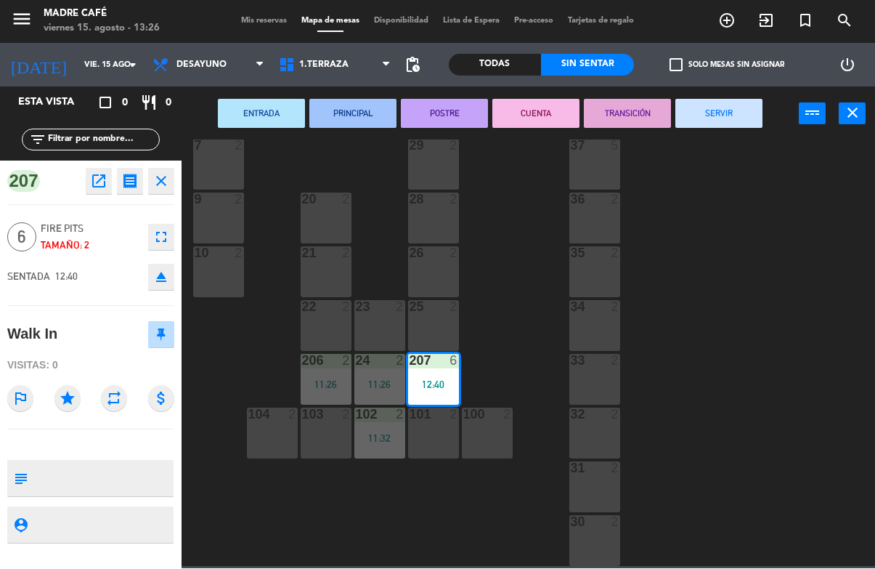
click at [731, 110] on button "SERVIR" at bounding box center [718, 113] width 87 height 29
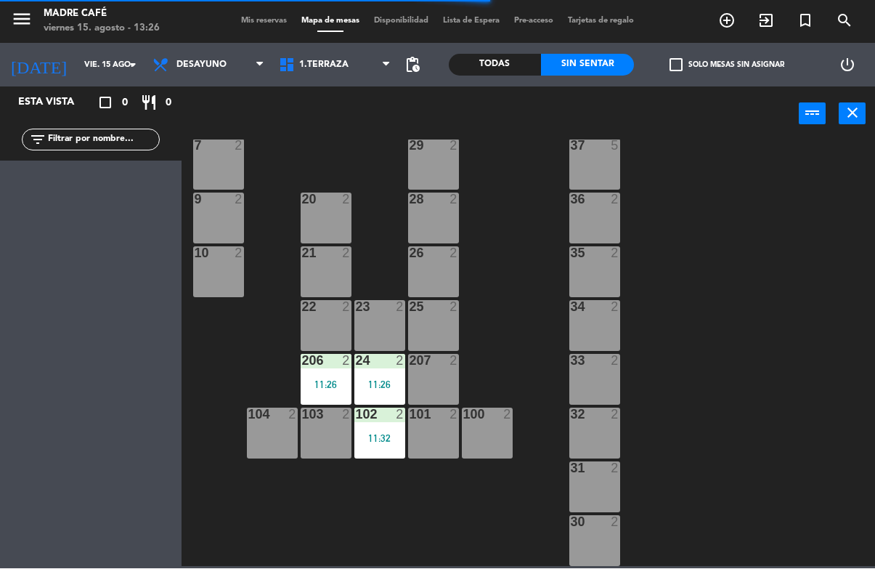
click at [374, 452] on div "102 2 11:32" at bounding box center [379, 433] width 51 height 51
click at [438, 516] on div "11 2 63 5 62 2 12 2 1 6 61 5 64 5 17 2 13 2 2 lock 6 60 5 65 5 308 5 18 2 311 2…" at bounding box center [532, 353] width 685 height 426
click at [388, 456] on div "102 2 11:32" at bounding box center [379, 433] width 51 height 51
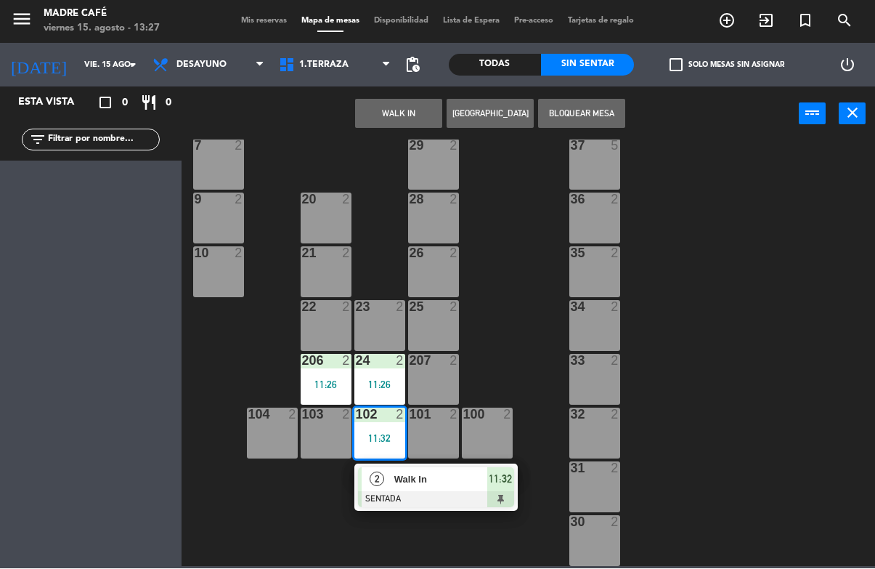
click at [443, 495] on div at bounding box center [436, 500] width 156 height 16
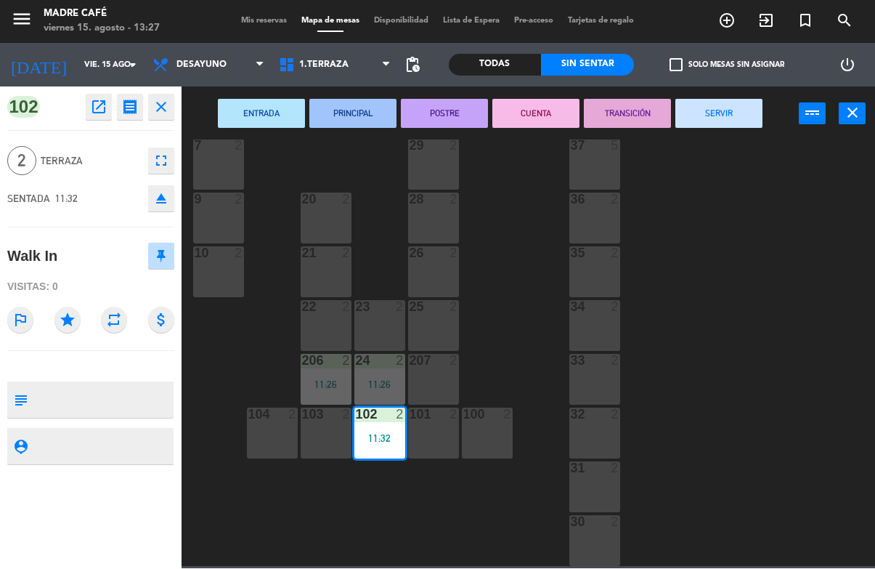
click at [726, 105] on button "SERVIR" at bounding box center [718, 113] width 87 height 29
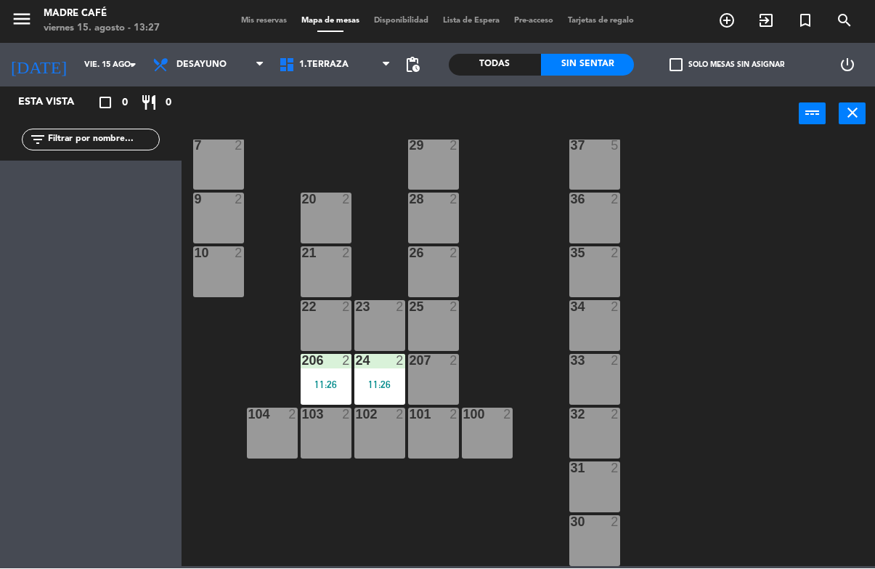
click at [388, 420] on div at bounding box center [379, 414] width 24 height 13
click at [495, 373] on div "11 2 63 5 62 2 12 2 1 6 61 5 64 5 17 2 13 2 2 lock 6 60 5 65 5 308 5 18 2 311 2…" at bounding box center [532, 353] width 685 height 426
click at [369, 396] on div "24 2 11:26" at bounding box center [379, 379] width 51 height 51
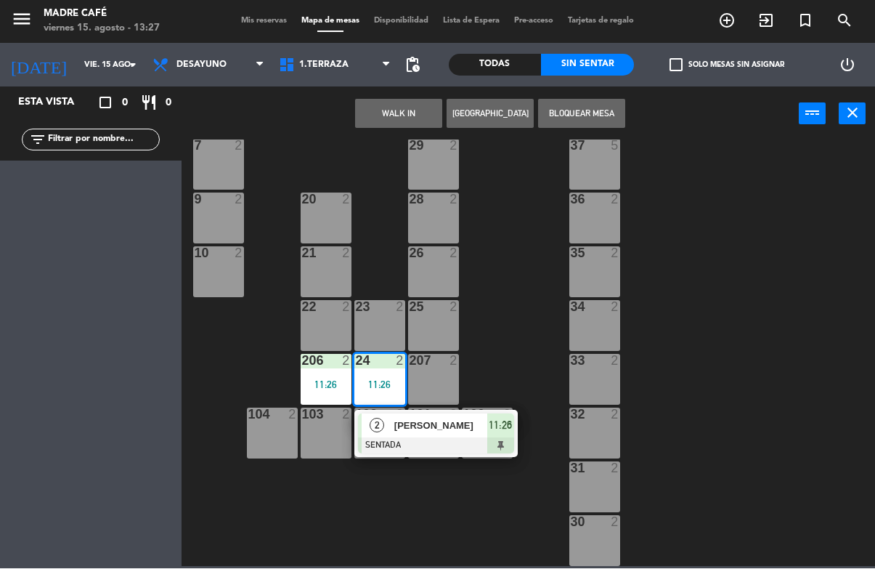
click at [423, 455] on div "101 2" at bounding box center [433, 433] width 51 height 51
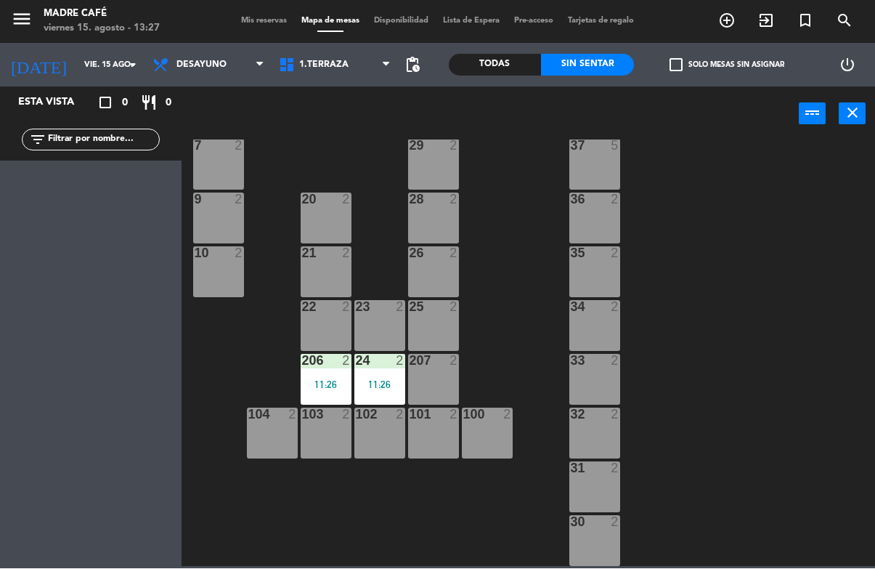
click at [740, 267] on div "11 2 63 5 62 2 12 2 1 6 61 5 64 5 17 2 13 2 2 lock 6 60 5 65 5 308 5 18 2 311 2…" at bounding box center [532, 353] width 685 height 426
click at [316, 395] on div "206 2 11:26" at bounding box center [326, 379] width 51 height 51
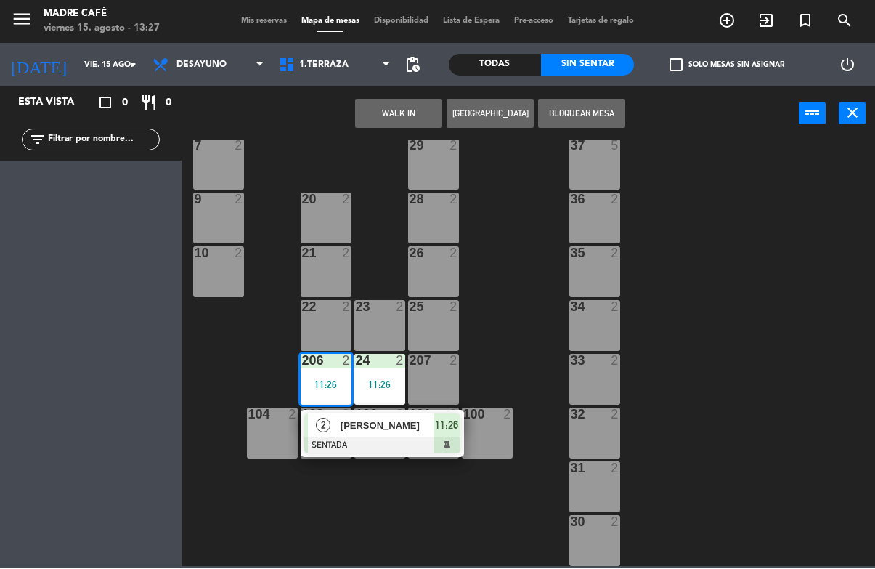
click at [411, 449] on div at bounding box center [382, 446] width 156 height 16
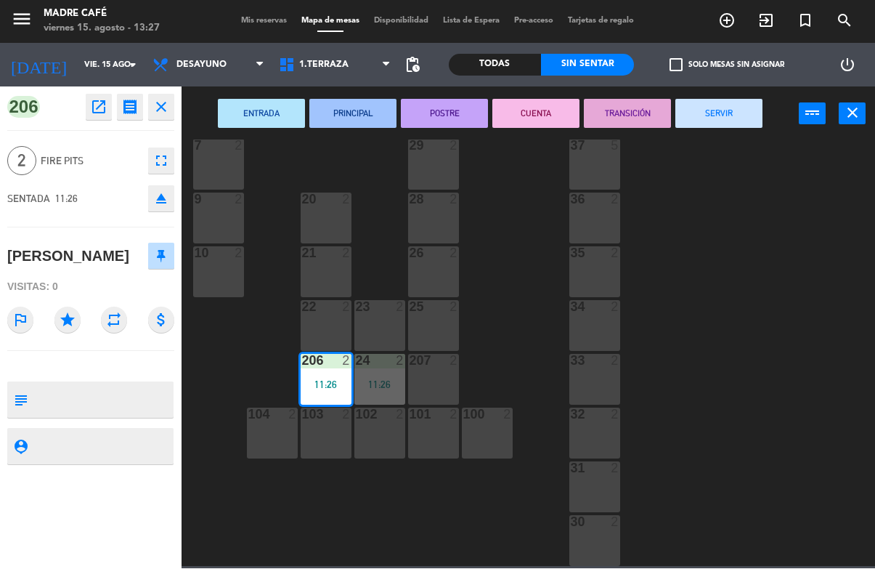
click at [744, 125] on button "SERVIR" at bounding box center [718, 113] width 87 height 29
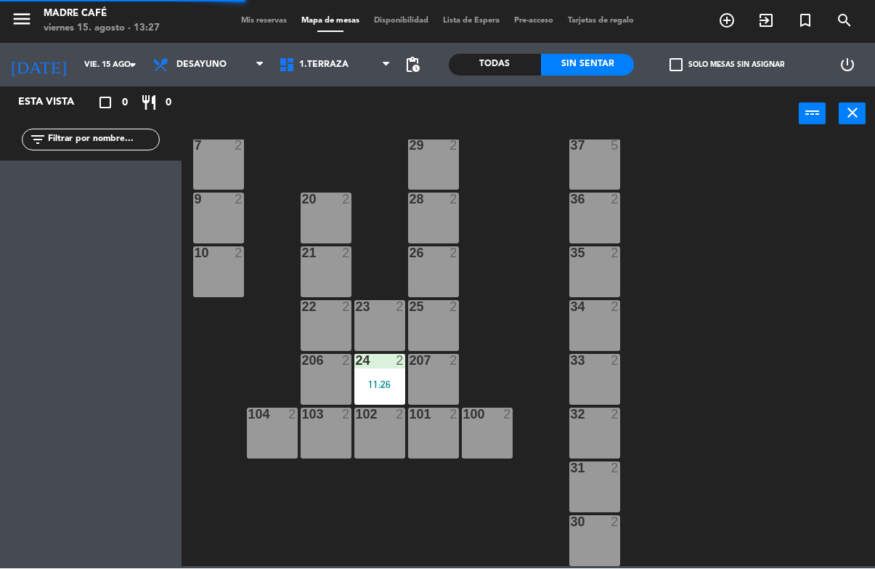
click at [385, 386] on div "11:26" at bounding box center [379, 385] width 51 height 10
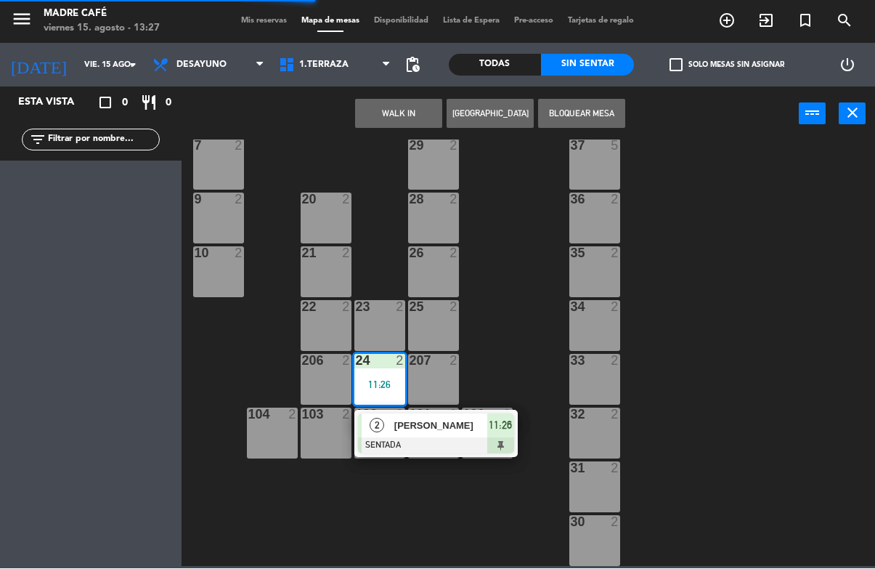
click at [448, 445] on div at bounding box center [436, 446] width 156 height 16
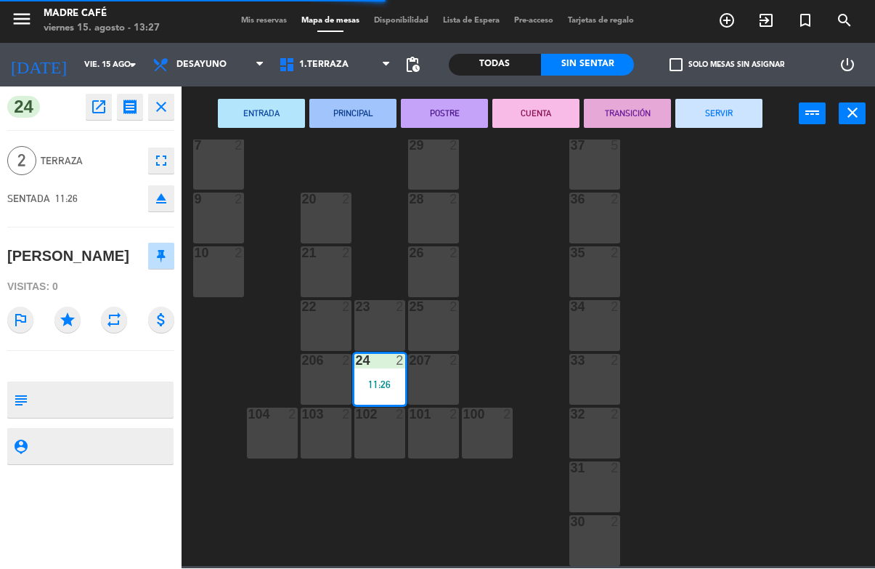
click at [738, 138] on div "ENTRADA PRINCIPAL POSTRE CUENTA TRANSICIÓN SERVIR power_input close" at bounding box center [490, 114] width 617 height 55
click at [723, 127] on button "SERVIR" at bounding box center [718, 113] width 87 height 29
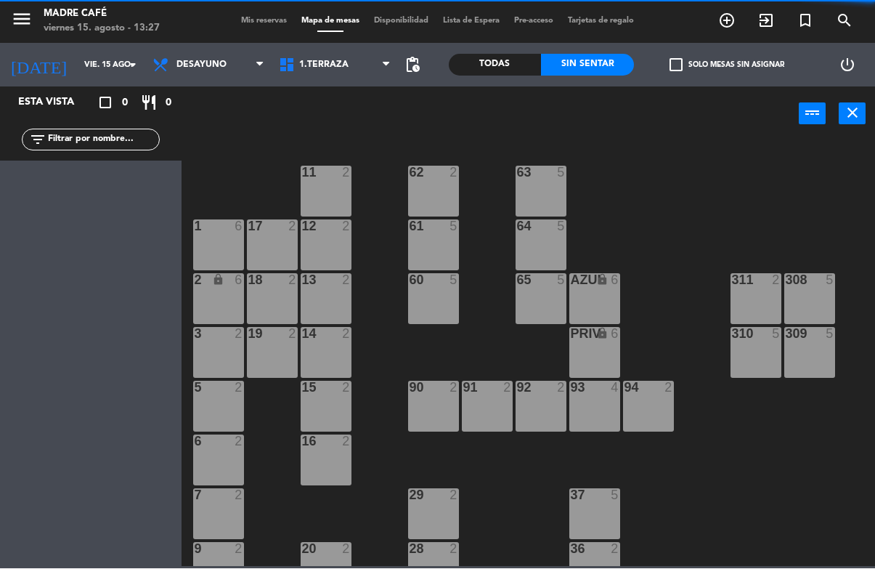
scroll to position [0, 0]
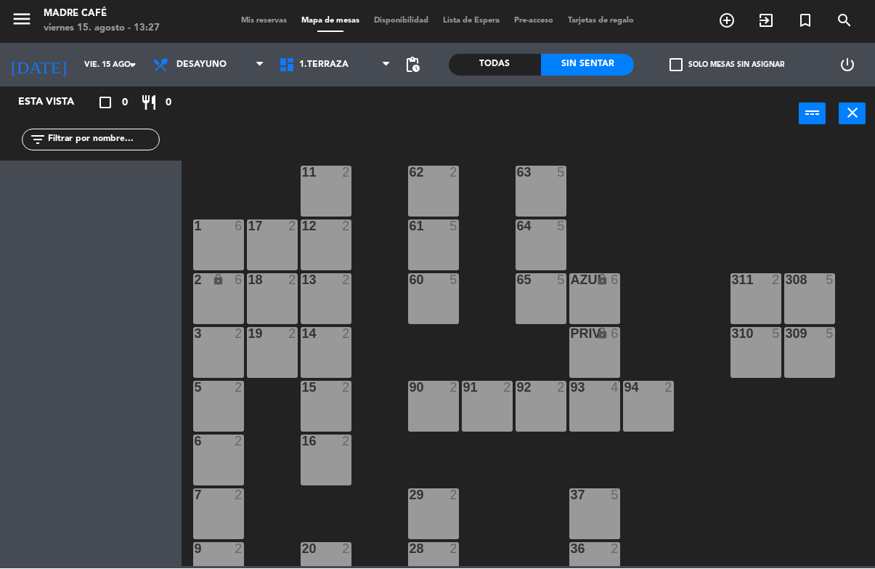
click at [313, 66] on span "1.Terraza" at bounding box center [323, 65] width 49 height 10
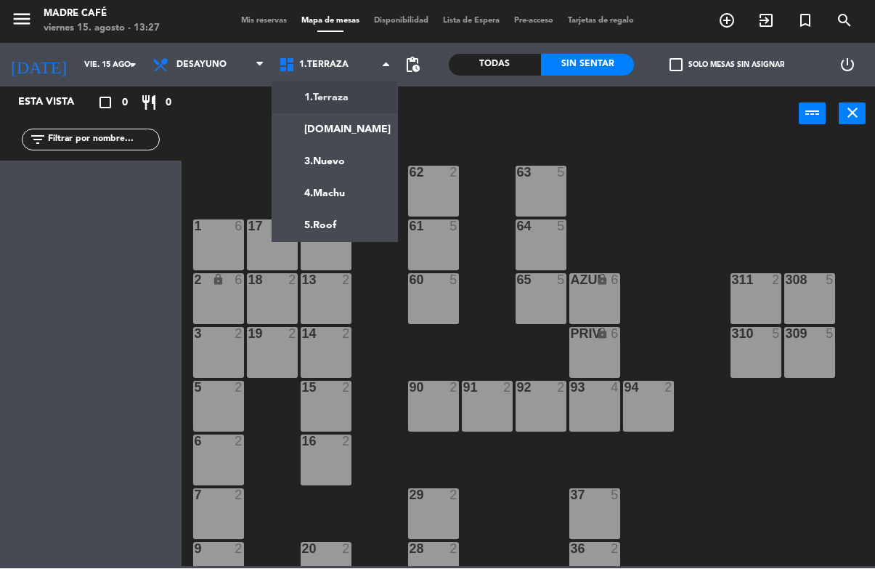
click at [355, 140] on ng-component "menu Madre Café viernes 15. agosto - 13:27 Mis reservas Mapa de mesas Disponibi…" at bounding box center [437, 283] width 875 height 566
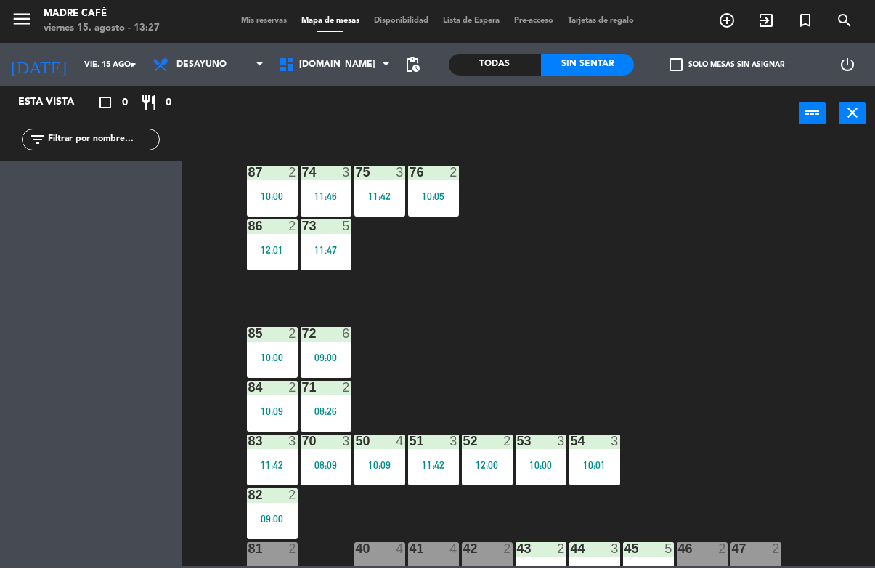
click at [471, 206] on div "87 2 10:00 74 3 11:46 75 3 11:42 76 2 10:05 86 2 12:01 73 5 11:47 72 6 09:00 85…" at bounding box center [532, 353] width 685 height 426
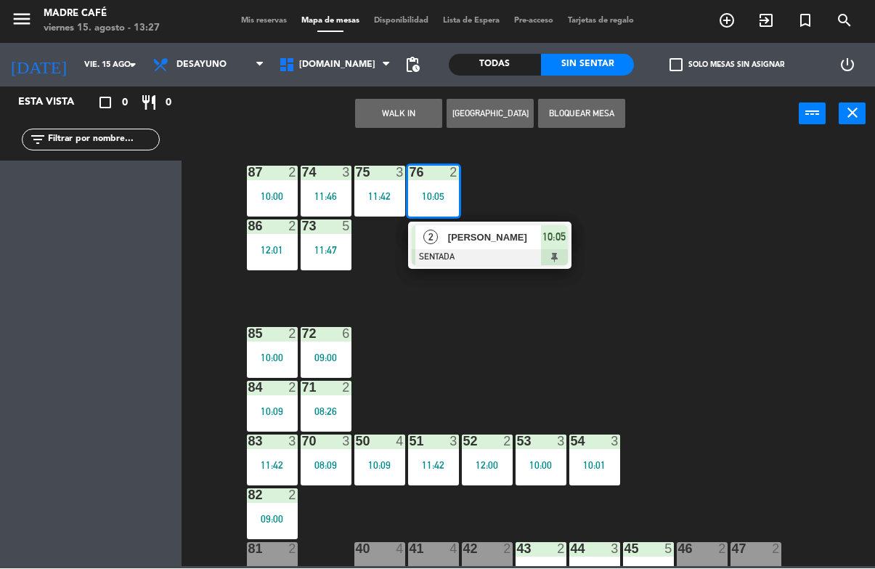
click at [514, 260] on div at bounding box center [490, 258] width 156 height 16
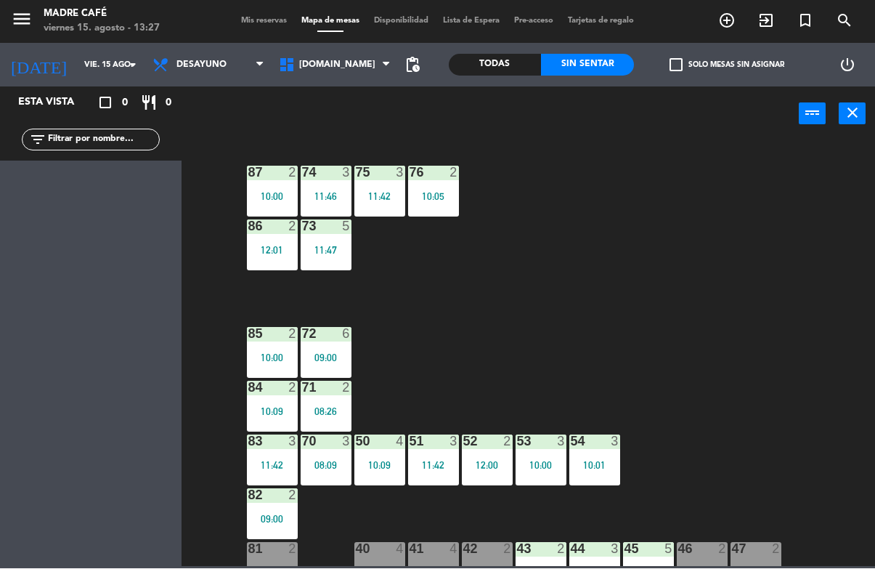
click at [394, 213] on div "75 3 11:42" at bounding box center [379, 191] width 51 height 51
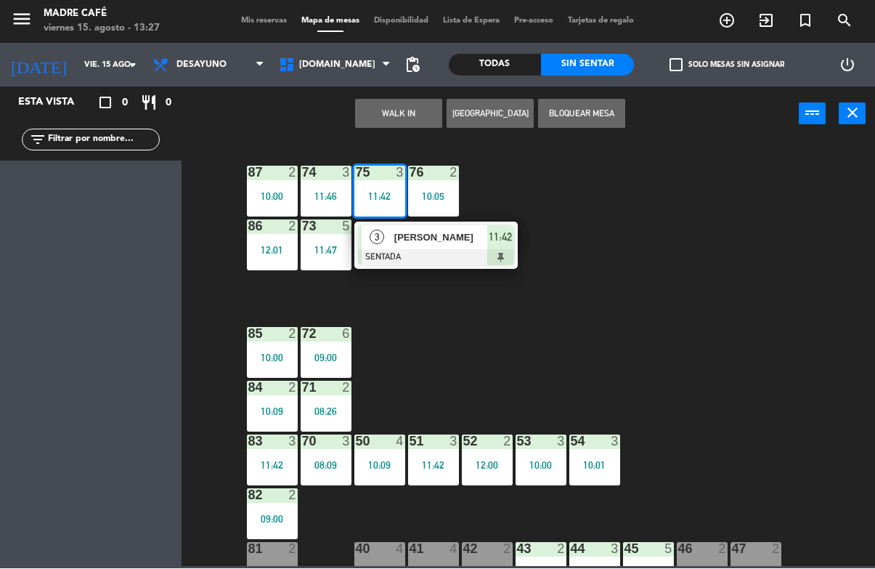
click at [454, 254] on div at bounding box center [436, 258] width 156 height 16
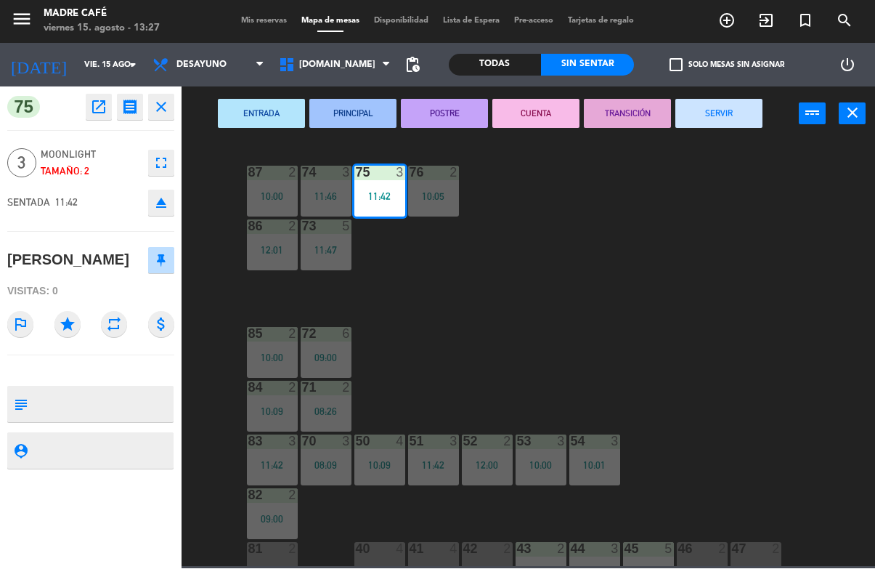
click at [760, 113] on button "SERVIR" at bounding box center [718, 113] width 87 height 29
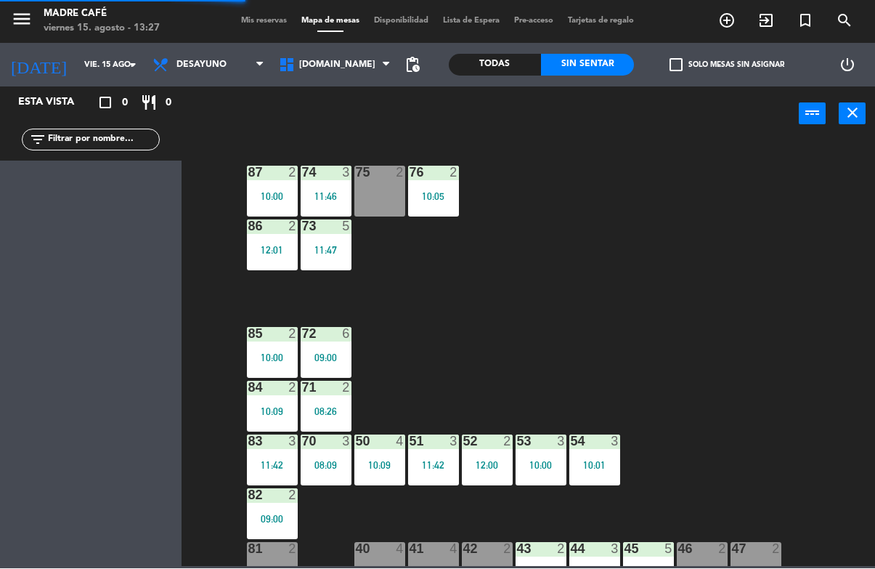
click at [431, 208] on div "76 2 10:05" at bounding box center [433, 191] width 51 height 51
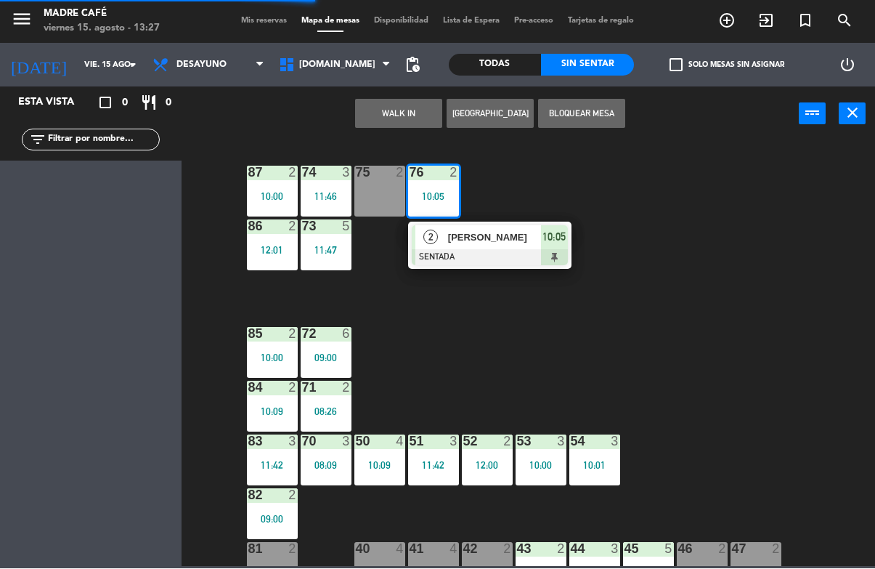
click at [524, 264] on div "2 [PERSON_NAME] SENTADA 10:05" at bounding box center [489, 245] width 163 height 47
